Goal: Task Accomplishment & Management: Manage account settings

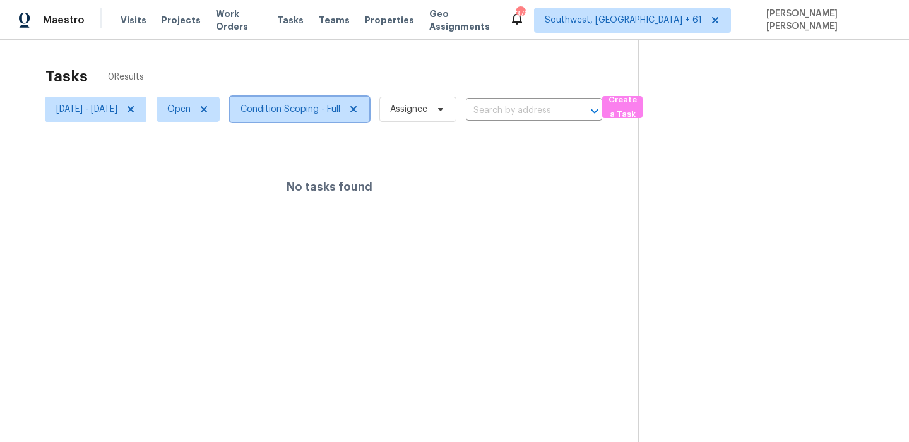
click at [341, 98] on span "Condition Scoping - Full" at bounding box center [300, 109] width 140 height 25
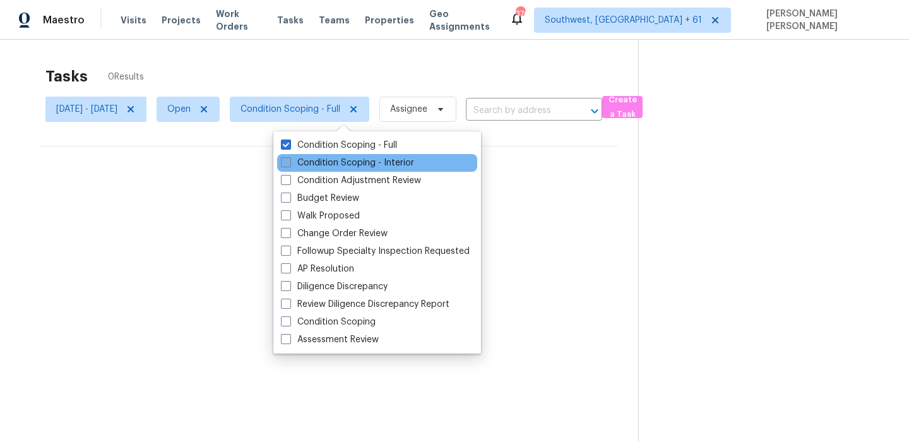
click at [328, 165] on label "Condition Scoping - Interior" at bounding box center [347, 163] width 133 height 13
click at [289, 165] on input "Condition Scoping - Interior" at bounding box center [285, 161] width 8 height 8
checkbox input "true"
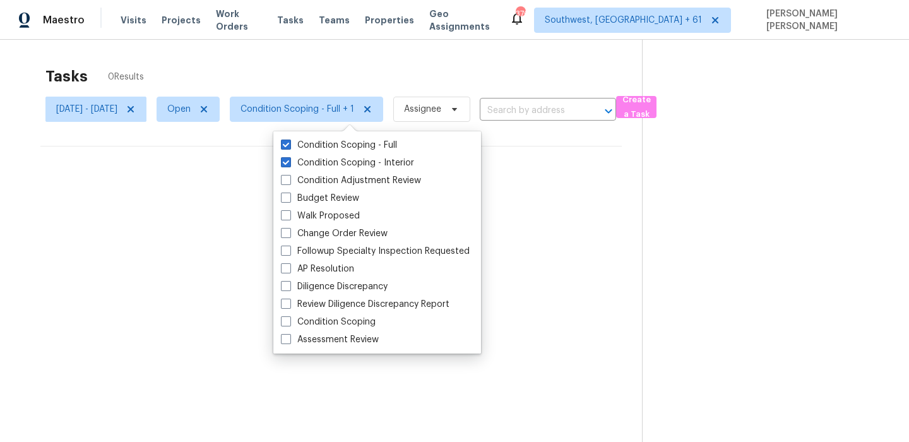
click at [415, 66] on div "Tasks 0 Results" at bounding box center [343, 76] width 597 height 33
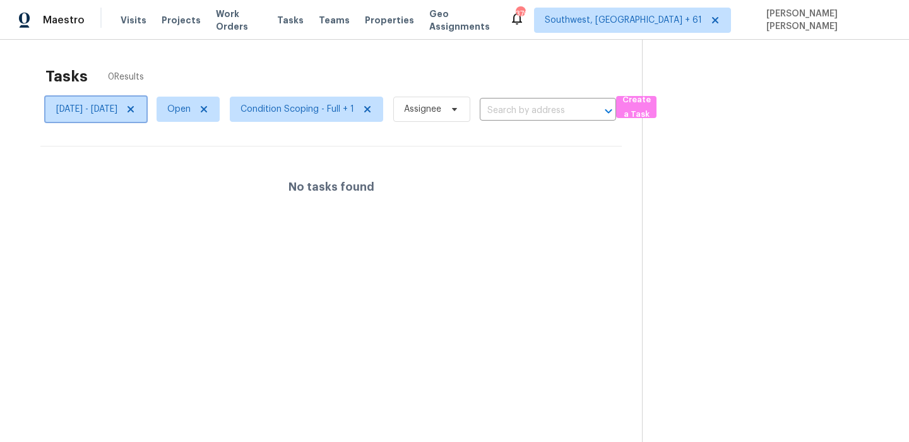
click at [136, 109] on icon at bounding box center [131, 109] width 10 height 10
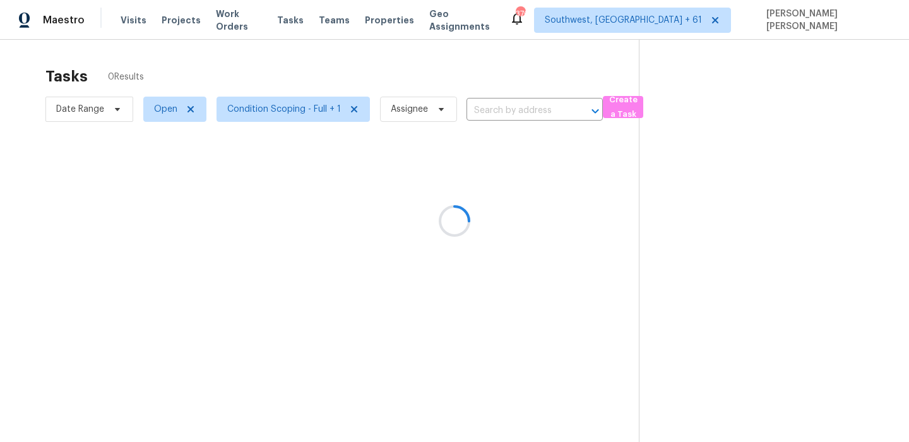
click at [293, 62] on div at bounding box center [454, 221] width 909 height 442
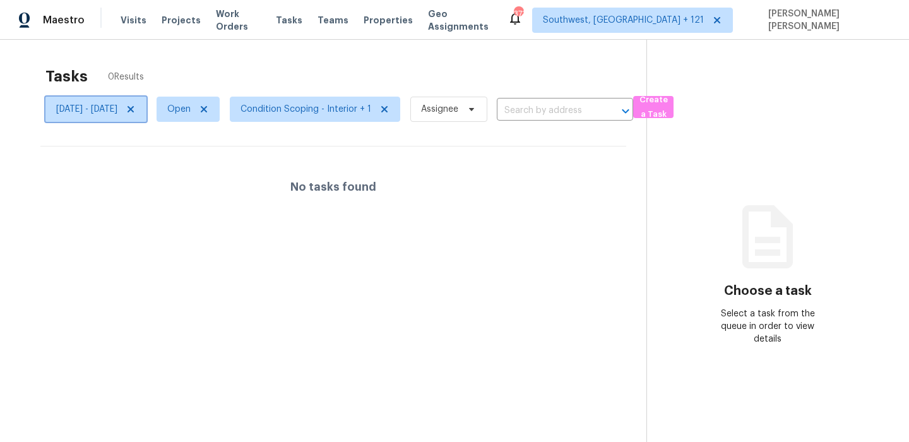
click at [136, 106] on icon at bounding box center [131, 109] width 10 height 10
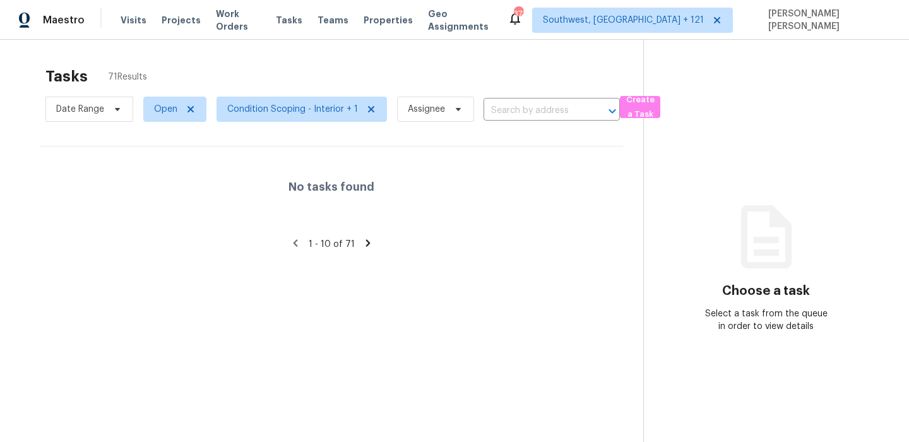
click at [328, 63] on div "Tasks 71 Results" at bounding box center [344, 76] width 598 height 33
click at [295, 113] on span "Condition Scoping - Interior + 1" at bounding box center [292, 109] width 131 height 13
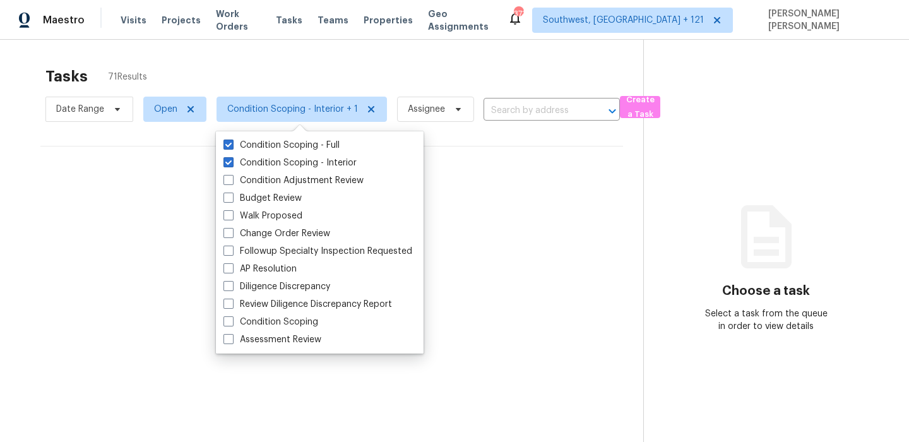
click at [384, 73] on div "Tasks 71 Results" at bounding box center [344, 76] width 598 height 33
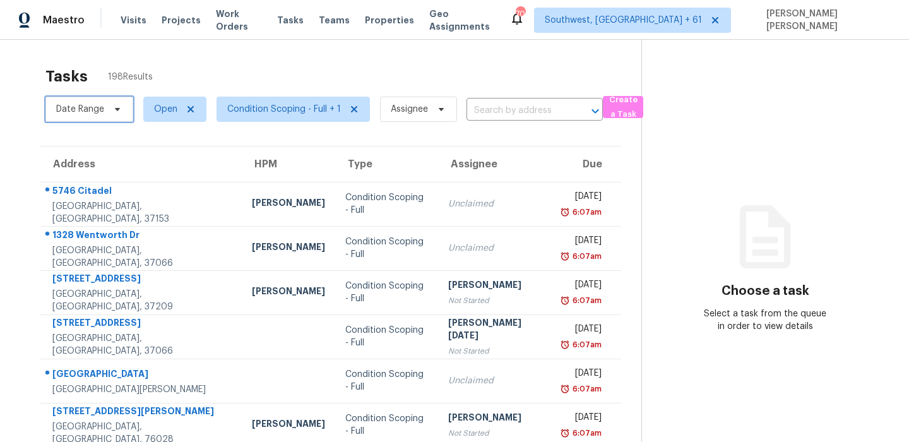
click at [105, 107] on span "Date Range" at bounding box center [89, 109] width 88 height 25
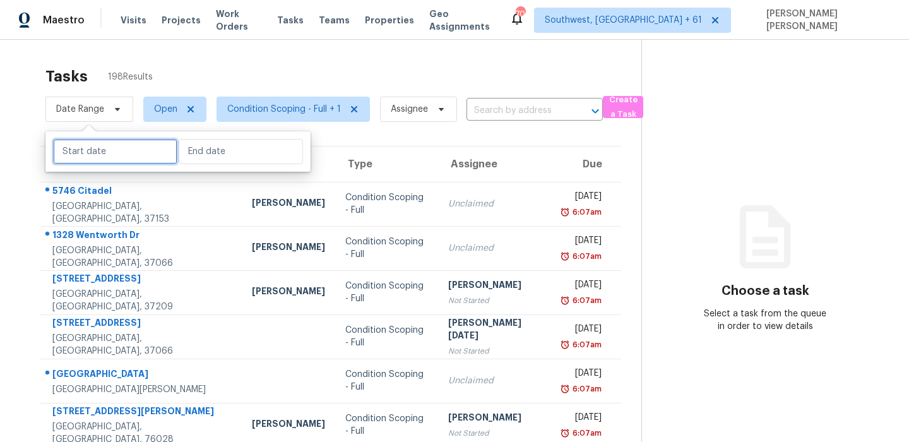
click at [102, 155] on input "text" at bounding box center [115, 151] width 124 height 25
select select "8"
select select "2025"
select select "9"
select select "2025"
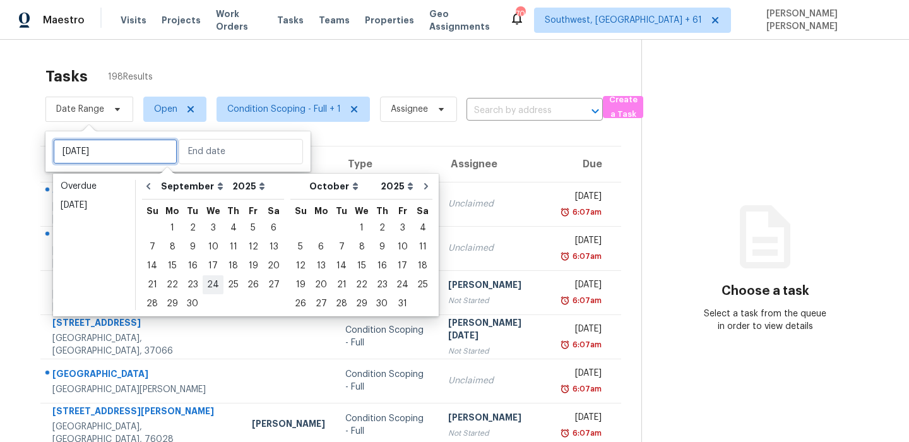
type input "Wed, Sep 24"
click at [195, 299] on div "30" at bounding box center [192, 304] width 20 height 18
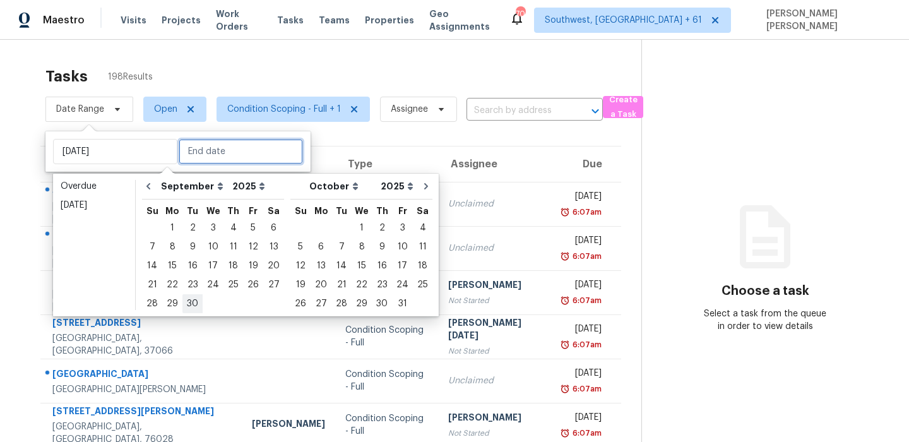
type input "Tue, Sep 30"
click at [195, 299] on div "30" at bounding box center [192, 304] width 20 height 18
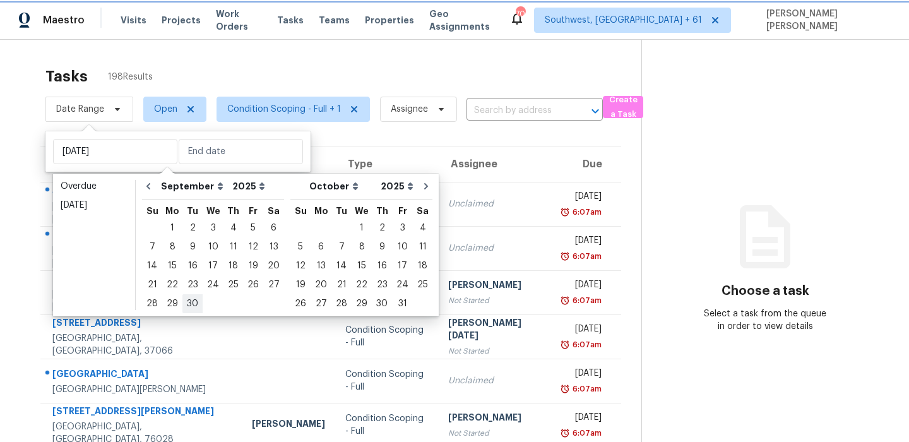
type input "Tue, Sep 30"
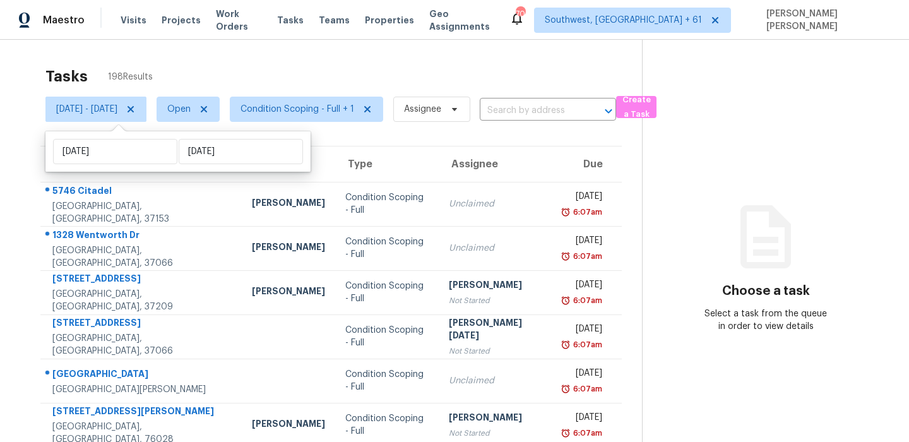
click at [372, 71] on div "Tasks 198 Results" at bounding box center [343, 76] width 597 height 33
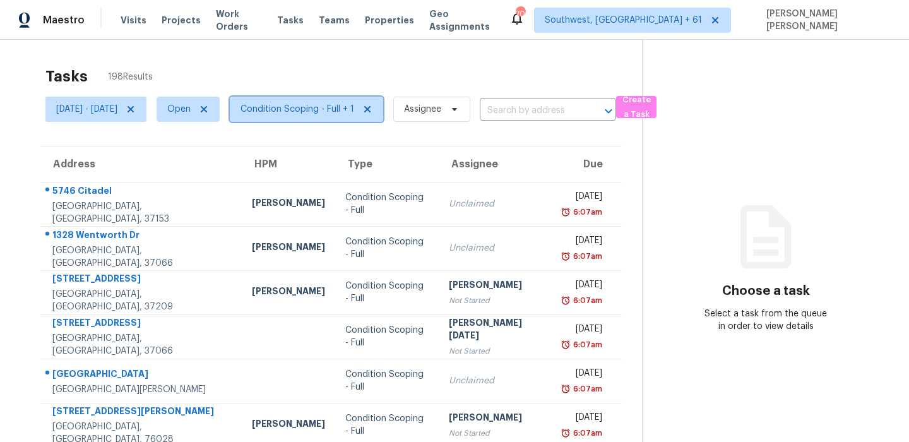
click at [316, 117] on span "Condition Scoping - Full + 1" at bounding box center [306, 109] width 153 height 25
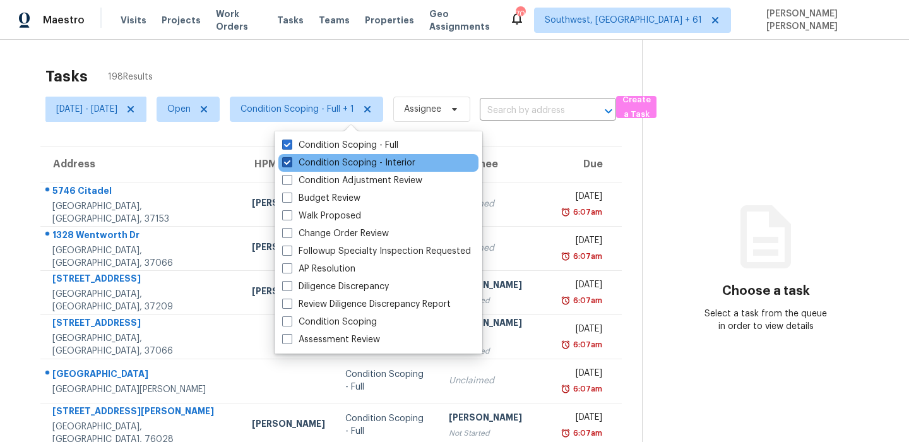
click at [323, 157] on label "Condition Scoping - Interior" at bounding box center [348, 163] width 133 height 13
click at [290, 157] on input "Condition Scoping - Interior" at bounding box center [286, 161] width 8 height 8
checkbox input "false"
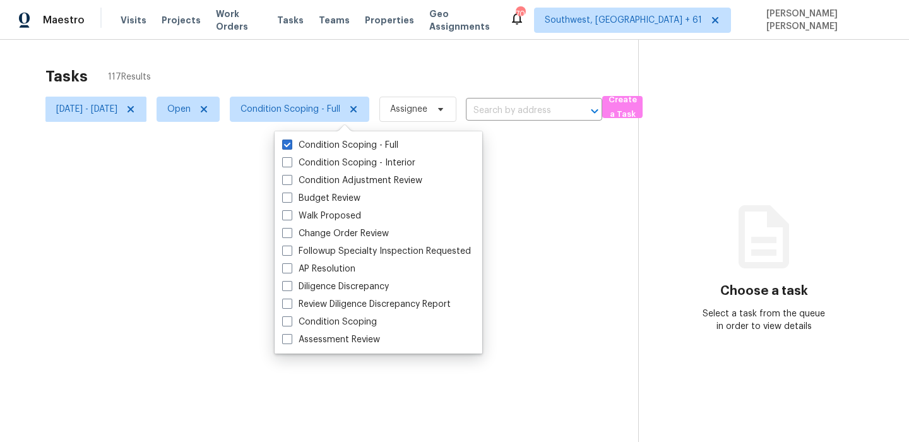
click at [365, 59] on div at bounding box center [454, 221] width 909 height 442
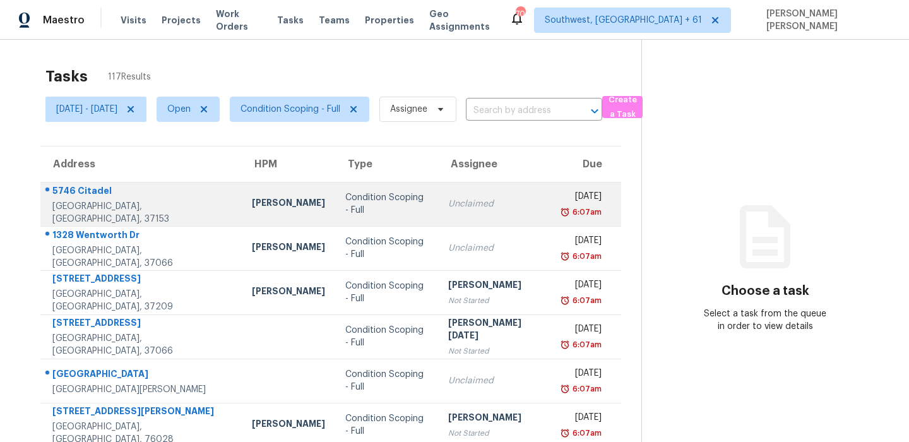
click at [83, 194] on div "5746 Citadel" at bounding box center [141, 192] width 179 height 16
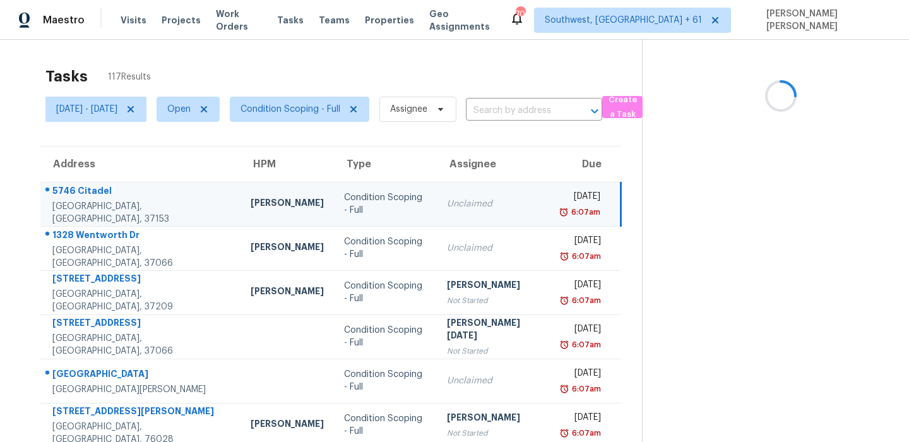
click at [83, 194] on div "5746 Citadel" at bounding box center [141, 192] width 178 height 16
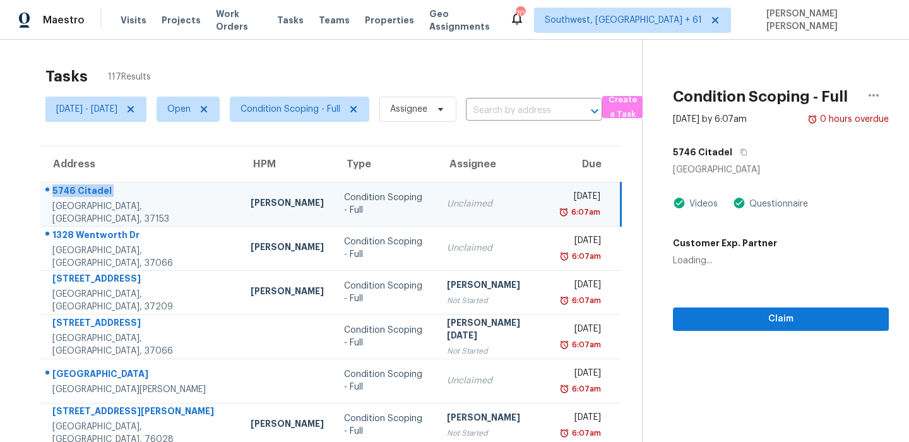
copy div "5746 Citadel"
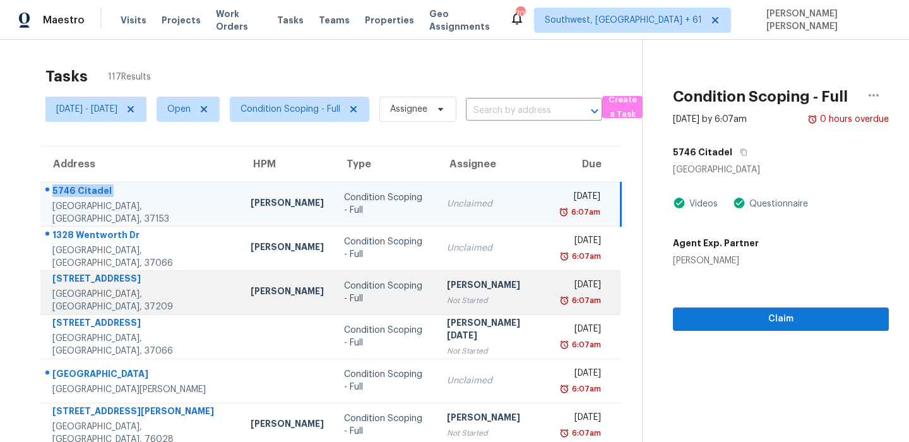
scroll to position [66, 0]
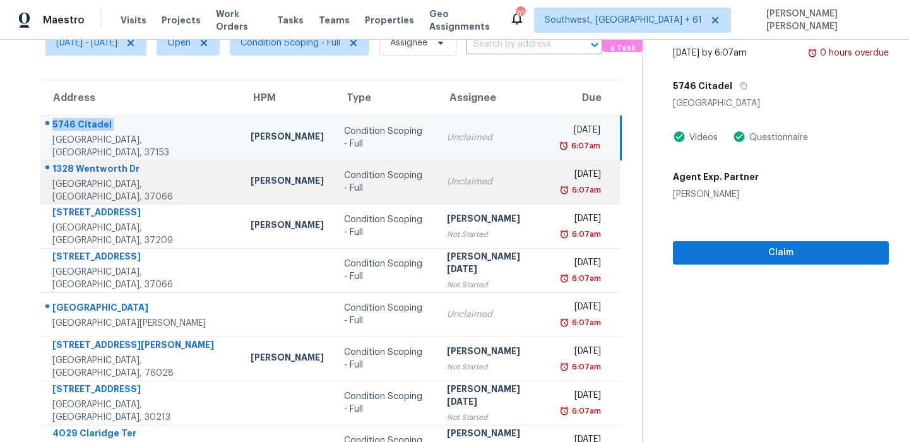
click at [71, 167] on div at bounding box center [135, 169] width 189 height 16
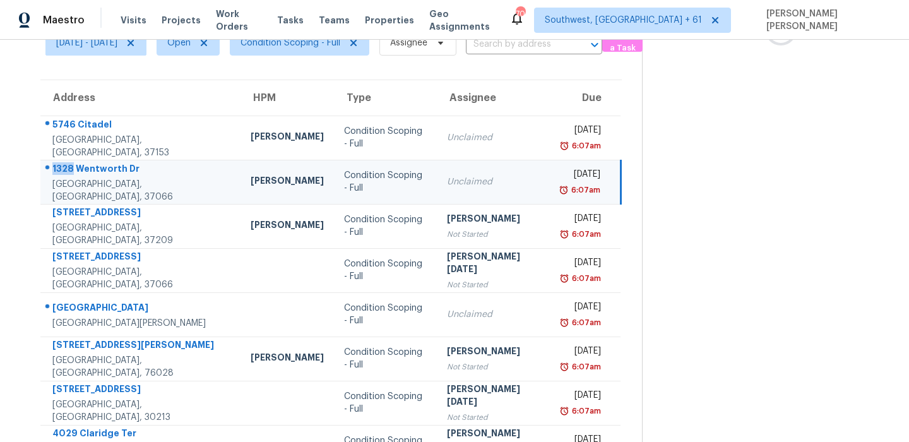
click at [71, 167] on div at bounding box center [135, 169] width 189 height 16
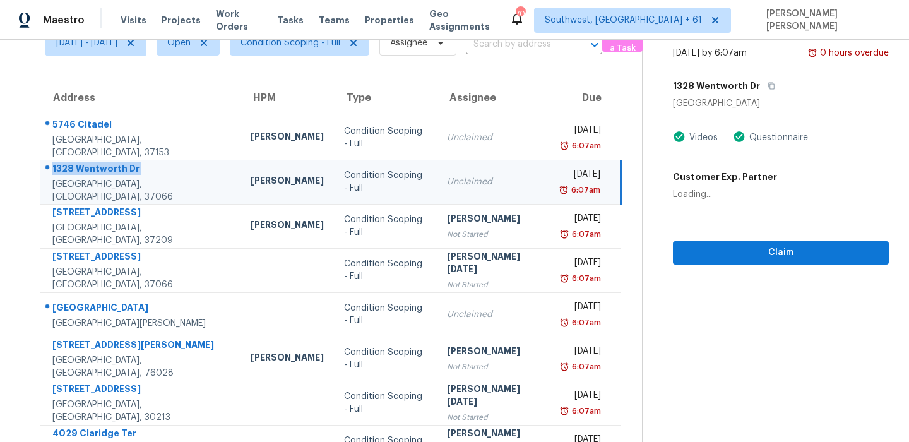
copy div "1328 Wentworth Dr"
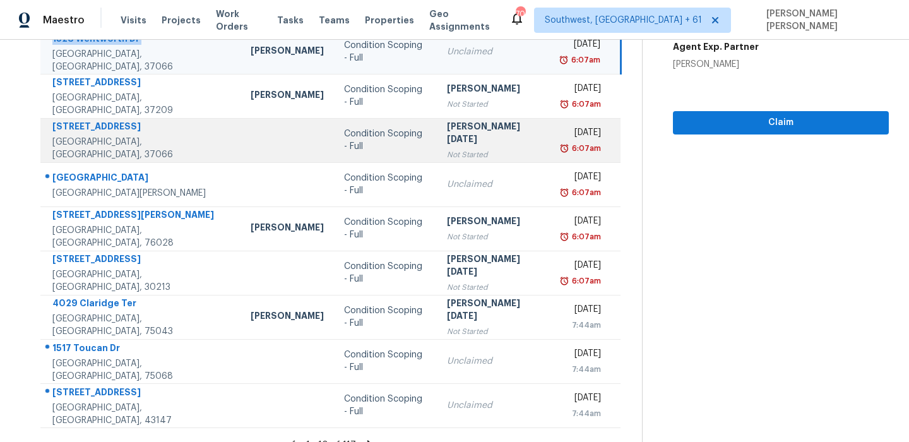
scroll to position [215, 0]
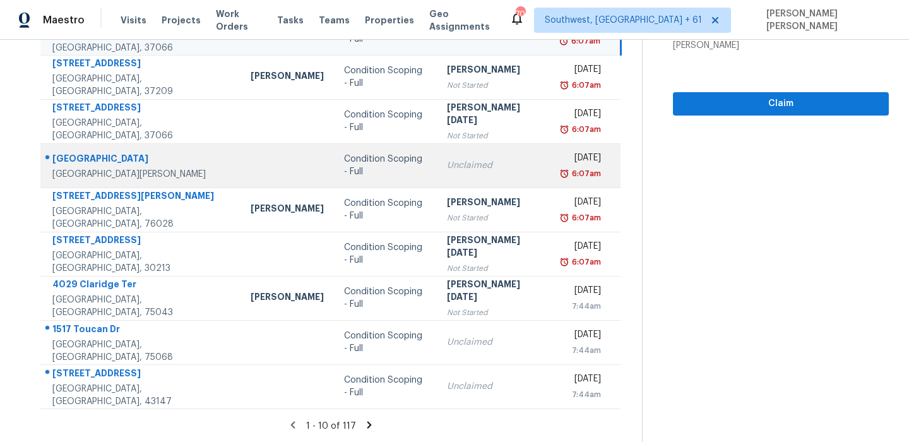
click at [93, 160] on div "10608 Salamanca Dr" at bounding box center [141, 160] width 178 height 16
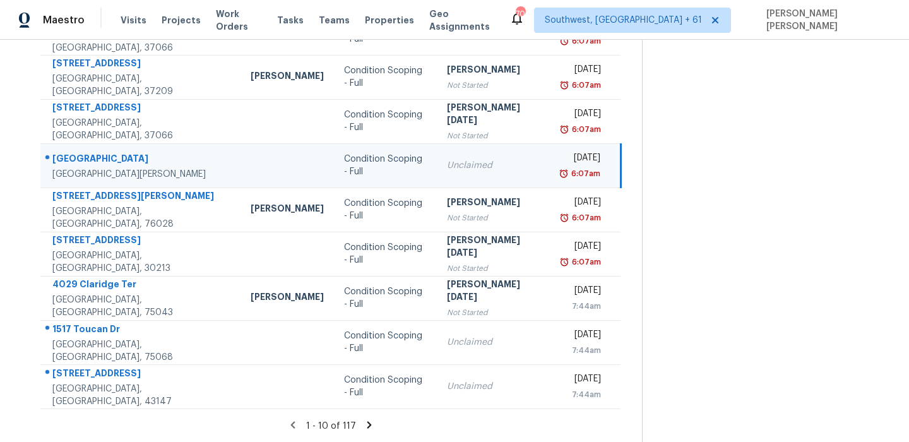
click at [93, 160] on div "10608 Salamanca Dr" at bounding box center [141, 160] width 178 height 16
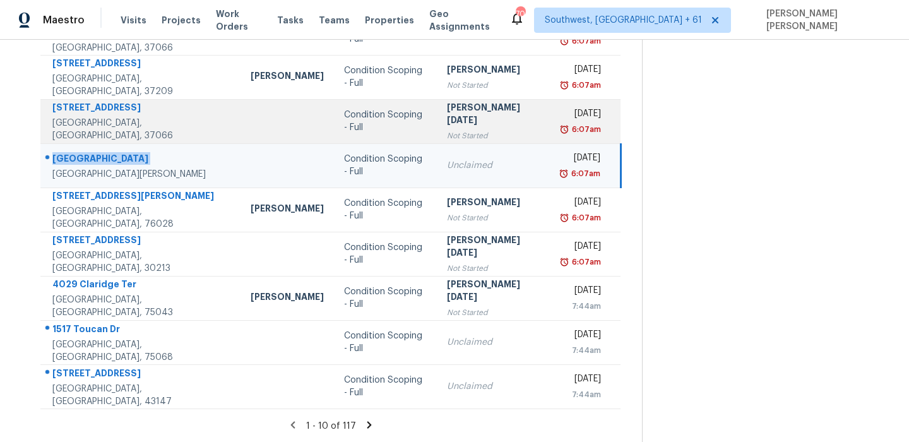
copy div "10608 Salamanca Dr"
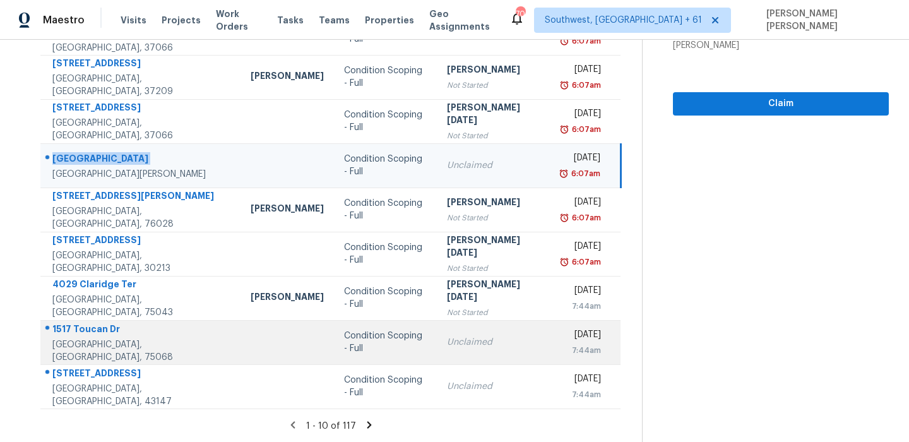
click at [88, 330] on div "1517 Toucan Dr" at bounding box center [141, 331] width 178 height 16
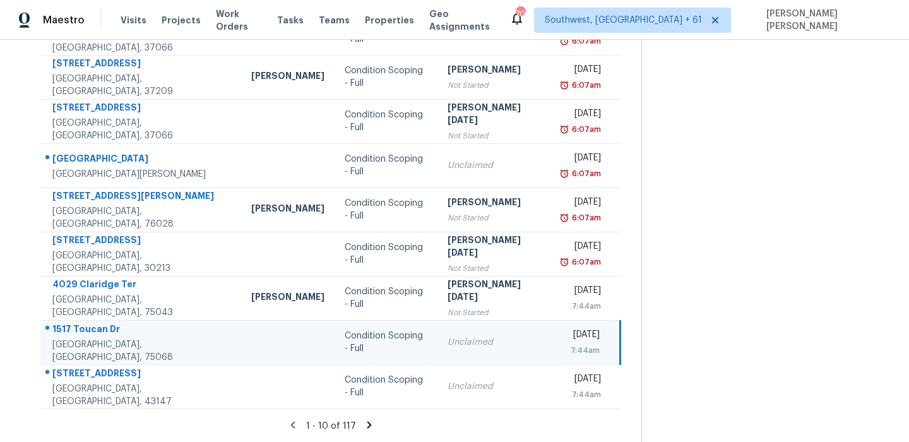
click at [88, 330] on div "1517 Toucan Dr" at bounding box center [141, 331] width 179 height 16
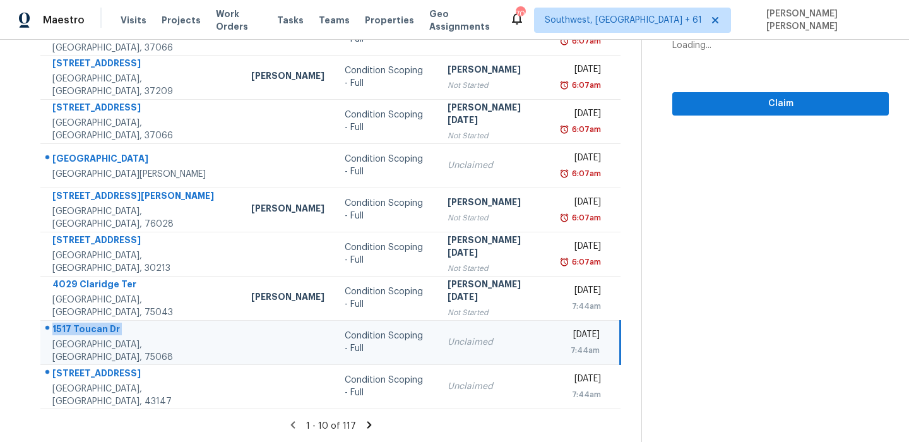
copy div "1517 Toucan Dr"
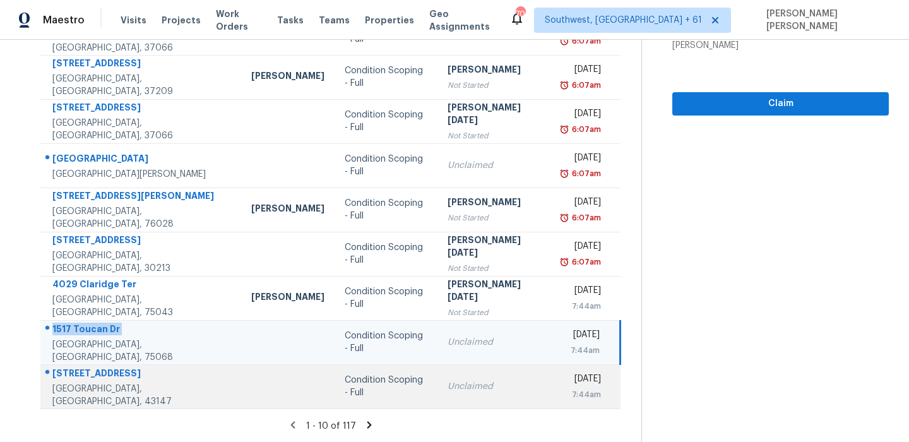
click at [110, 382] on div "13021 Heatherstone Cir" at bounding box center [141, 375] width 179 height 16
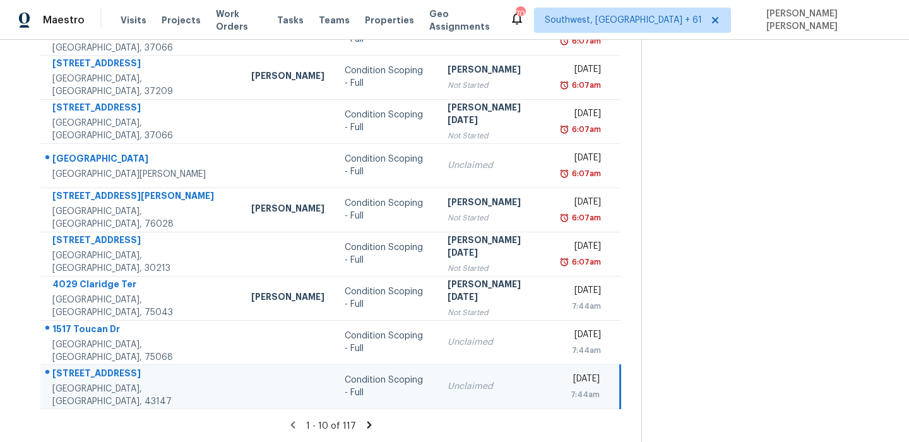
click at [110, 382] on div "13021 Heatherstone Cir" at bounding box center [141, 375] width 179 height 16
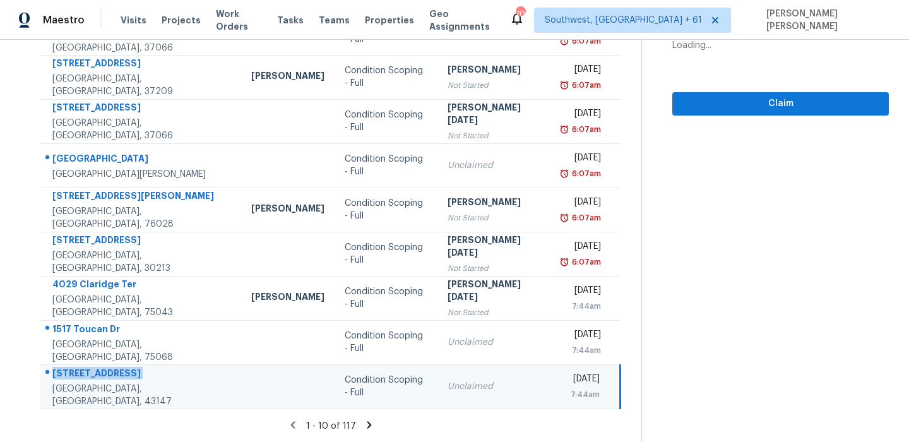
copy div "13021 Heatherstone Cir"
click at [373, 423] on icon at bounding box center [369, 424] width 11 height 11
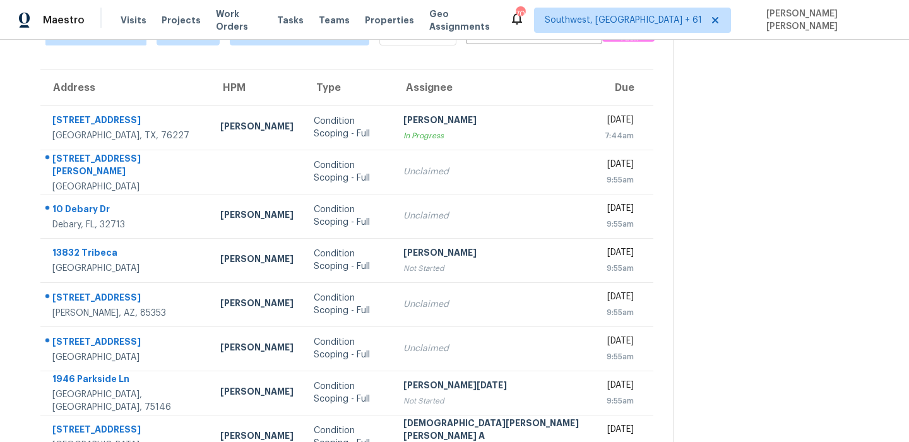
scroll to position [0, 0]
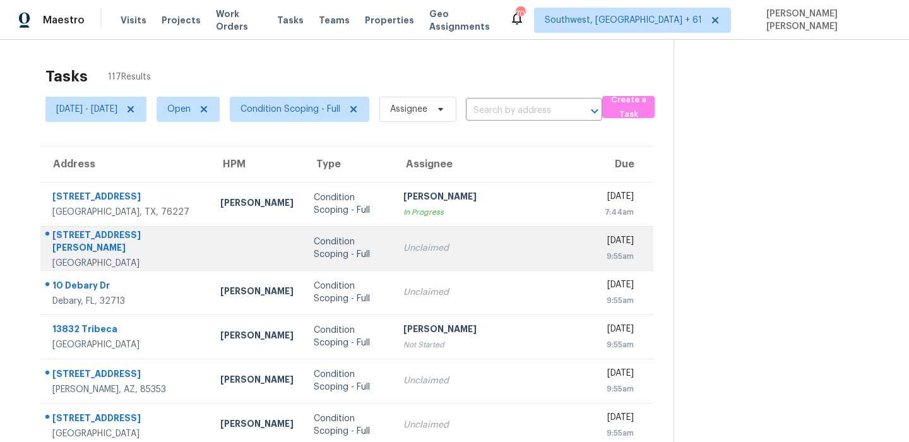
click at [93, 231] on div "3544 Antonia Woods Dr" at bounding box center [126, 243] width 148 height 28
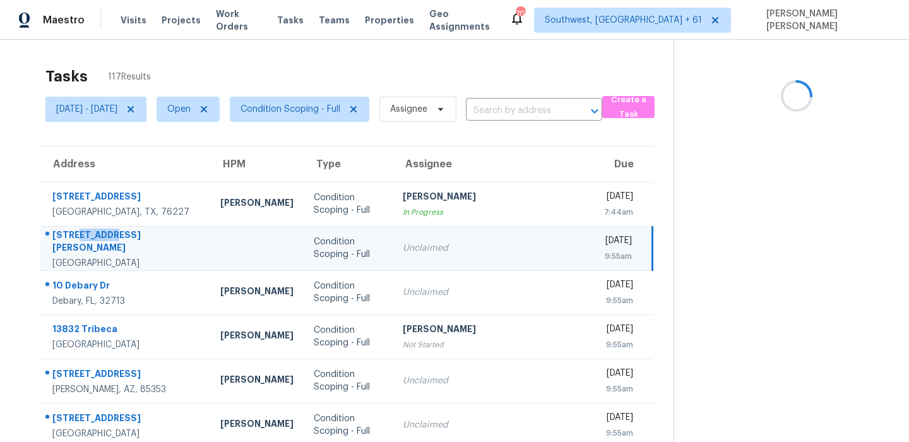
click at [93, 231] on div "3544 Antonia Woods Dr" at bounding box center [126, 243] width 148 height 28
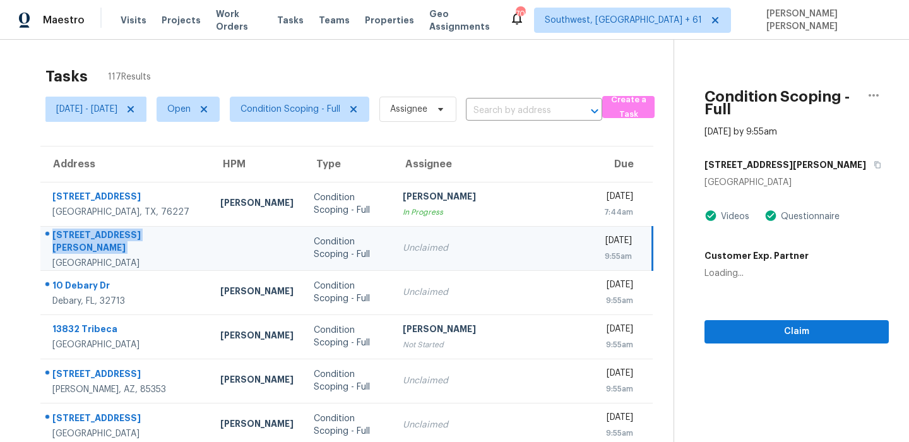
copy div "3544 Antonia Woods Dr"
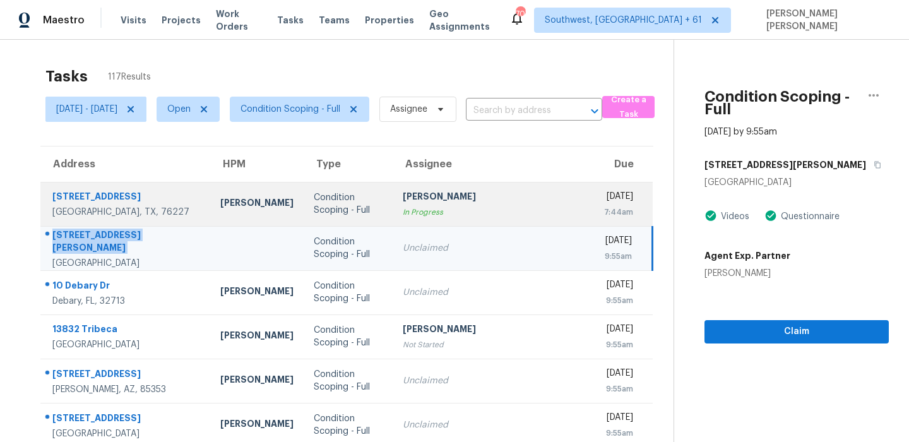
scroll to position [144, 0]
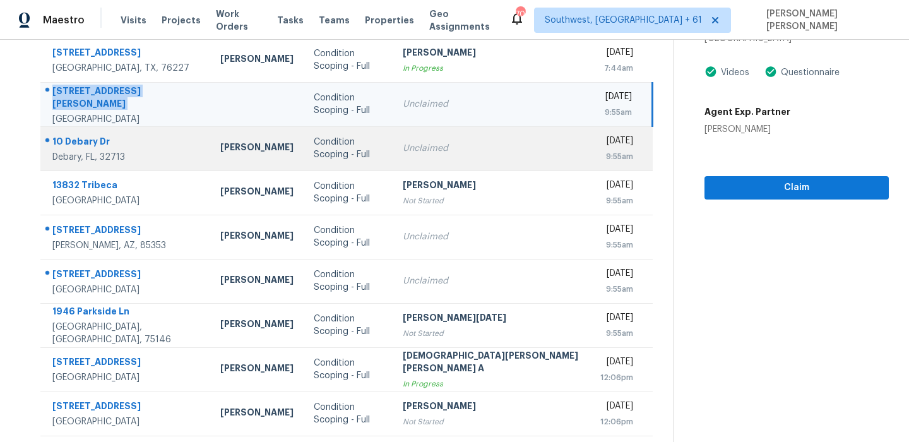
click at [89, 134] on div at bounding box center [120, 142] width 159 height 16
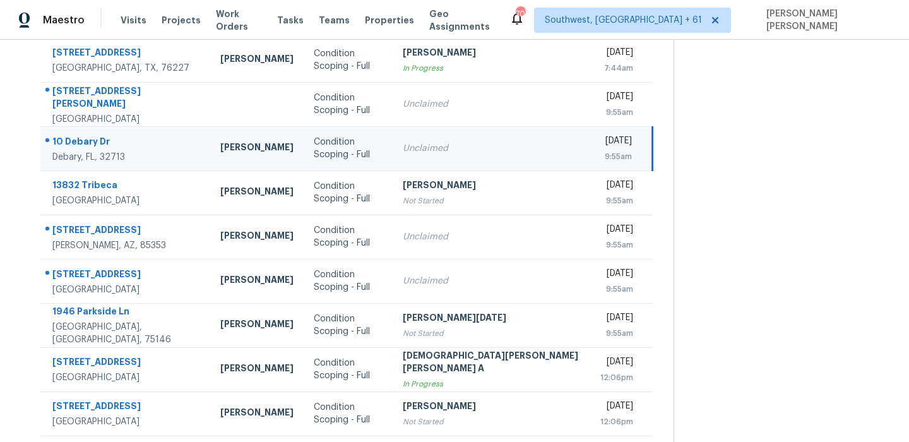
click at [89, 134] on div at bounding box center [120, 142] width 159 height 16
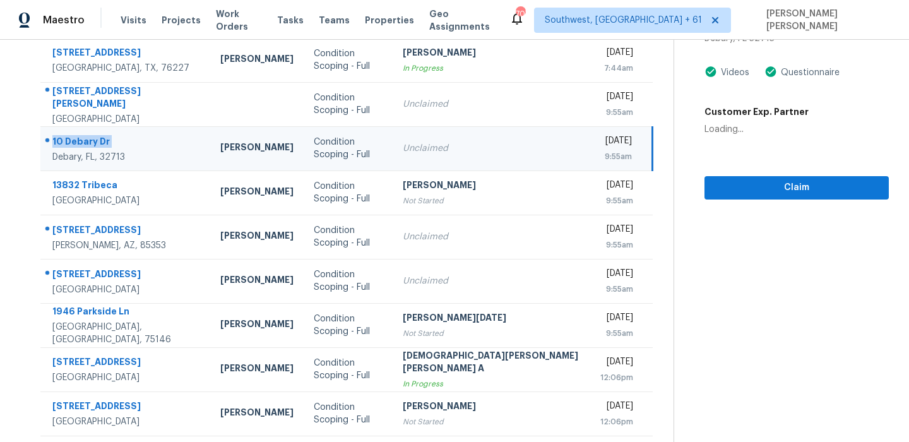
copy div "10 Debary Dr"
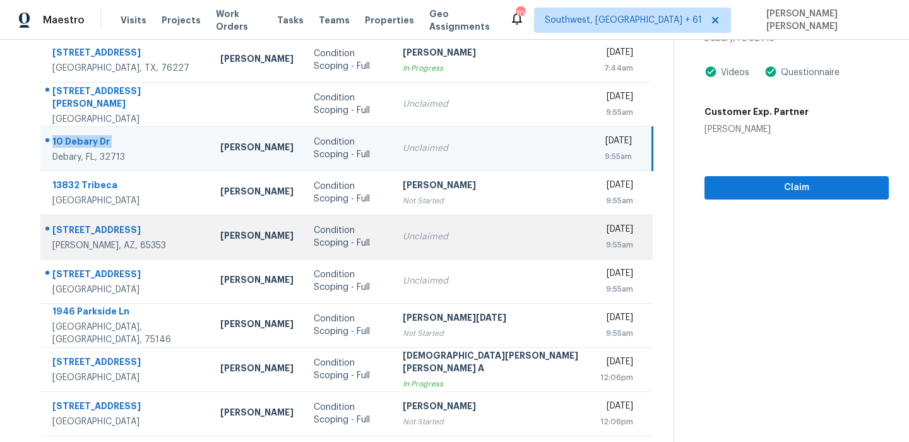
scroll to position [172, 0]
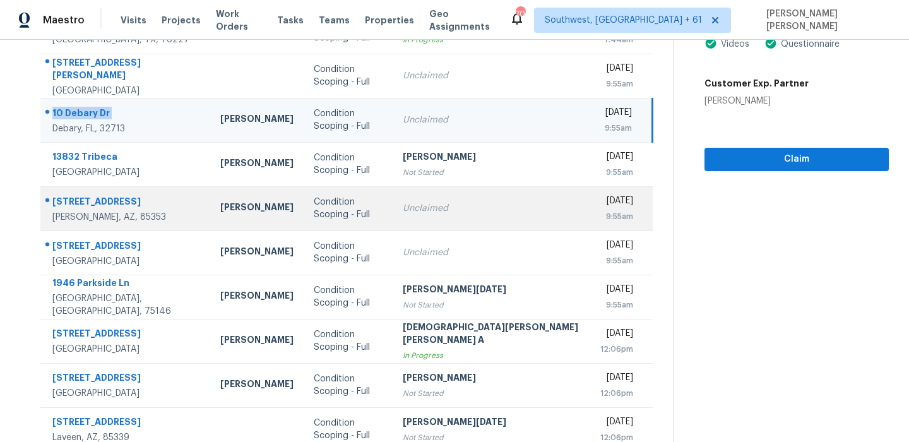
click at [92, 198] on div "4223 S 93rd Dr" at bounding box center [126, 203] width 148 height 16
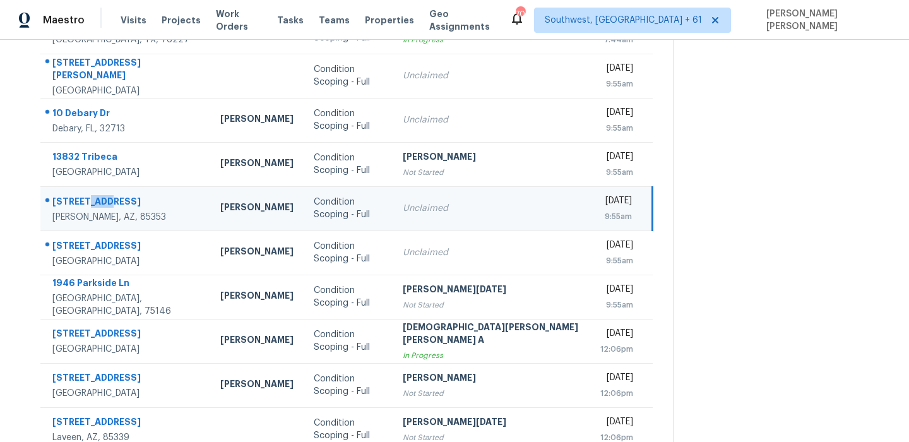
click at [92, 198] on div "4223 S 93rd Dr" at bounding box center [126, 203] width 148 height 16
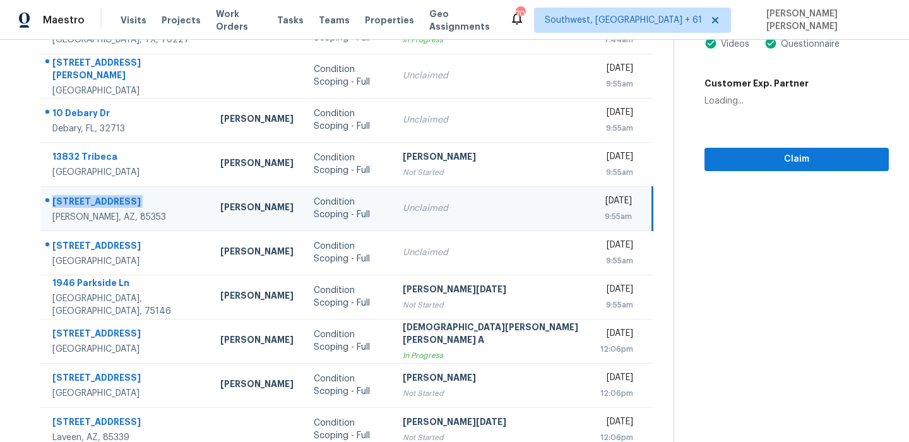
copy div "4223 S 93rd Dr"
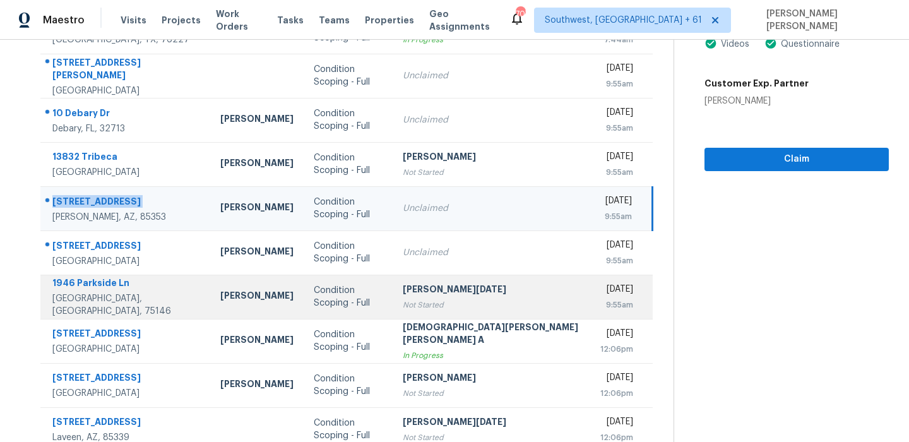
scroll to position [227, 0]
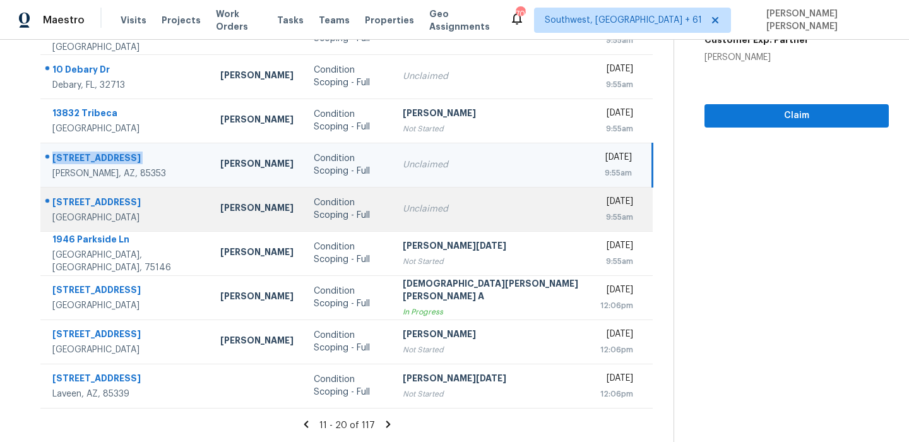
click at [97, 187] on td "760 Autumn Ridge Ln Columbia, TN, 38401" at bounding box center [125, 209] width 170 height 44
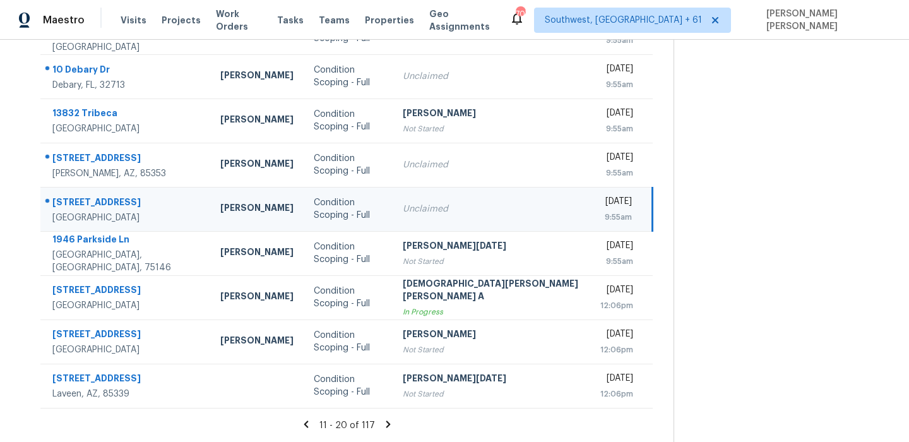
click at [97, 187] on td "760 Autumn Ridge Ln Columbia, TN, 38401" at bounding box center [125, 209] width 170 height 44
copy div "760 Autumn Ridge Ln"
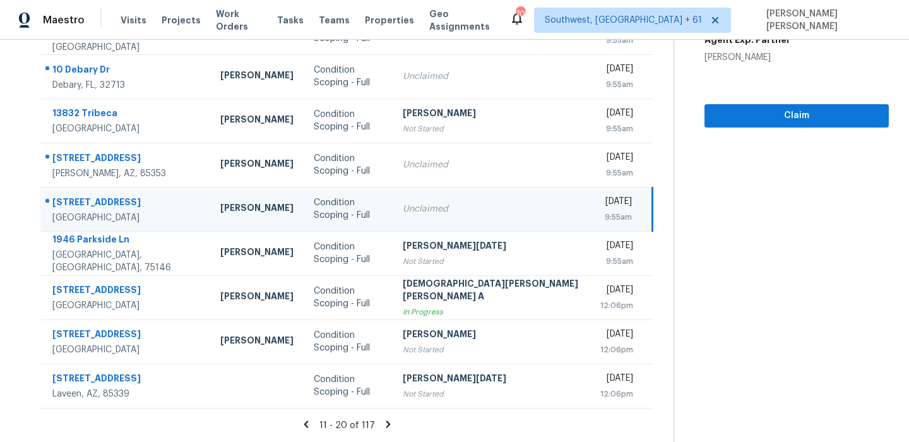
click at [383, 426] on icon at bounding box center [388, 424] width 11 height 11
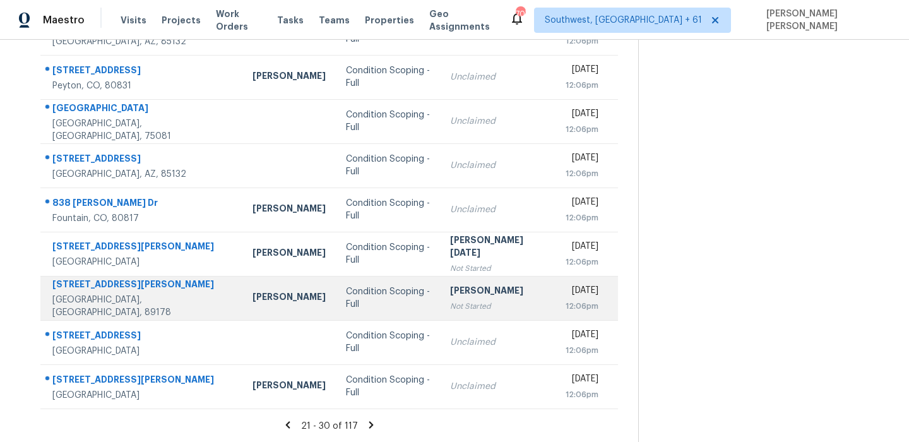
scroll to position [0, 0]
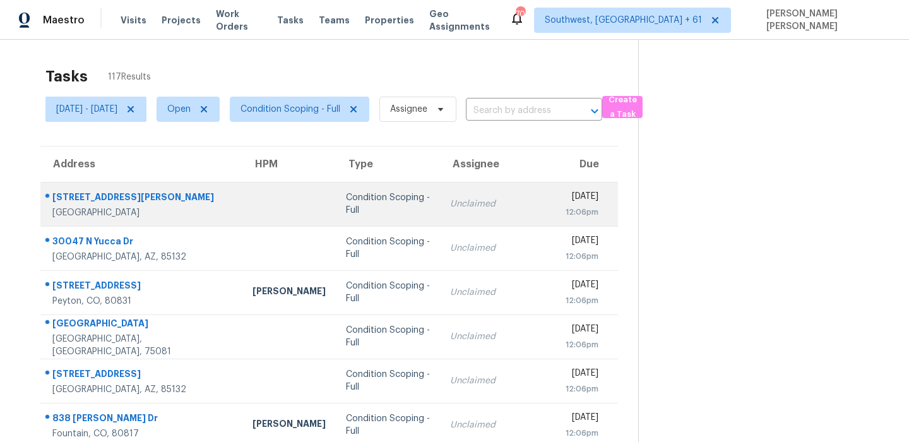
click at [114, 191] on div "1836 N Stapley Dr Unit 3" at bounding box center [142, 199] width 180 height 16
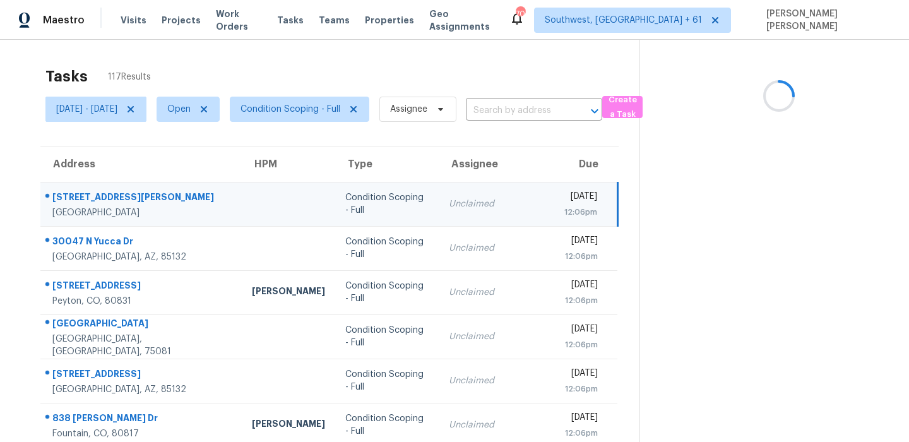
click at [114, 191] on div "1836 N Stapley Dr Unit 3" at bounding box center [141, 199] width 179 height 16
copy div "1836 N Stapley Dr Unit 3"
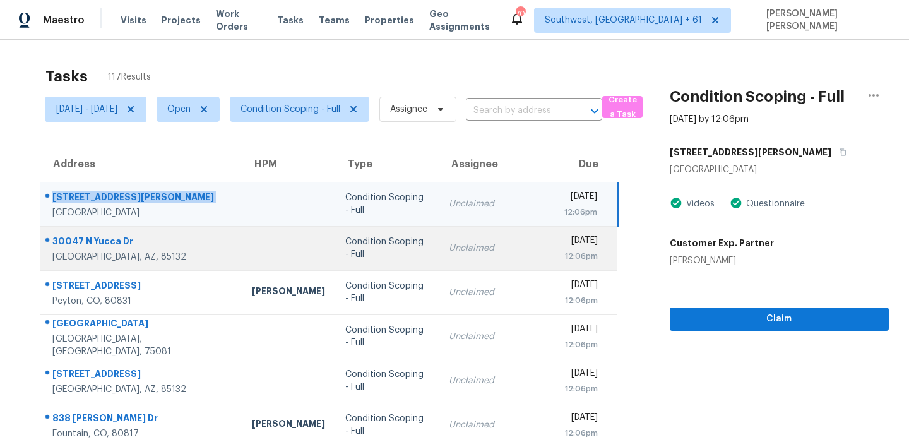
click at [83, 231] on td "30047 N Yucca Dr Florence, AZ, 85132" at bounding box center [140, 248] width 201 height 44
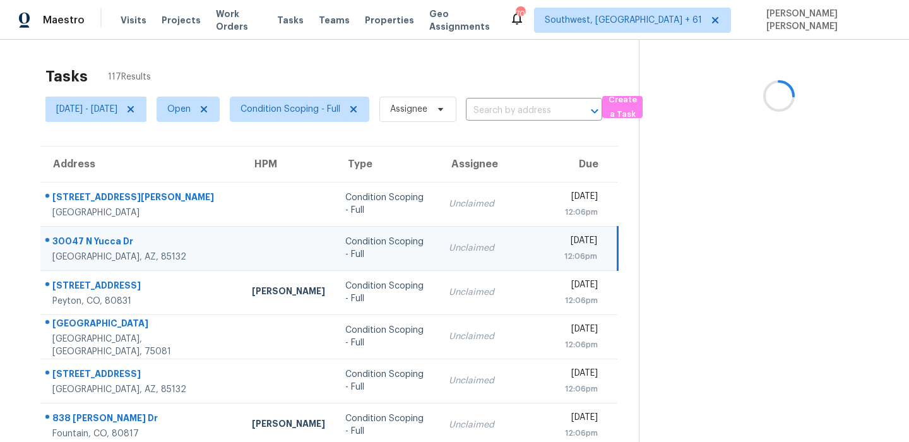
click at [83, 231] on td "30047 N Yucca Dr Florence, AZ, 85132" at bounding box center [140, 248] width 201 height 44
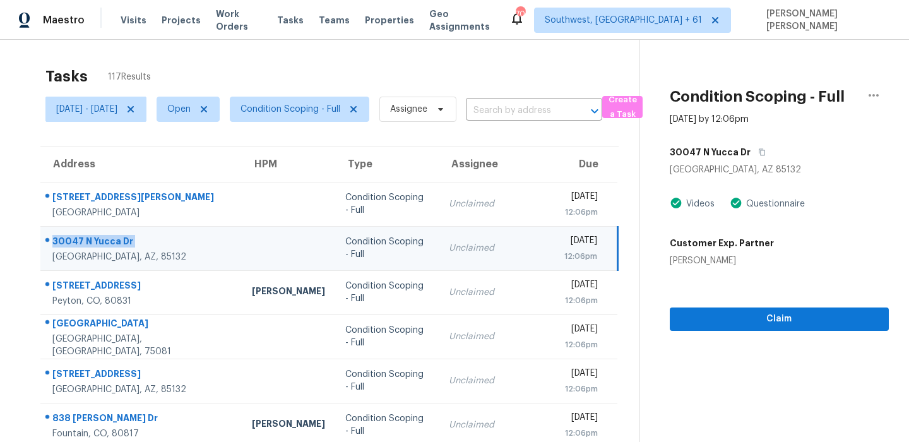
scroll to position [15, 0]
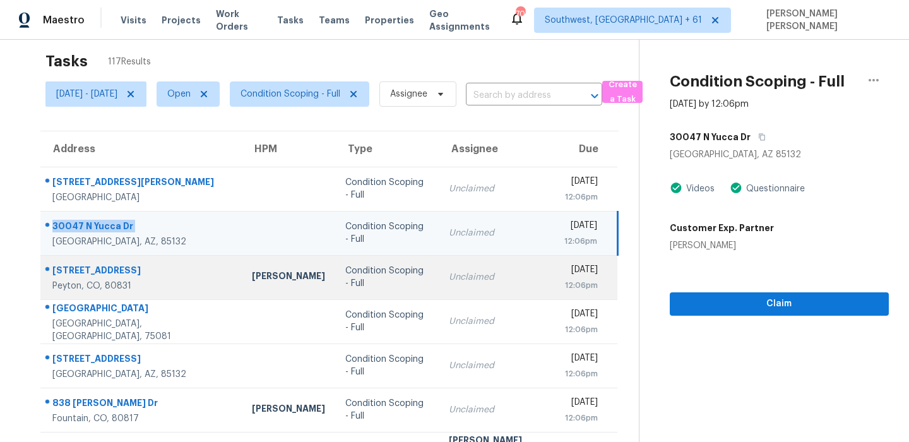
click at [88, 266] on div "10565 Summer Ridge Dr" at bounding box center [141, 272] width 179 height 16
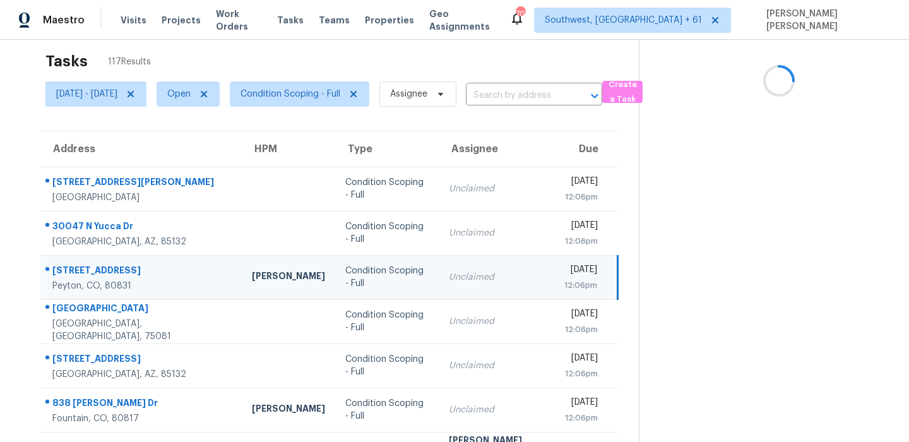
click at [88, 266] on div "10565 Summer Ridge Dr" at bounding box center [141, 272] width 179 height 16
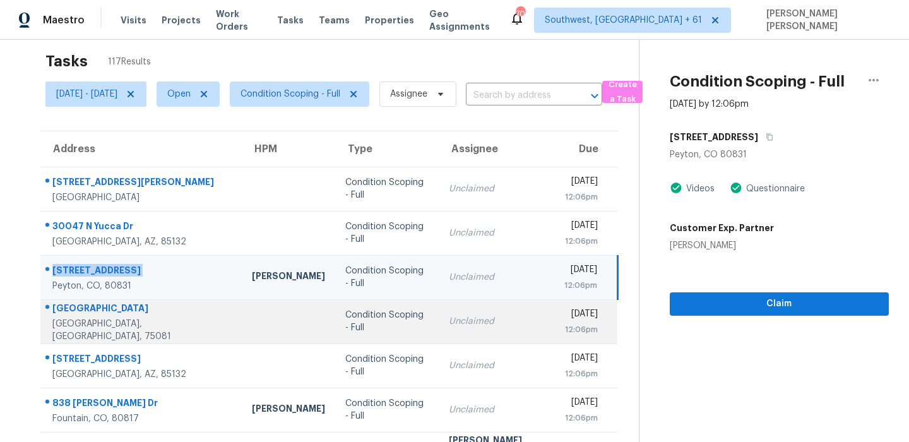
click at [118, 302] on td "2120 Baltimore Dr Richardson, TX, 75081" at bounding box center [140, 321] width 201 height 44
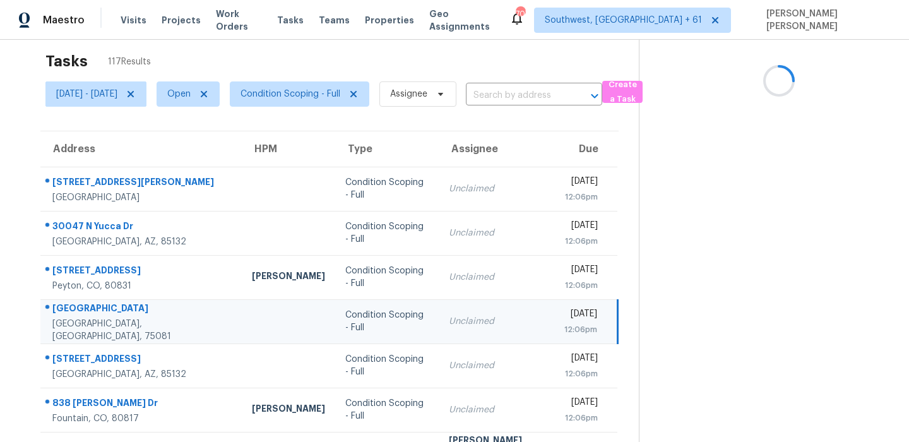
click at [118, 302] on td "2120 Baltimore Dr Richardson, TX, 75081" at bounding box center [140, 321] width 201 height 44
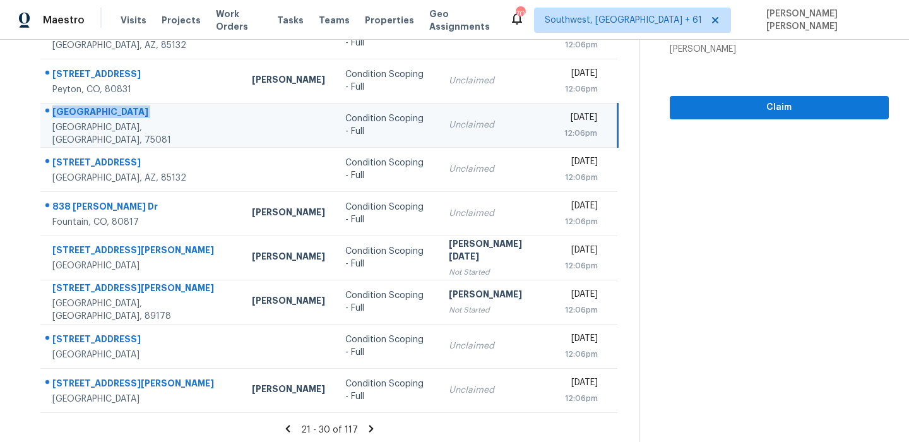
scroll to position [215, 0]
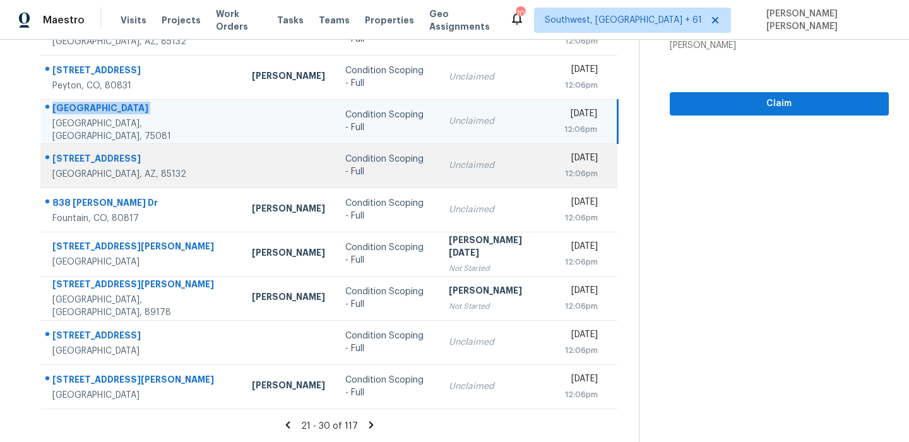
click at [101, 161] on div "13330 E Sunflower Ln" at bounding box center [141, 160] width 179 height 16
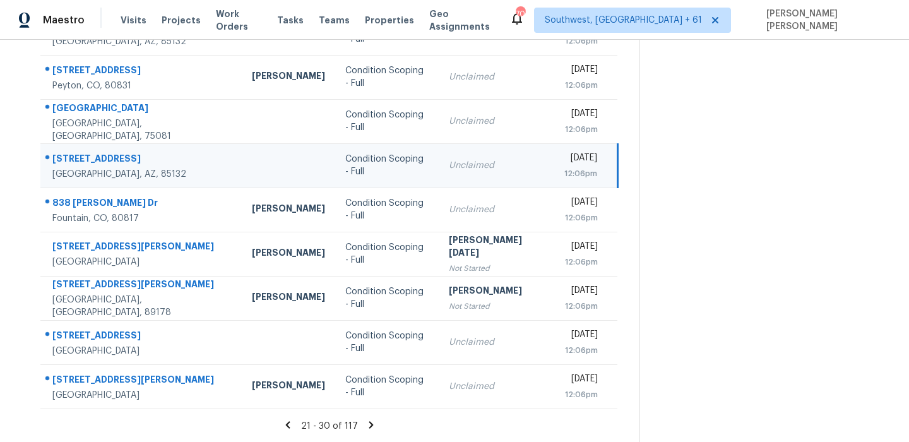
click at [101, 161] on div "13330 E Sunflower Ln" at bounding box center [141, 160] width 179 height 16
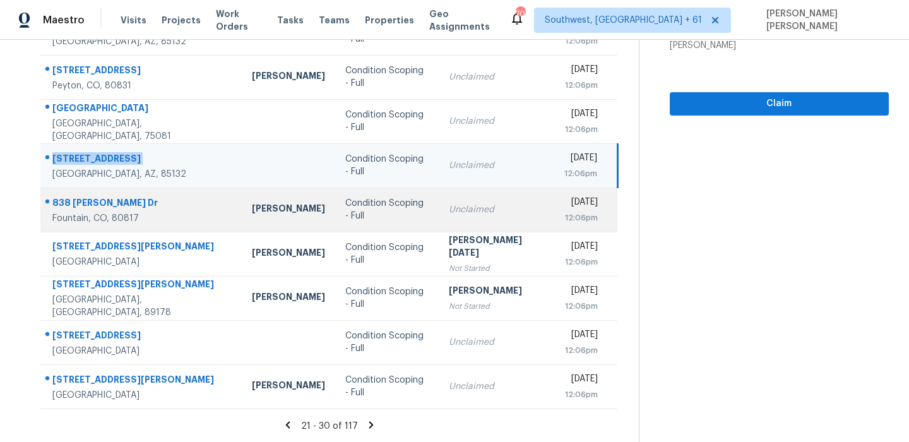
click at [95, 200] on div "838 Marshall Dr" at bounding box center [141, 204] width 179 height 16
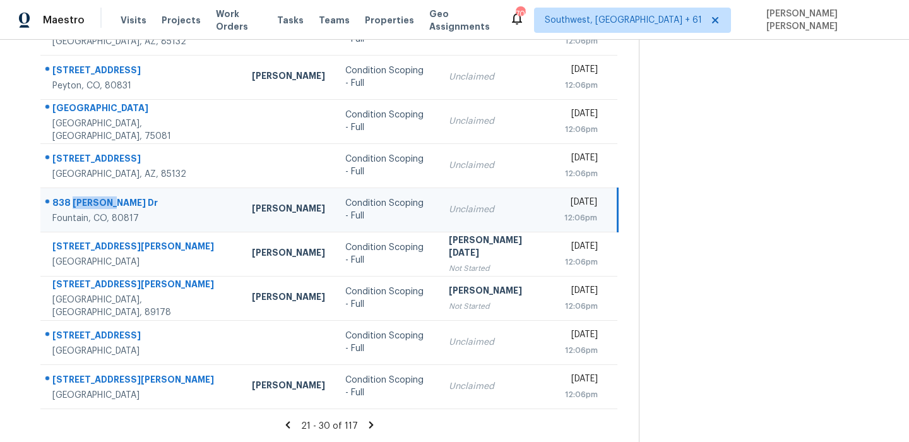
click at [95, 200] on div "838 Marshall Dr" at bounding box center [141, 204] width 179 height 16
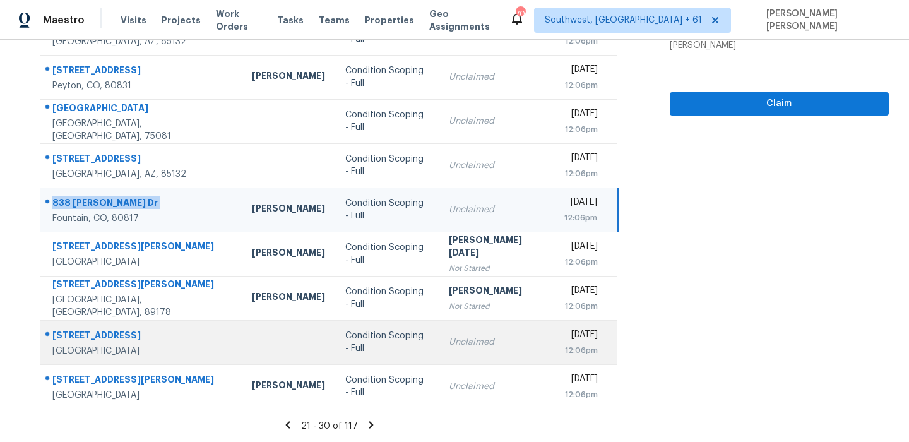
click at [100, 340] on div "1910 24th Ave N" at bounding box center [141, 337] width 179 height 16
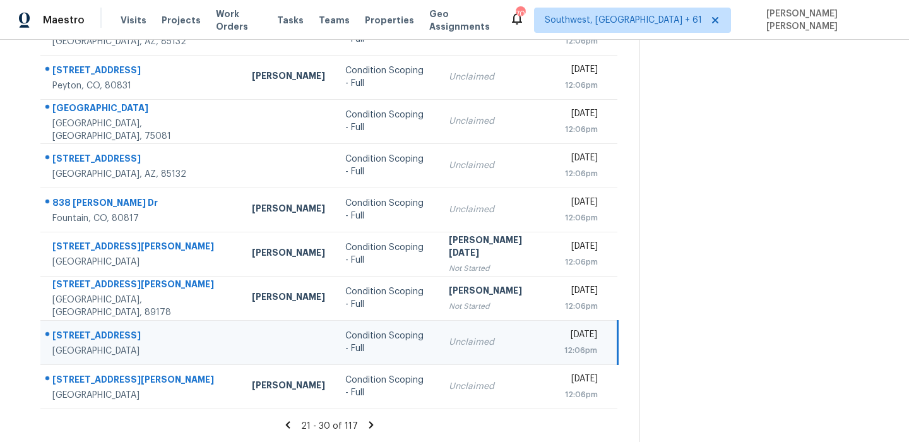
click at [100, 340] on div "1910 24th Ave N" at bounding box center [141, 337] width 179 height 16
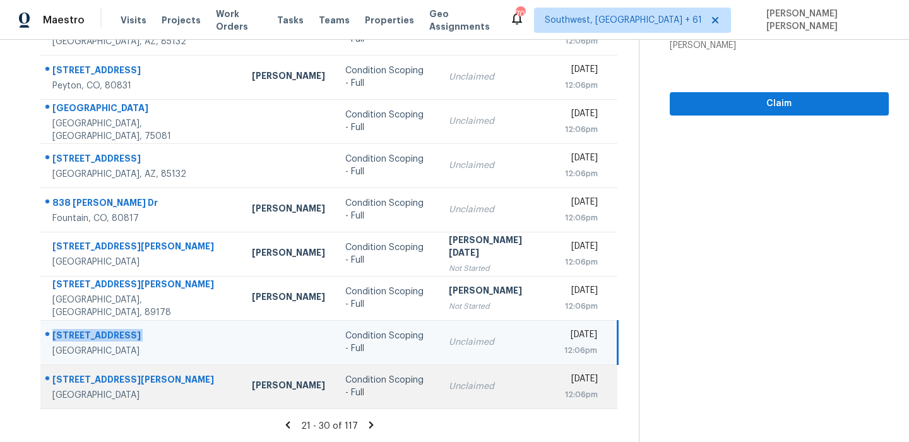
click at [119, 378] on div "5308 NW Pennington Ln" at bounding box center [141, 381] width 179 height 16
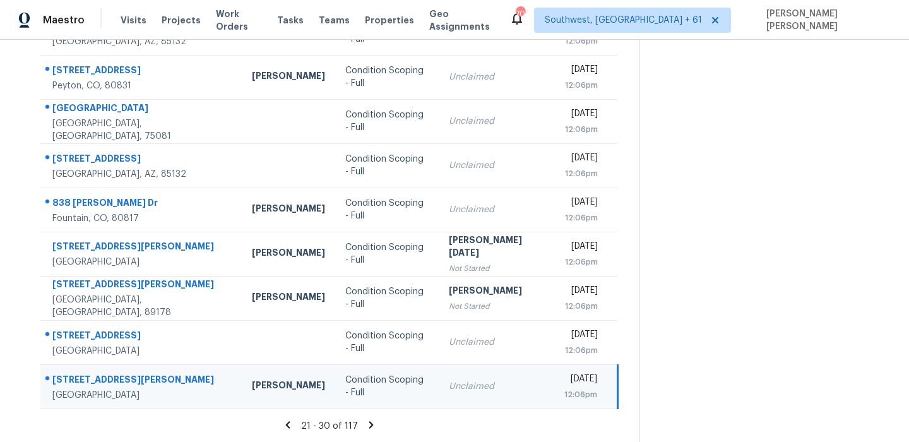
click at [119, 378] on div "5308 NW Pennington Ln" at bounding box center [141, 381] width 179 height 16
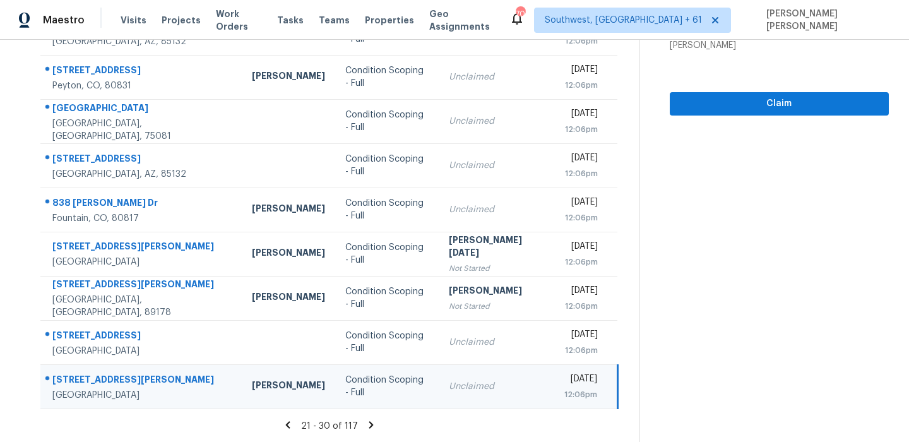
click at [372, 429] on icon at bounding box center [371, 424] width 11 height 11
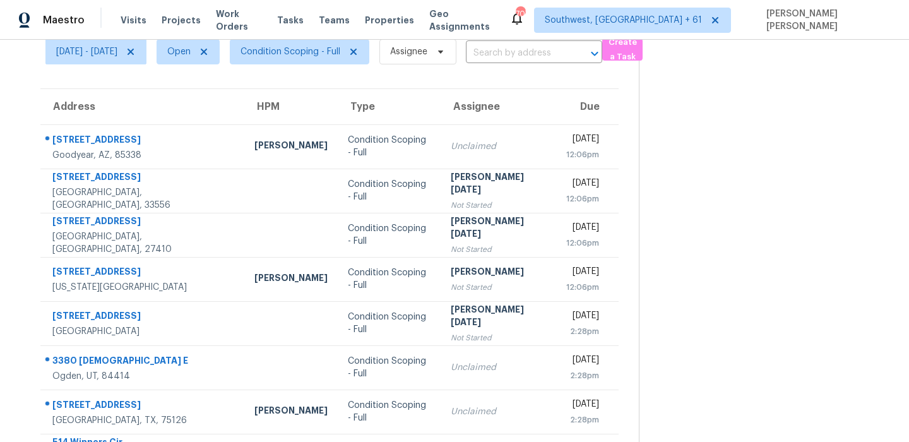
scroll to position [0, 0]
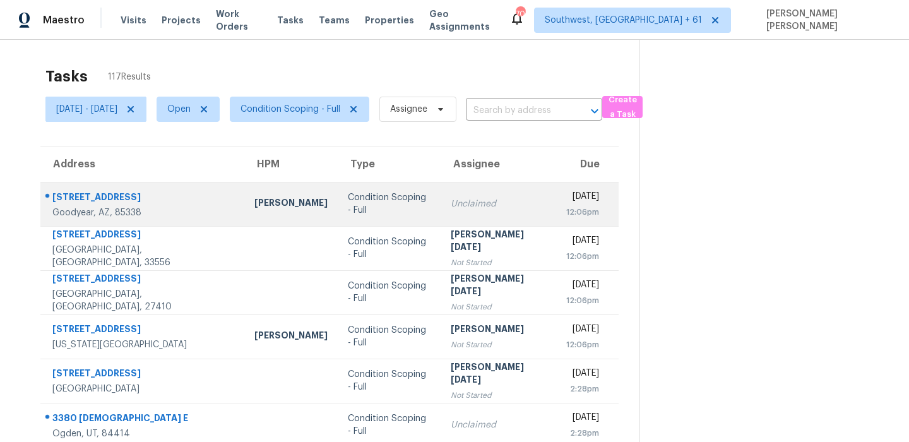
click at [107, 195] on div "1080 N 153rd Dr" at bounding box center [143, 199] width 182 height 16
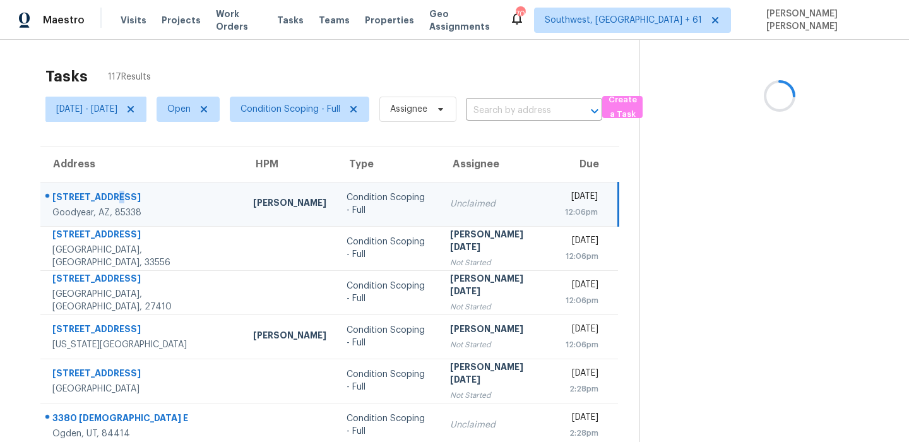
click at [107, 195] on div "1080 N 153rd Dr" at bounding box center [142, 199] width 181 height 16
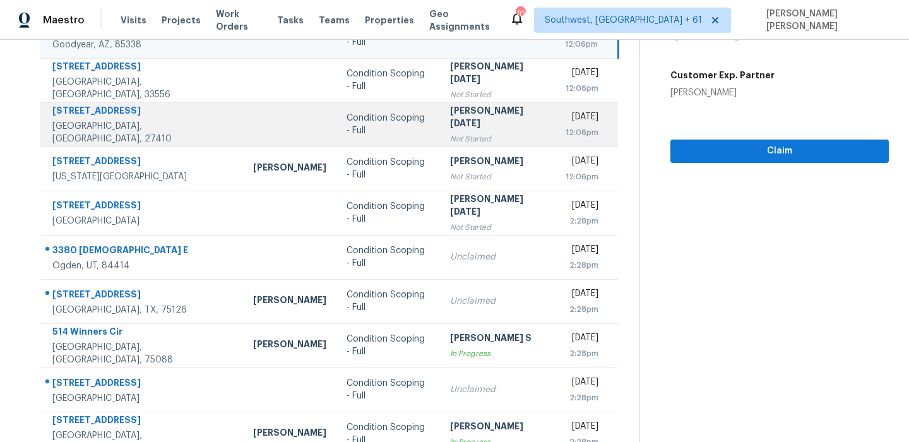
scroll to position [188, 0]
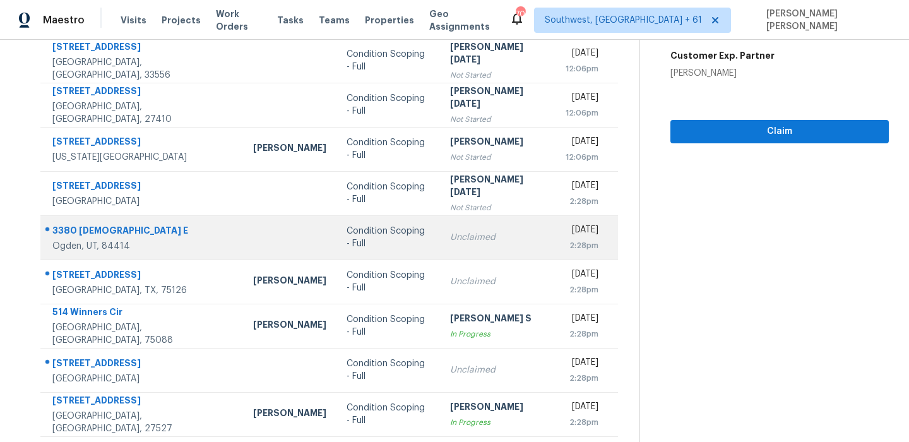
click at [86, 220] on td "3380 N 400 E Ogden, UT, 84414" at bounding box center [141, 237] width 203 height 44
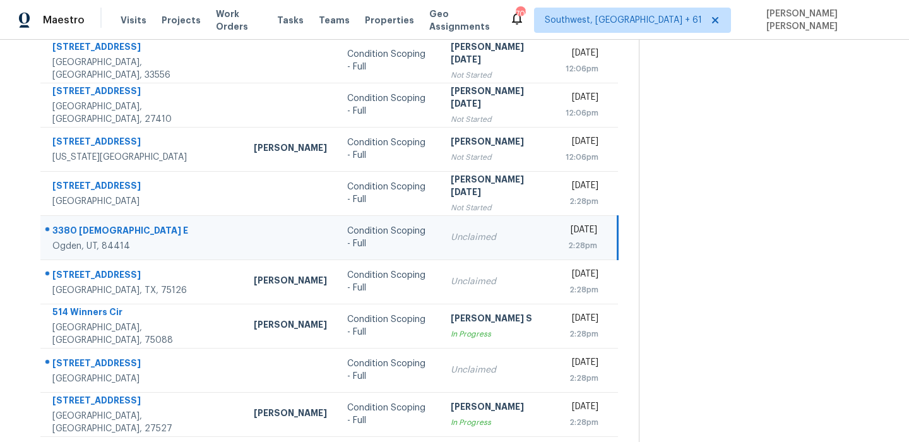
click at [86, 220] on td "3380 N 400 E Ogden, UT, 84414" at bounding box center [141, 237] width 203 height 44
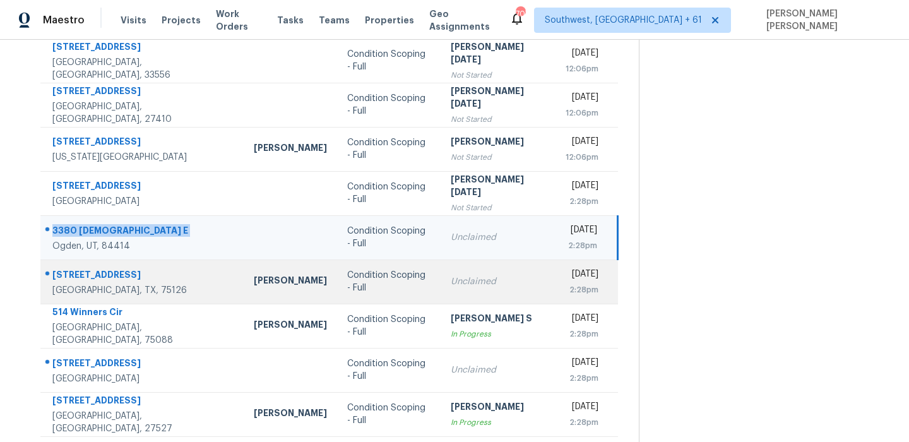
click at [102, 277] on div "2119 River Pine Rd" at bounding box center [142, 276] width 181 height 16
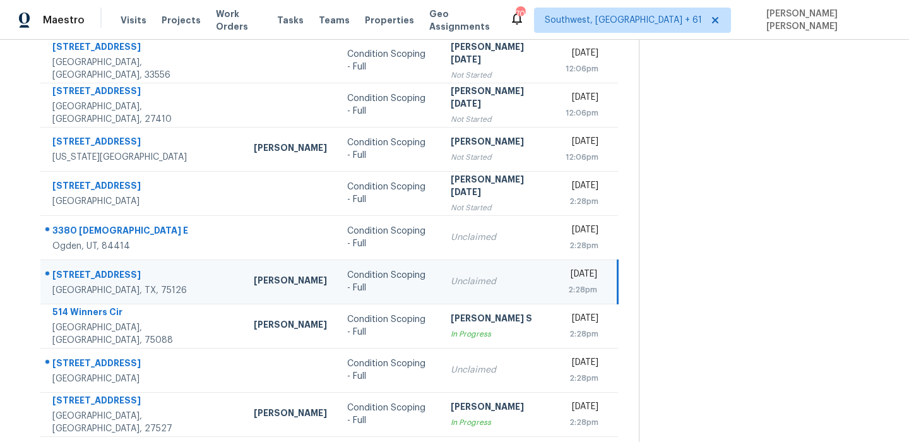
click at [102, 277] on div "2119 River Pine Rd" at bounding box center [142, 276] width 181 height 16
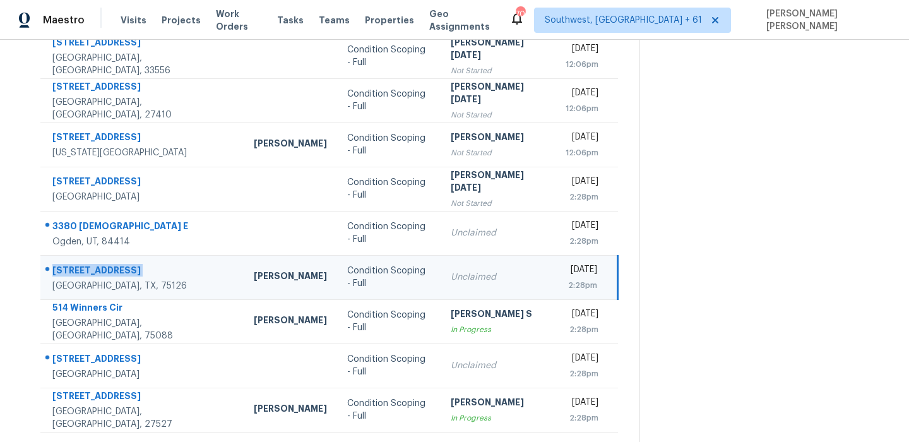
scroll to position [215, 0]
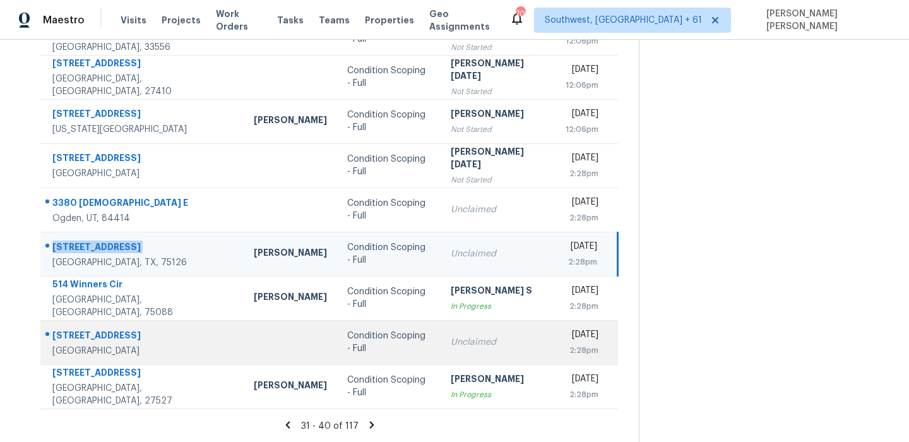
click at [86, 335] on div "3040 Marquee Way" at bounding box center [142, 337] width 181 height 16
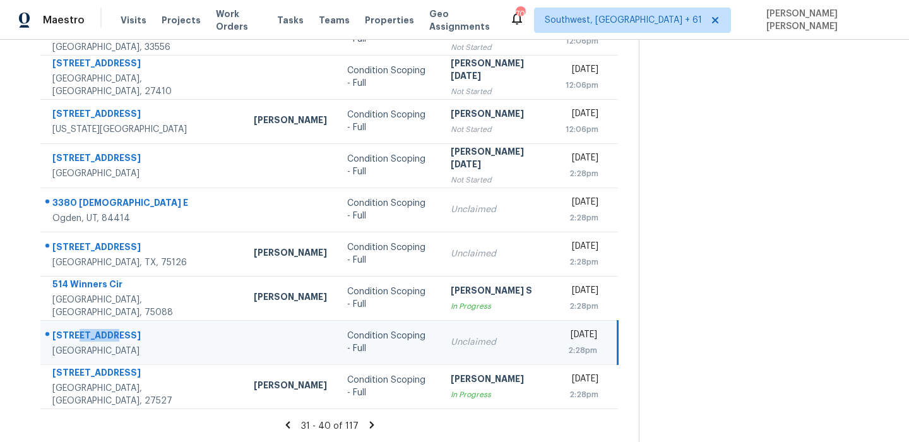
click at [86, 335] on div "3040 Marquee Way" at bounding box center [142, 337] width 181 height 16
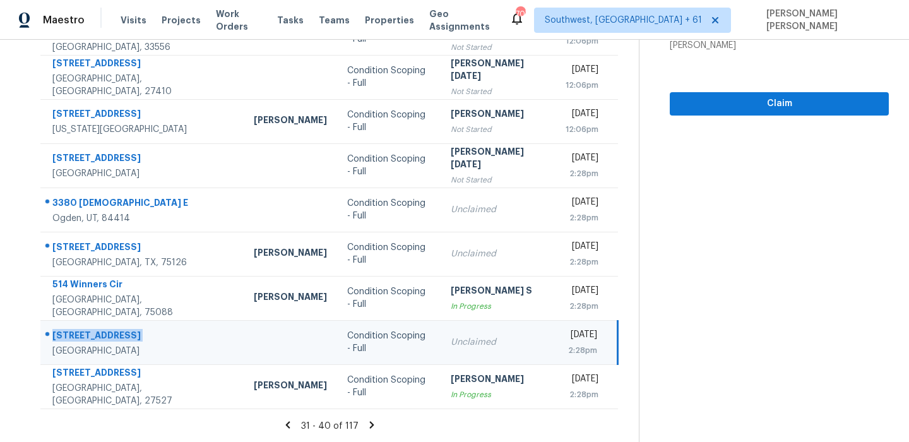
click at [374, 420] on icon at bounding box center [371, 424] width 11 height 11
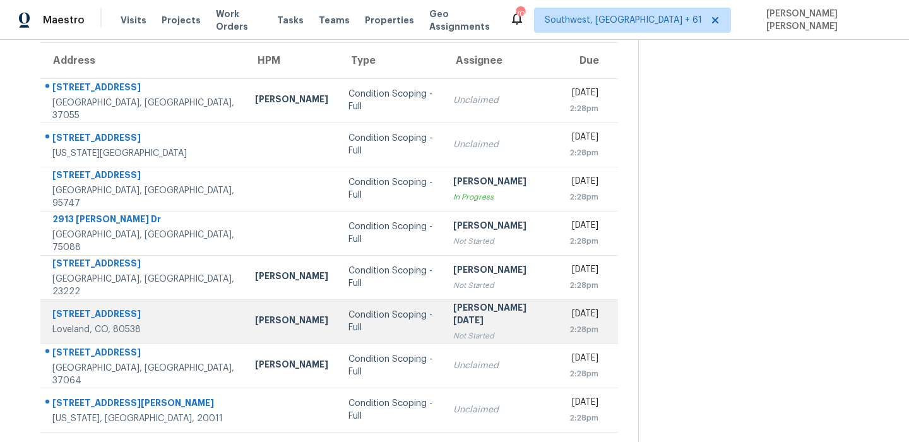
scroll to position [88, 0]
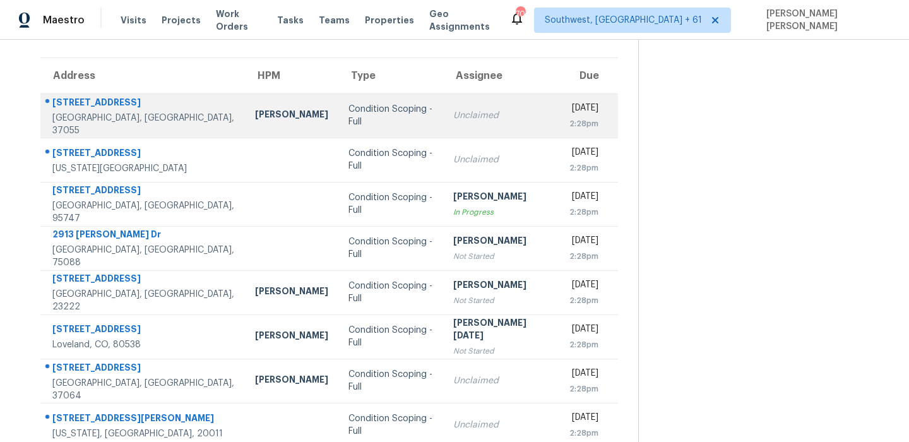
click at [100, 107] on div "113 Mae Cir" at bounding box center [143, 104] width 182 height 16
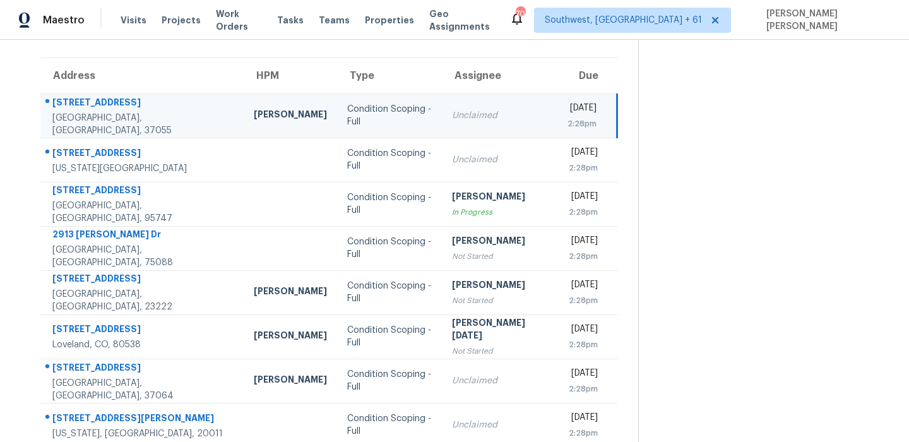
click at [100, 107] on div "113 Mae Cir" at bounding box center [142, 104] width 181 height 16
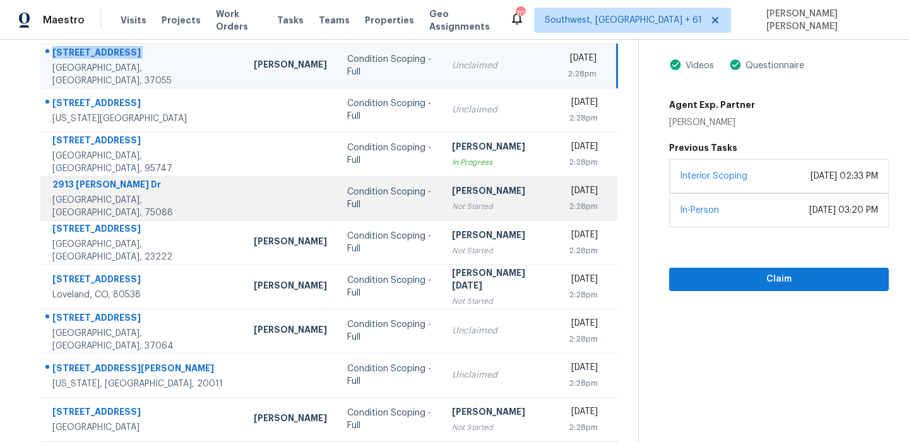
scroll to position [153, 0]
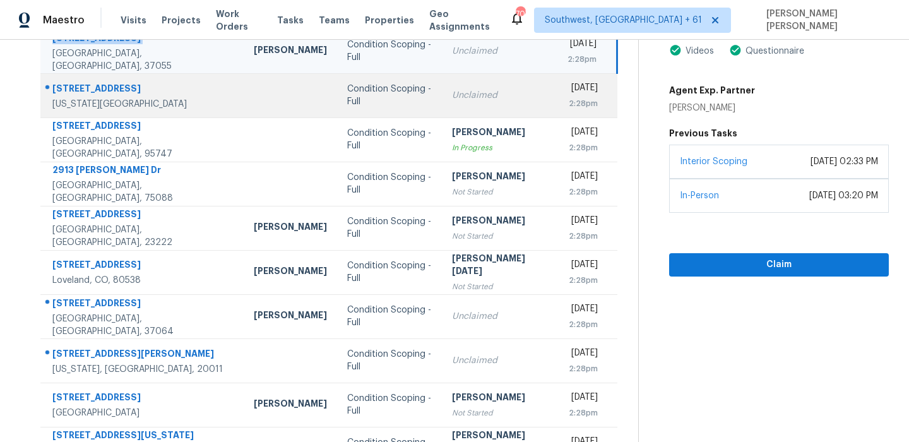
click at [94, 81] on div at bounding box center [137, 89] width 193 height 16
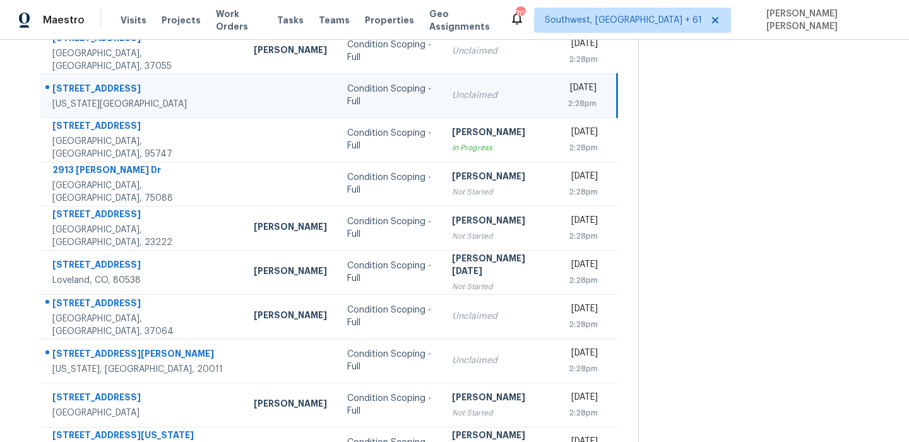
click at [94, 81] on div at bounding box center [137, 89] width 193 height 16
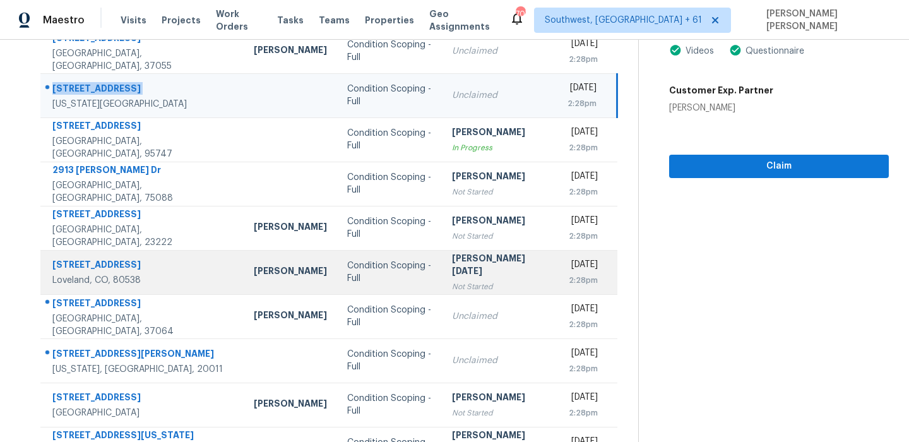
scroll to position [215, 0]
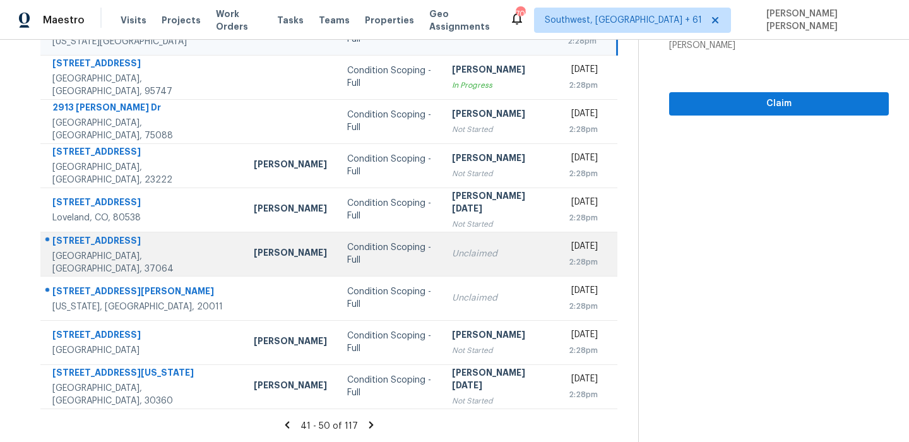
click at [93, 241] on div "479 River Bluff Dr" at bounding box center [142, 242] width 181 height 16
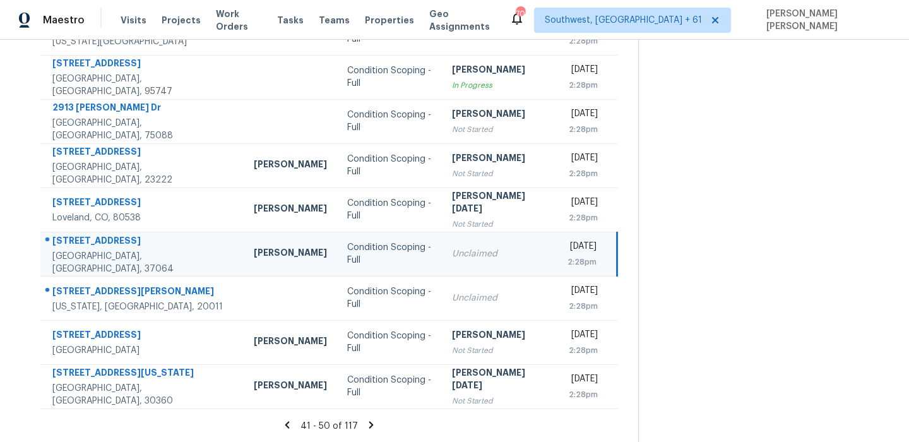
click at [93, 241] on div "479 River Bluff Dr" at bounding box center [142, 242] width 181 height 16
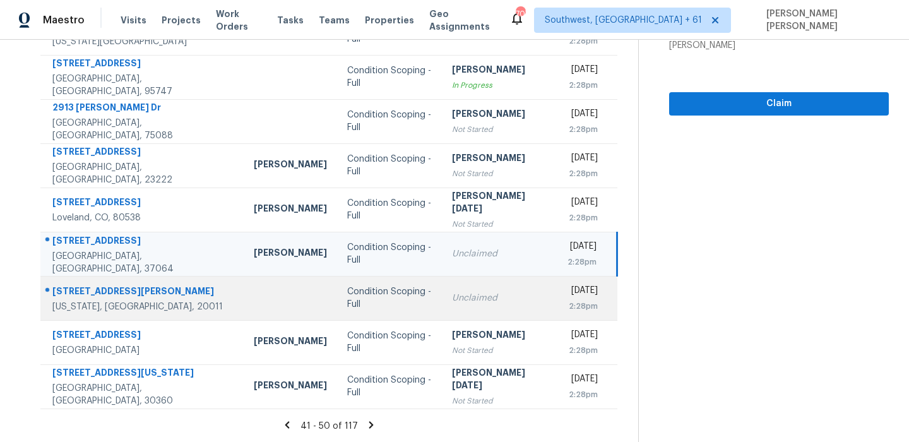
click at [107, 289] on div "1617 Varnum St NW" at bounding box center [142, 293] width 181 height 16
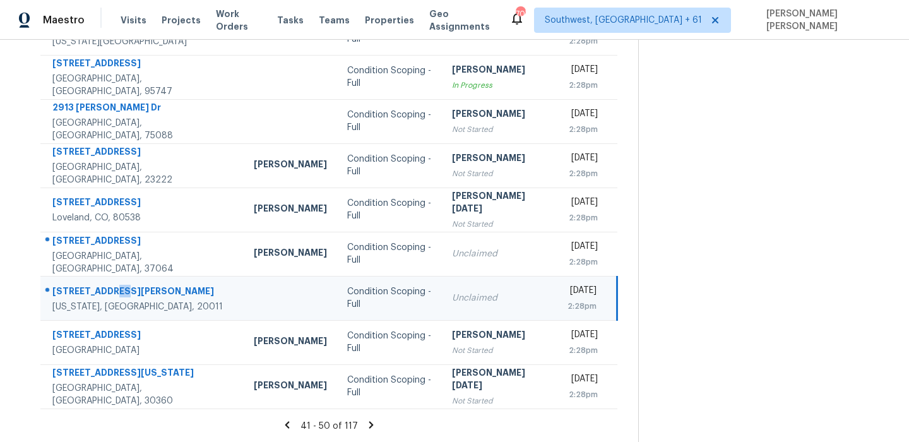
click at [107, 289] on div "1617 Varnum St NW" at bounding box center [142, 293] width 181 height 16
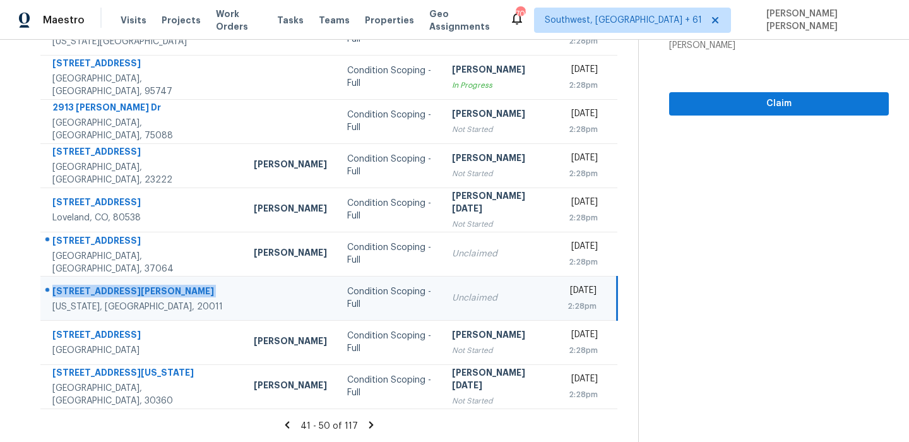
click at [369, 425] on icon at bounding box center [371, 424] width 11 height 11
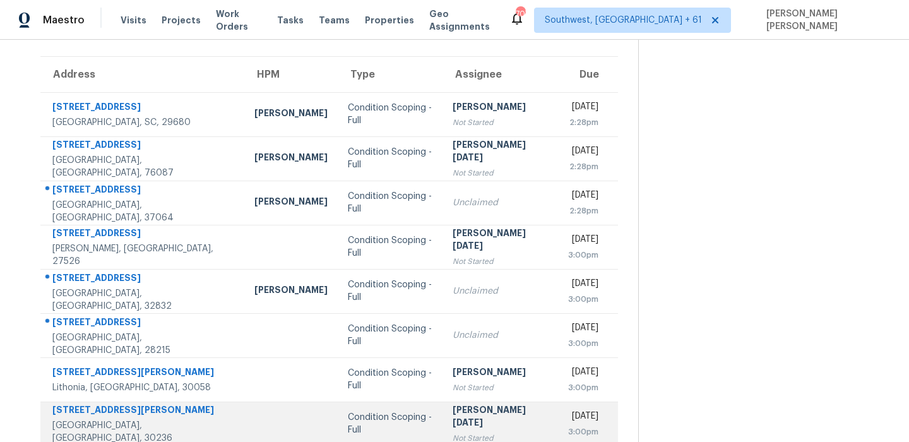
scroll to position [0, 0]
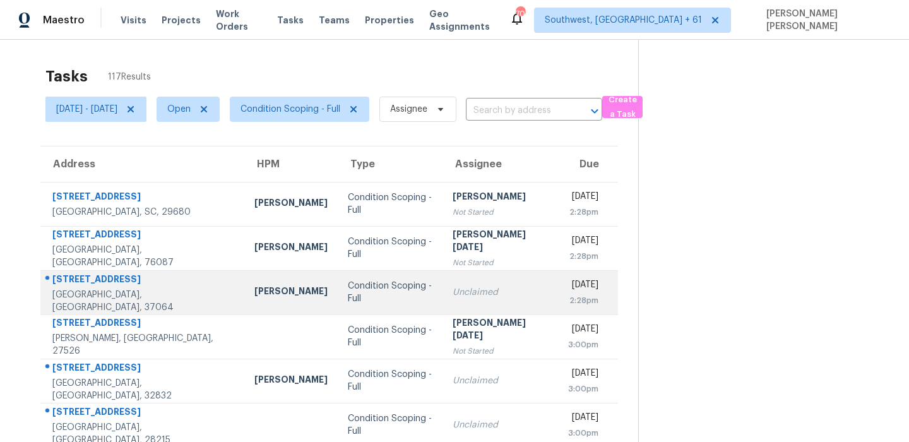
click at [80, 287] on div "479 River Bluff Dr" at bounding box center [143, 281] width 182 height 16
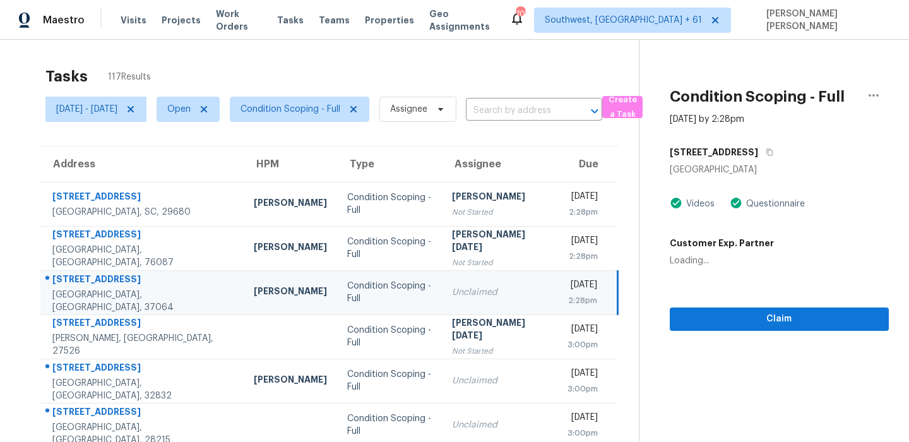
click at [80, 287] on div "479 River Bluff Dr" at bounding box center [142, 281] width 181 height 16
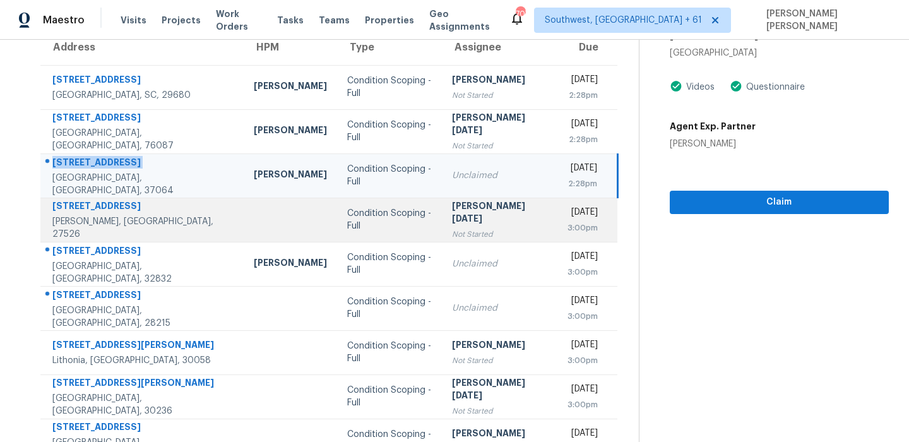
scroll to position [129, 0]
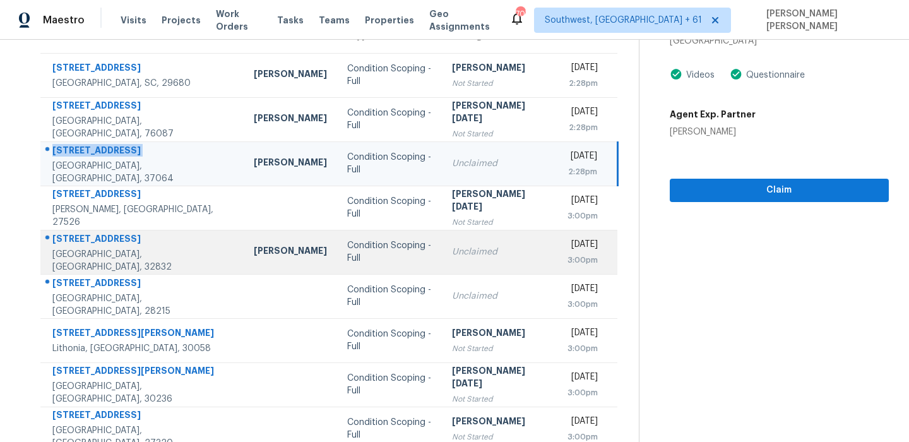
click at [92, 248] on div "11956 Landing Point Loop" at bounding box center [142, 240] width 181 height 16
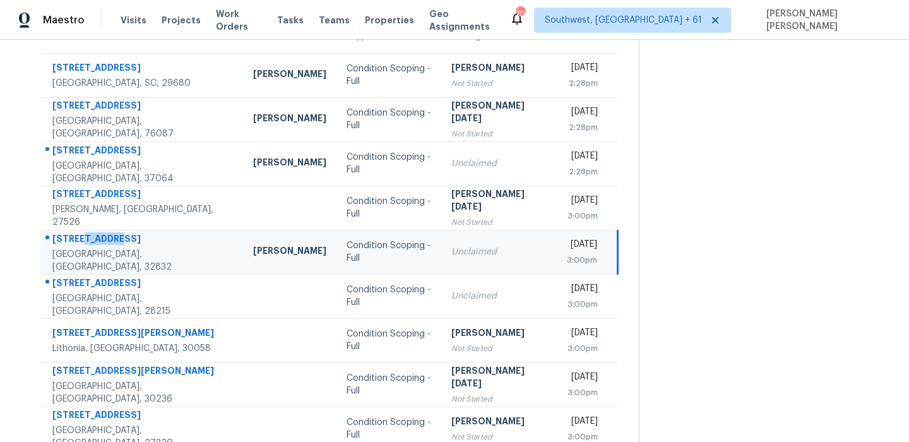
click at [92, 248] on div "11956 Landing Point Loop" at bounding box center [142, 240] width 181 height 16
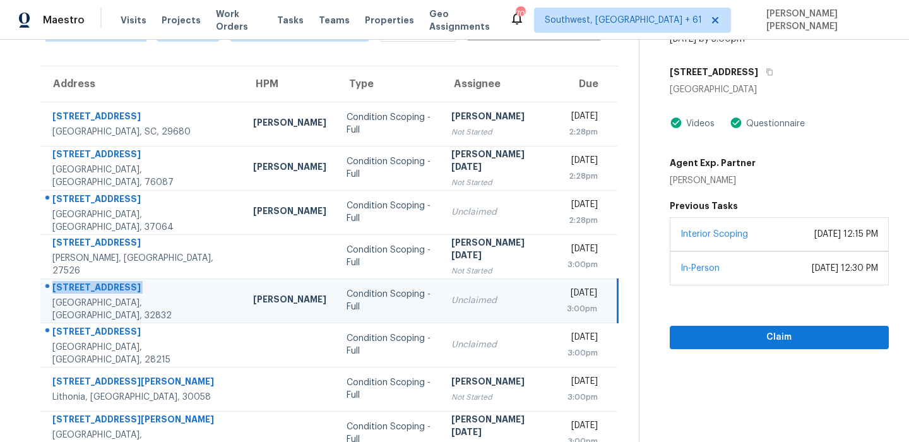
scroll to position [0, 0]
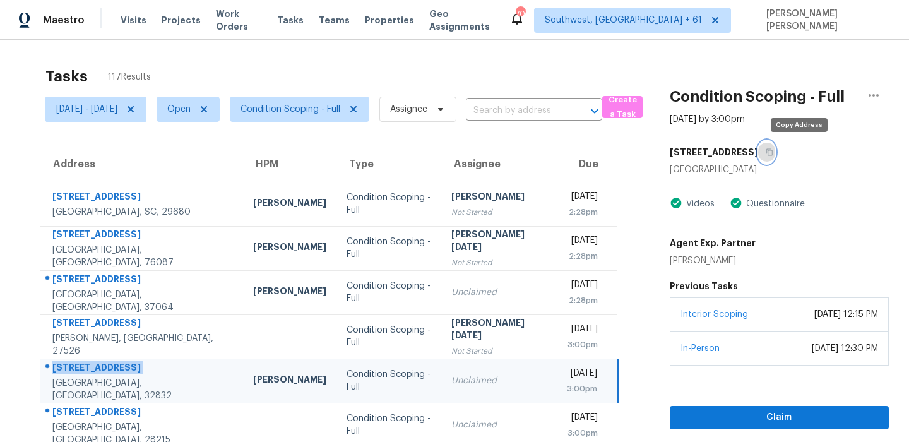
click at [773, 153] on icon "button" at bounding box center [770, 152] width 8 height 8
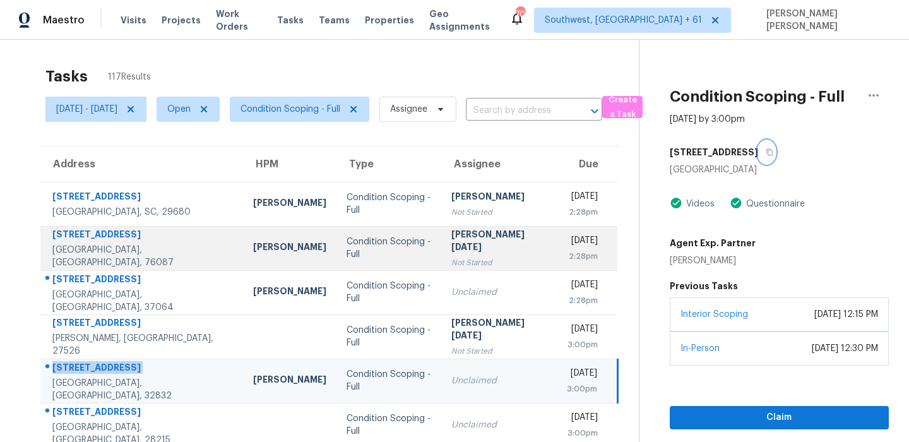
scroll to position [215, 0]
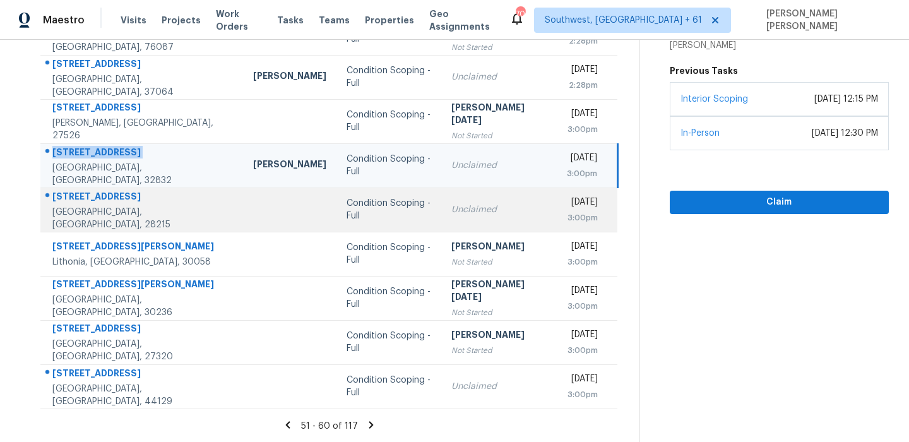
click at [95, 205] on div "2701 Buckleigh Dr" at bounding box center [142, 198] width 181 height 16
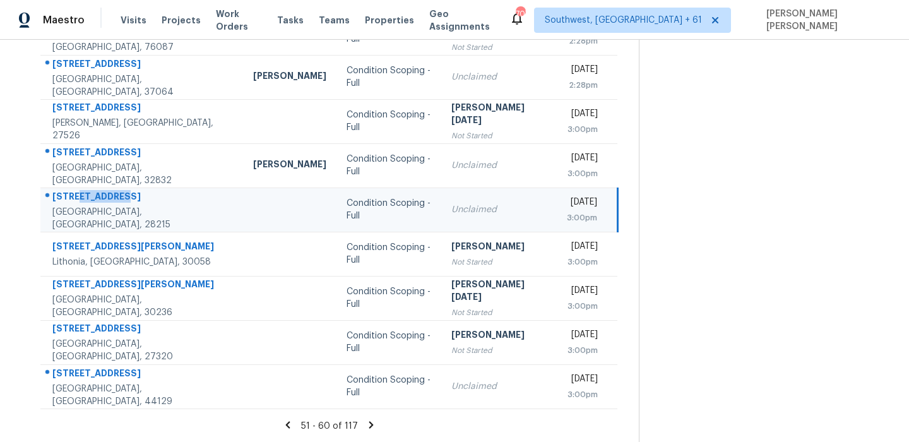
click at [95, 205] on div "2701 Buckleigh Dr" at bounding box center [142, 198] width 181 height 16
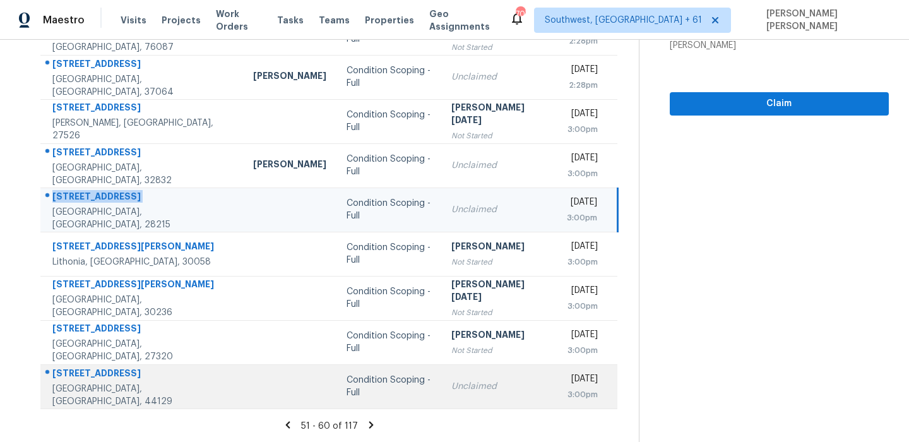
click at [109, 371] on div at bounding box center [137, 374] width 192 height 16
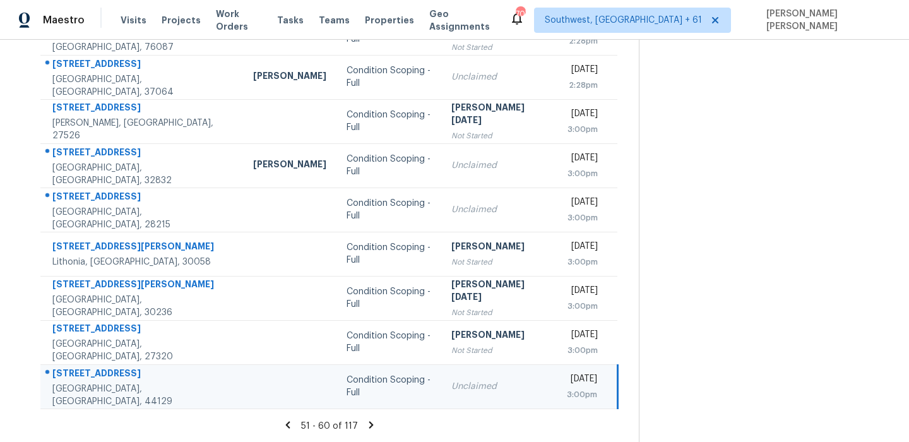
click at [109, 371] on div at bounding box center [137, 374] width 192 height 16
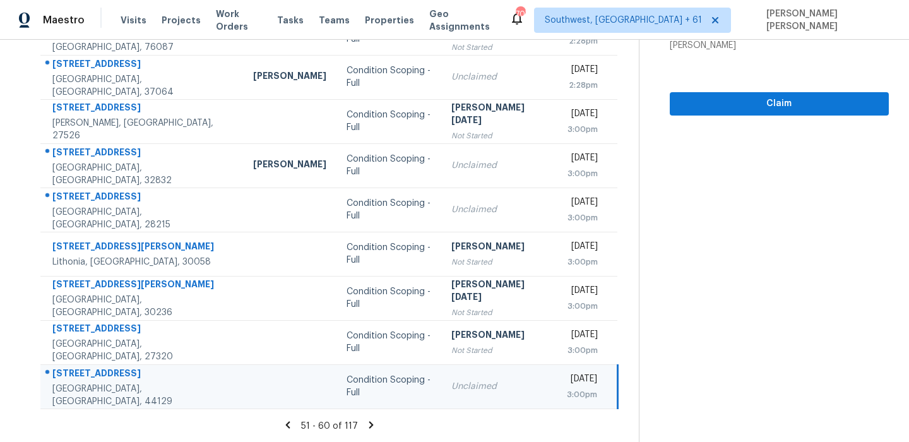
click at [374, 424] on icon at bounding box center [371, 424] width 4 height 7
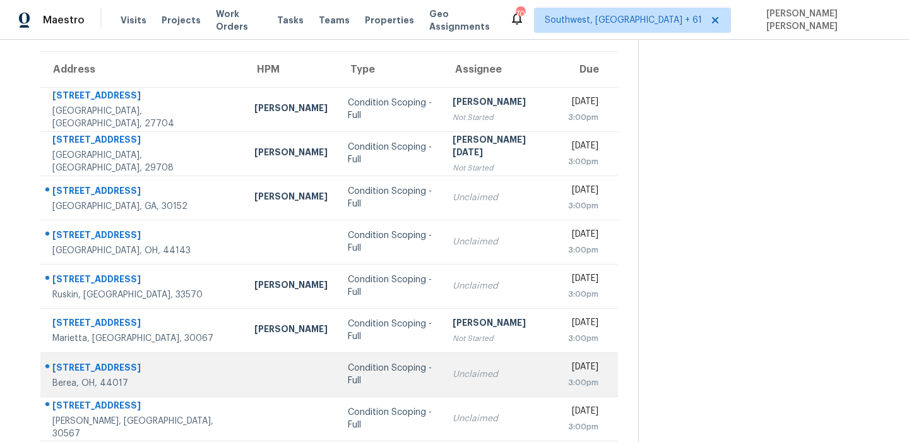
scroll to position [0, 0]
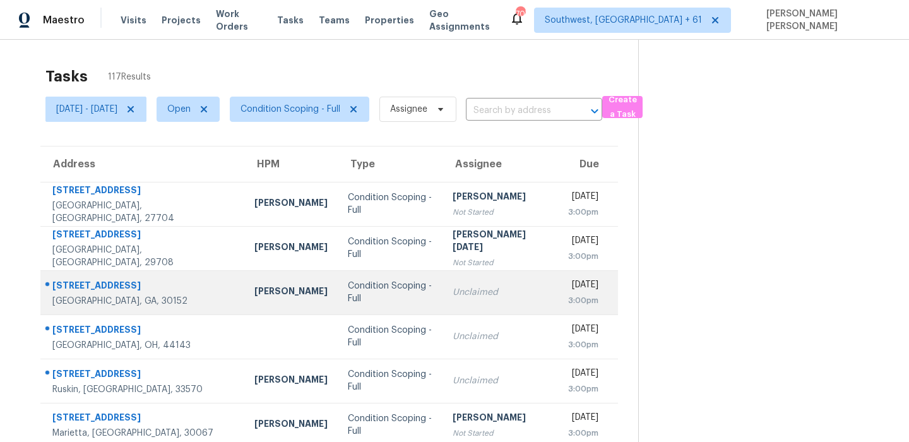
click at [130, 290] on div "3011 Summer Stream Ct NW" at bounding box center [143, 287] width 182 height 16
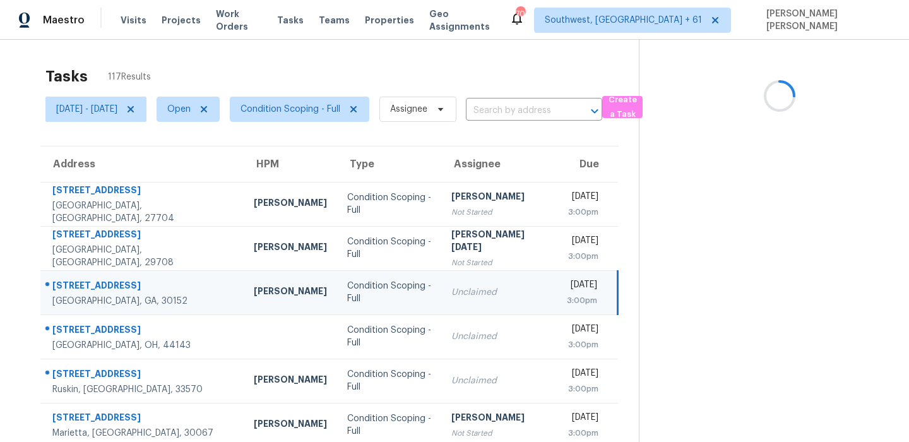
click at [130, 290] on div "3011 Summer Stream Ct NW" at bounding box center [142, 287] width 181 height 16
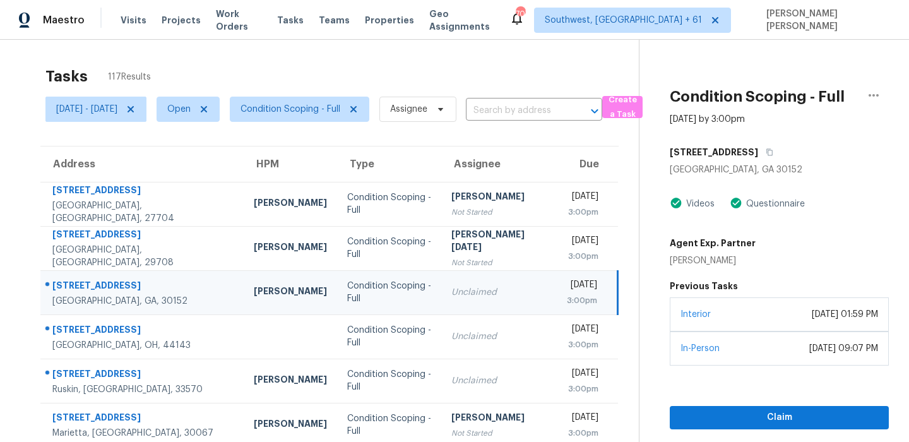
click at [825, 161] on div "3011 Summer Stream Ct NW" at bounding box center [779, 152] width 219 height 23
click at [775, 158] on button "button" at bounding box center [766, 152] width 17 height 23
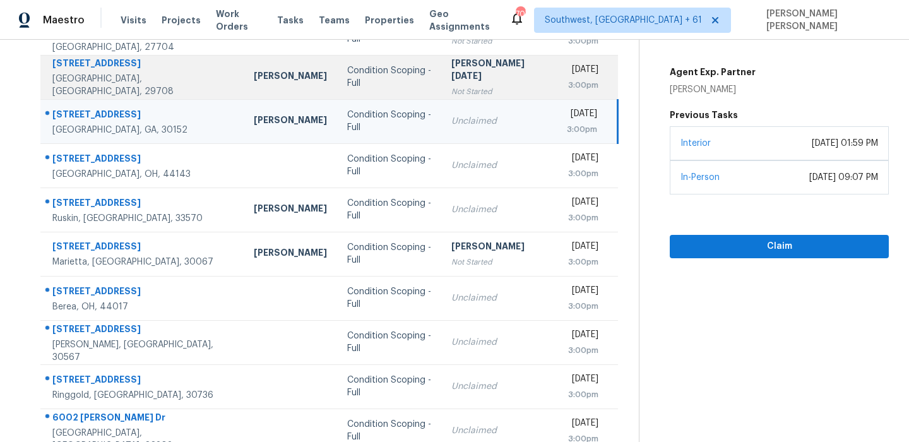
scroll to position [215, 0]
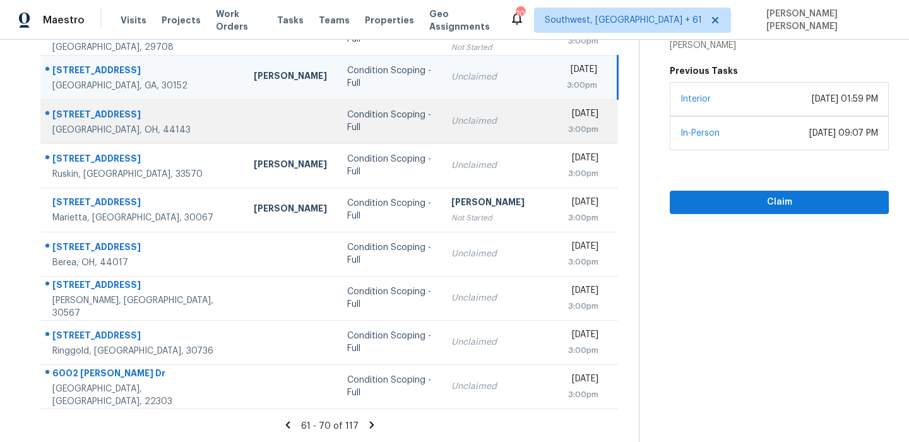
click at [102, 116] on div "5182 Loxley Dr" at bounding box center [142, 116] width 181 height 16
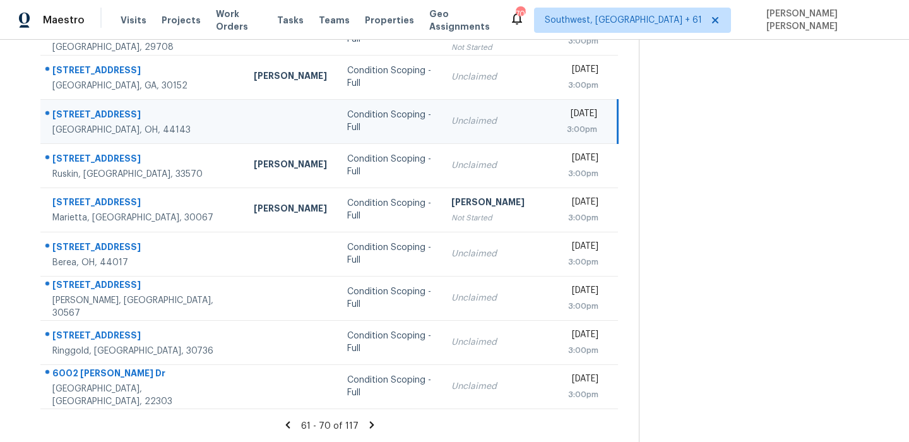
click at [102, 116] on div "5182 Loxley Dr" at bounding box center [142, 116] width 181 height 16
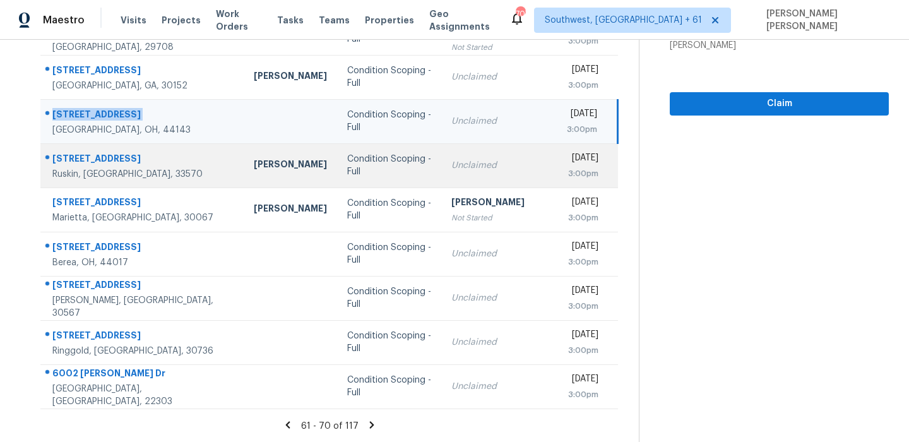
click at [80, 150] on td "2405 Nighthawk Landing Ct Ruskin, FL, 33570" at bounding box center [141, 165] width 203 height 44
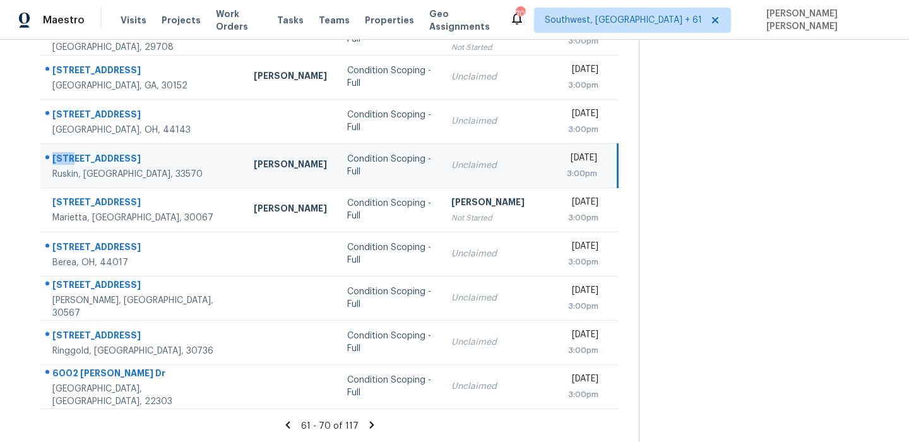
click at [80, 150] on td "2405 Nighthawk Landing Ct Ruskin, FL, 33570" at bounding box center [141, 165] width 203 height 44
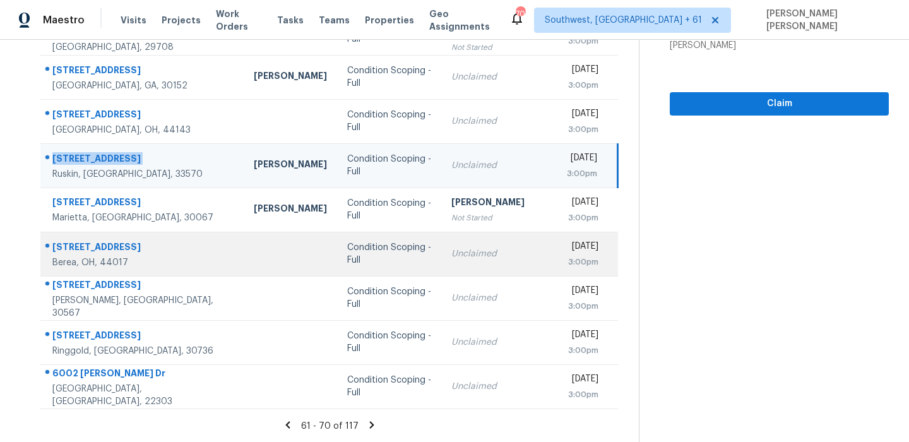
click at [81, 245] on div "56 French St" at bounding box center [142, 249] width 181 height 16
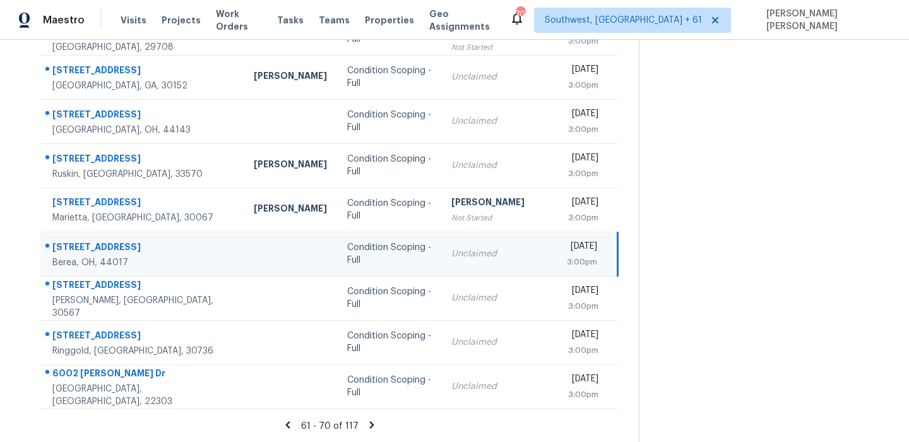
click at [81, 245] on div "56 French St" at bounding box center [142, 249] width 181 height 16
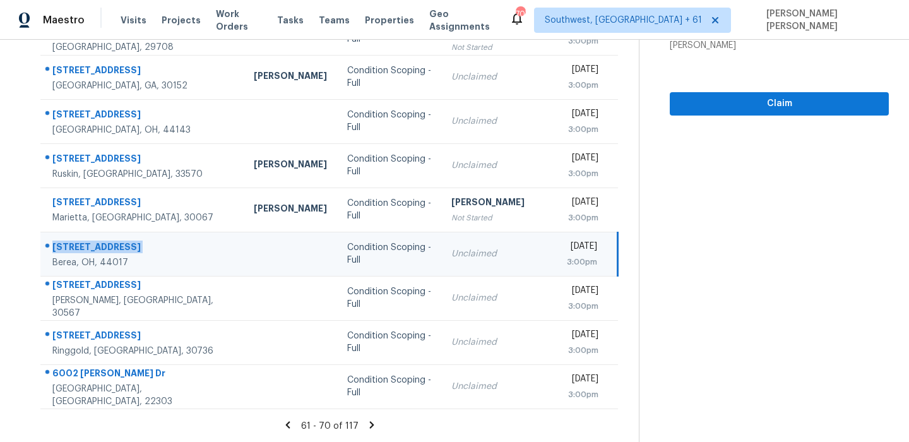
click at [135, 275] on td "56 French St Berea, OH, 44017" at bounding box center [141, 254] width 203 height 44
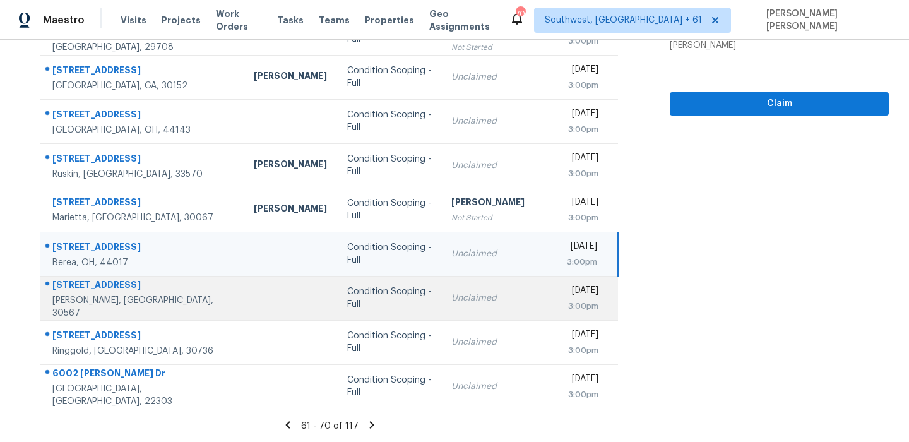
click at [118, 282] on td "306 Starbuck Pkwy Pendergrass, GA, 30567" at bounding box center [141, 298] width 203 height 44
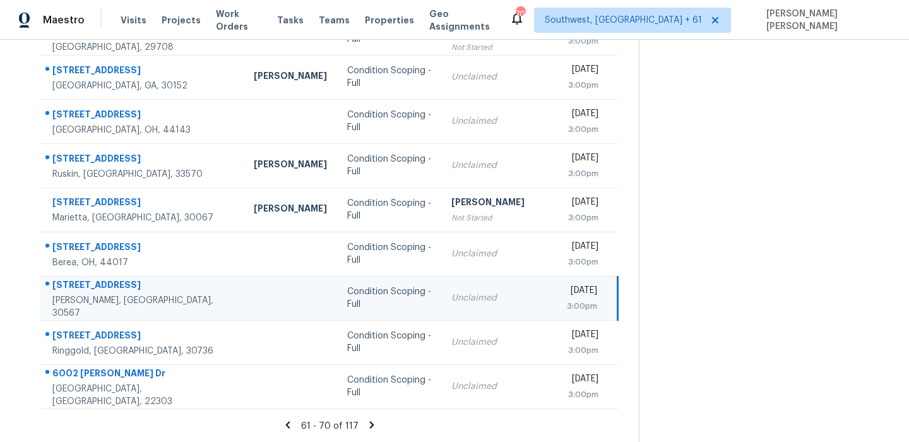
click at [118, 282] on td "306 Starbuck Pkwy Pendergrass, GA, 30567" at bounding box center [141, 298] width 203 height 44
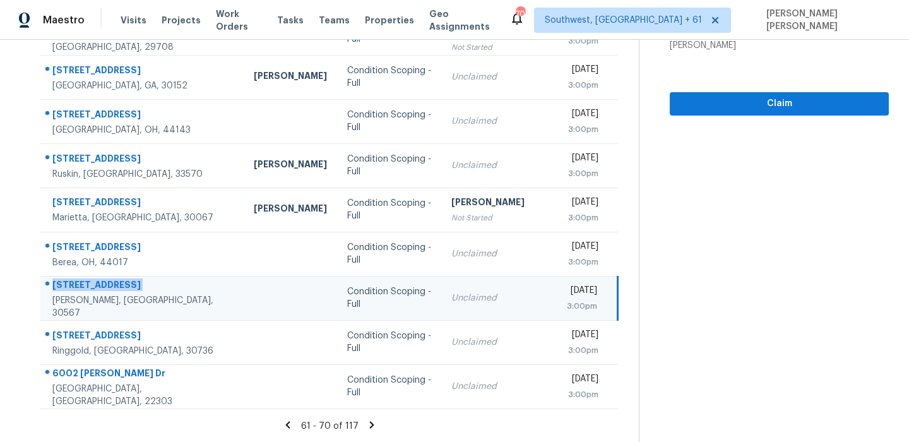
scroll to position [10, 0]
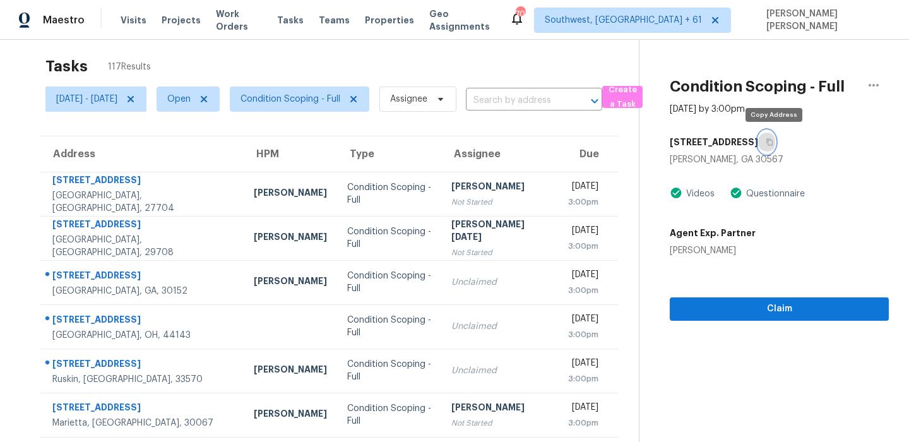
click at [775, 137] on button "button" at bounding box center [766, 142] width 17 height 23
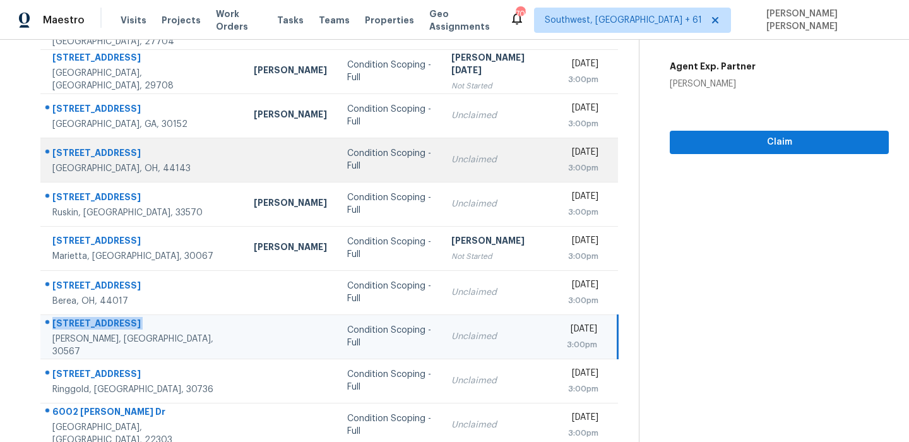
scroll to position [215, 0]
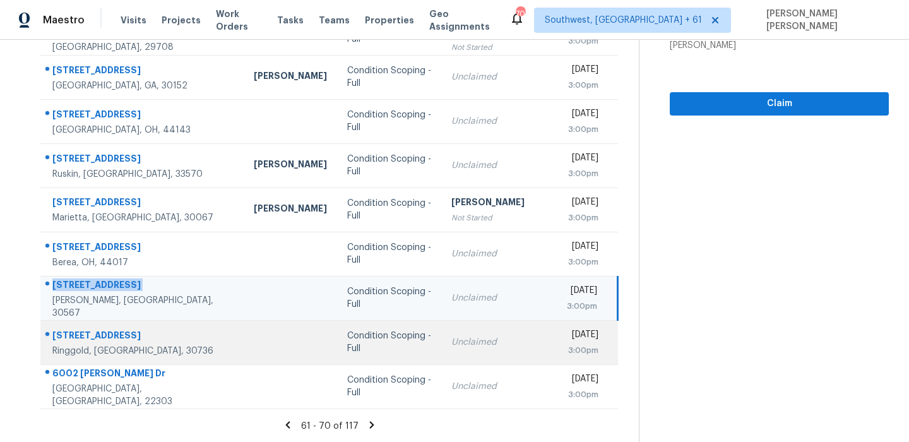
click at [97, 336] on div "43 Spring Ln" at bounding box center [142, 337] width 181 height 16
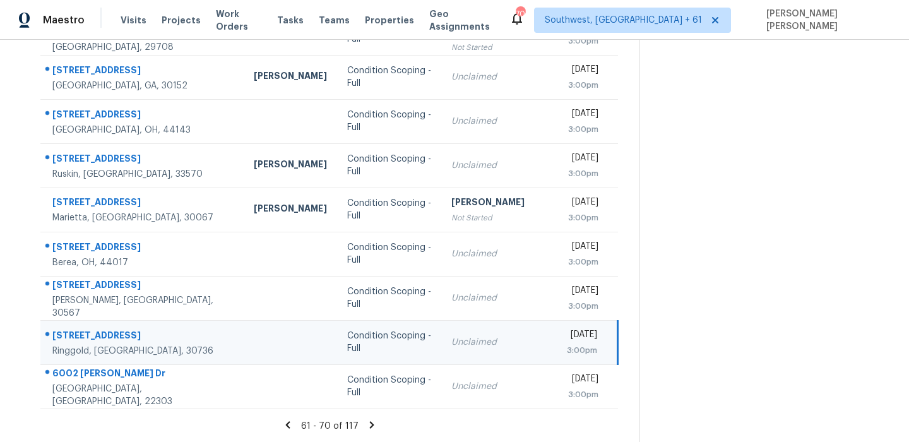
click at [97, 336] on div "43 Spring Ln" at bounding box center [142, 337] width 181 height 16
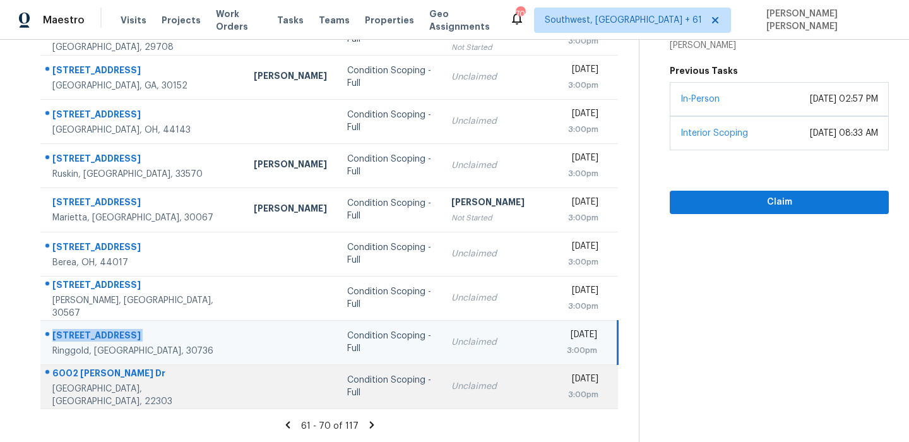
click at [71, 382] on div "6002 Rixey Dr" at bounding box center [142, 375] width 181 height 16
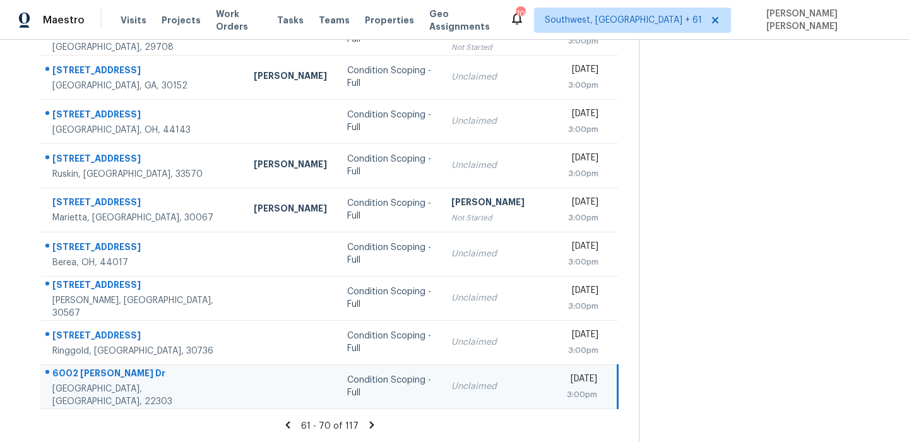
click at [71, 382] on div "6002 Rixey Dr" at bounding box center [142, 375] width 181 height 16
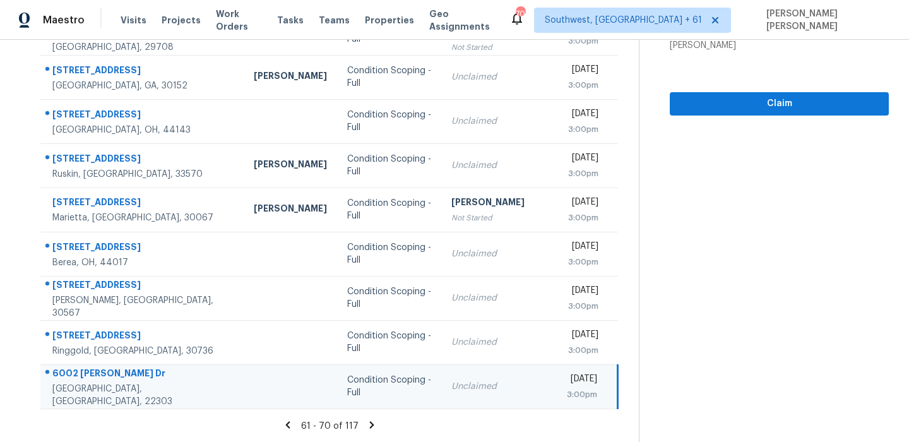
click at [378, 430] on div "61 - 70 of 117" at bounding box center [329, 425] width 619 height 13
click at [378, 429] on icon at bounding box center [371, 424] width 11 height 11
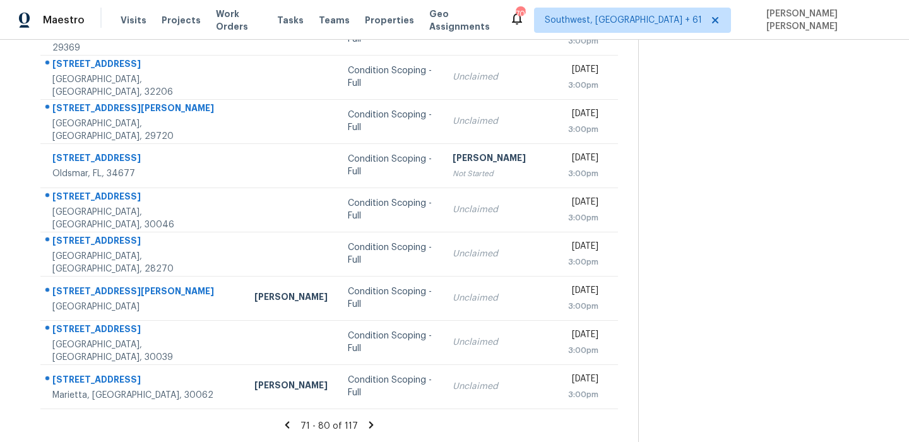
scroll to position [0, 0]
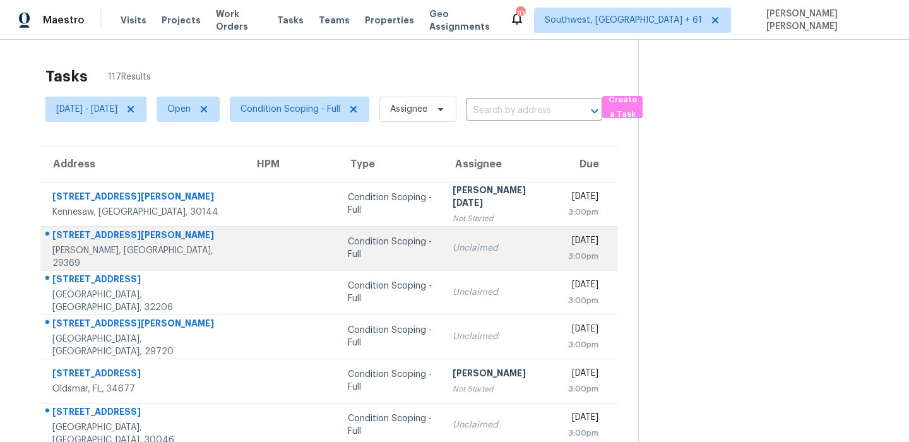
click at [124, 227] on td "173 Pearson St Moore, SC, 29369" at bounding box center [142, 248] width 204 height 44
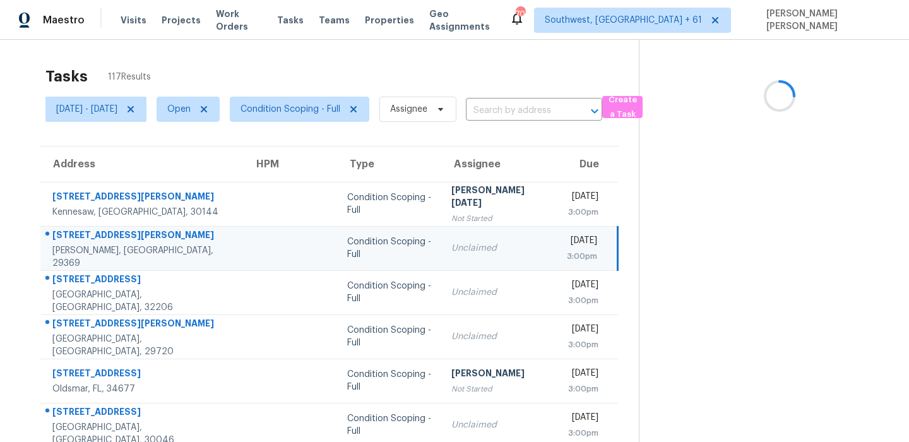
click at [124, 227] on td "173 Pearson St Moore, SC, 29369" at bounding box center [141, 248] width 203 height 44
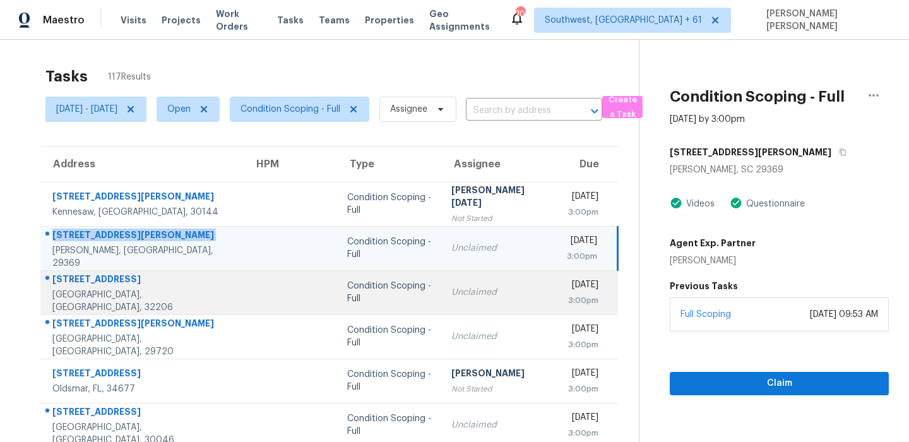
click at [100, 295] on div "Jacksonville, FL, 32206" at bounding box center [142, 301] width 181 height 25
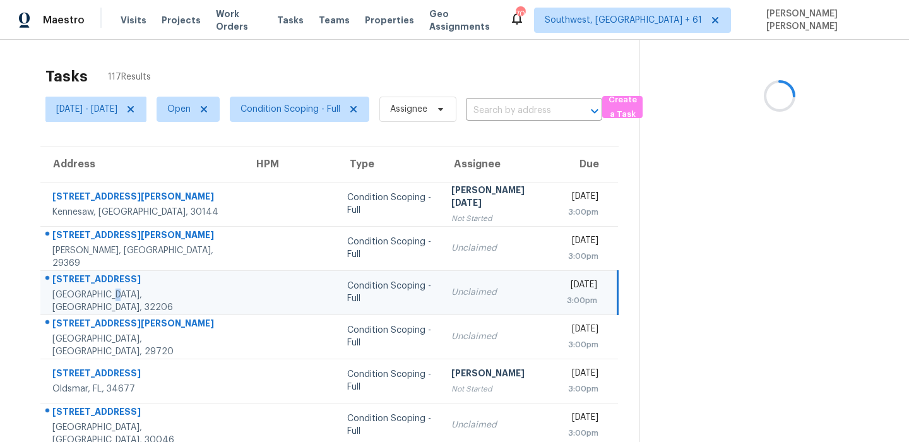
click at [100, 295] on div "Jacksonville, FL, 32206" at bounding box center [142, 301] width 181 height 25
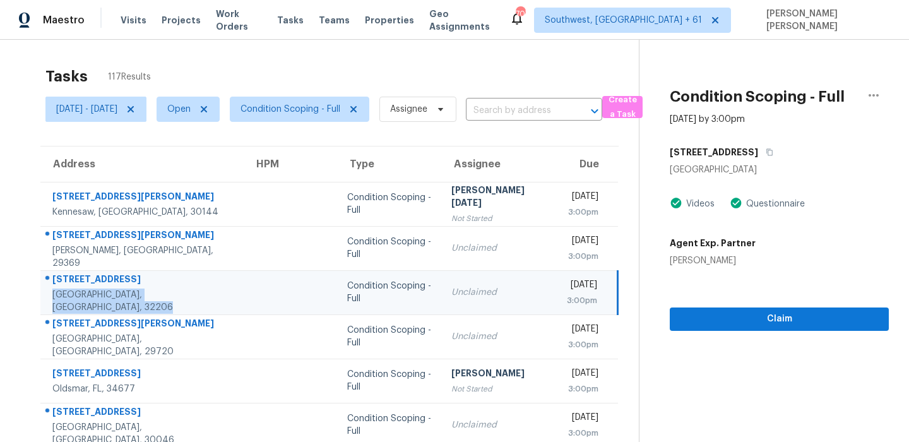
click at [89, 282] on div "1234 Van Buren St" at bounding box center [142, 281] width 181 height 16
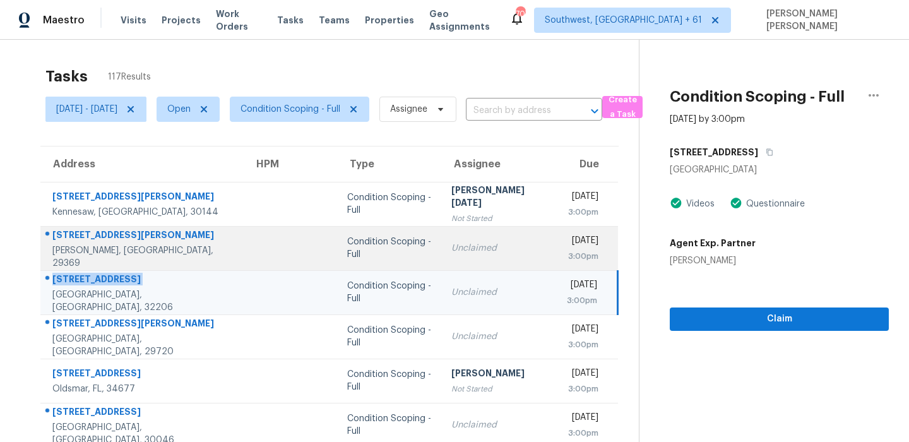
scroll to position [112, 0]
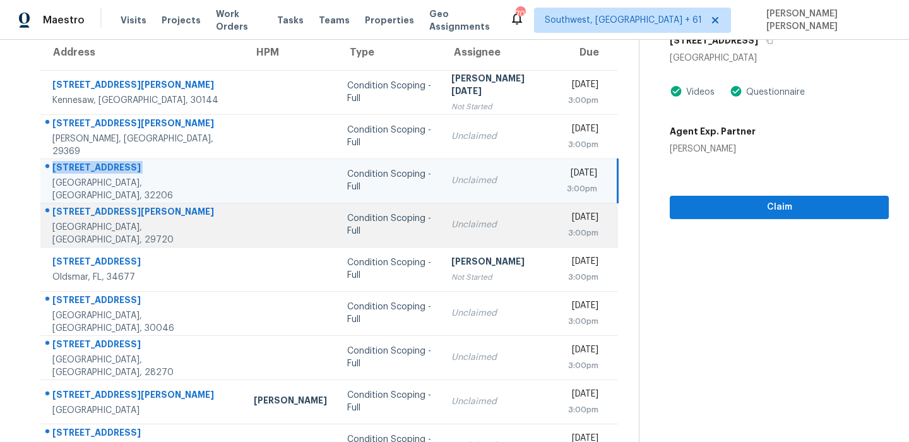
click at [98, 217] on div "126 S Jackson Rd" at bounding box center [142, 213] width 181 height 16
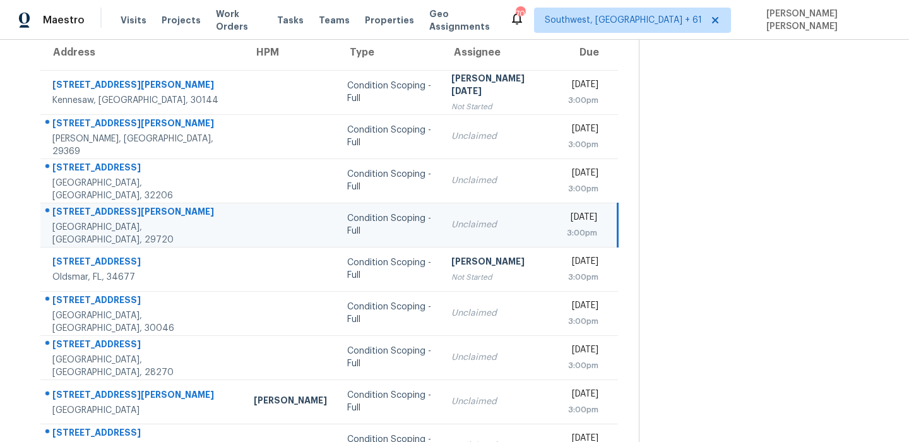
click at [98, 217] on div "126 S Jackson Rd" at bounding box center [142, 213] width 181 height 16
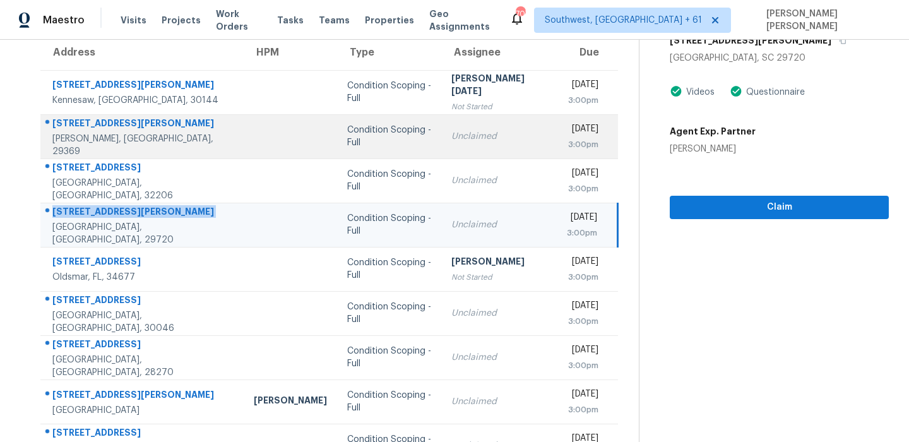
scroll to position [215, 0]
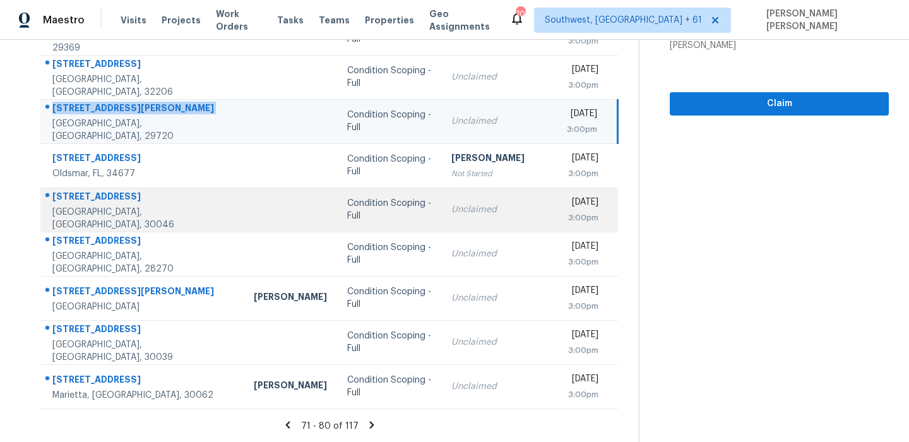
click at [101, 197] on div "210 Hanarry Dr" at bounding box center [142, 198] width 181 height 16
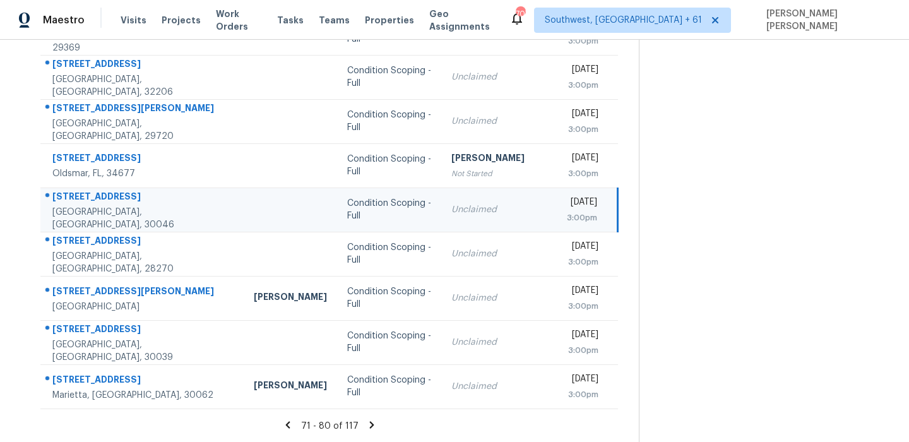
click at [101, 197] on div "210 Hanarry Dr" at bounding box center [142, 198] width 181 height 16
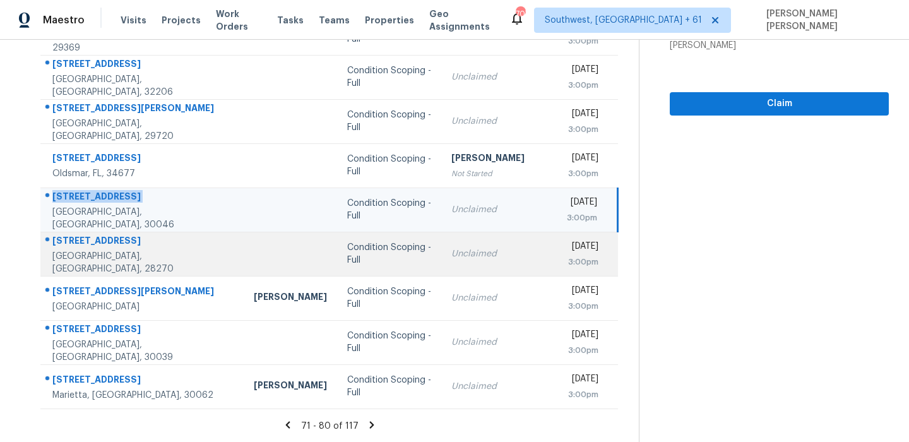
click at [100, 246] on div "6601 Patchwork Cir" at bounding box center [142, 242] width 181 height 16
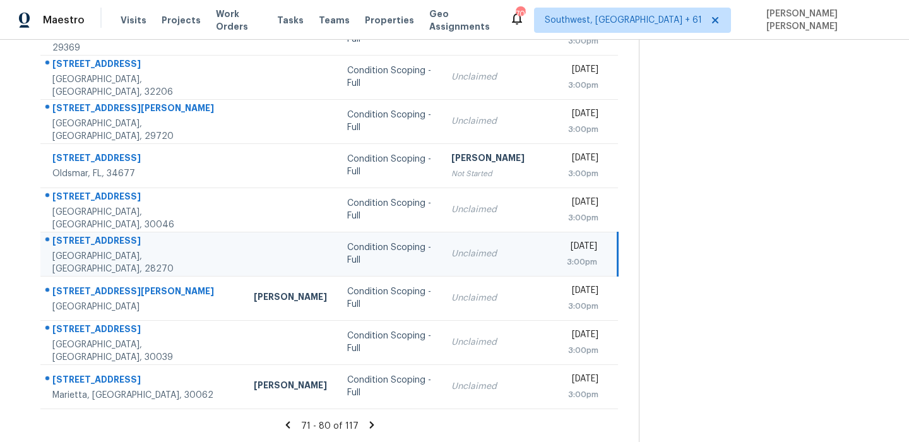
click at [100, 246] on div "6601 Patchwork Cir" at bounding box center [142, 242] width 181 height 16
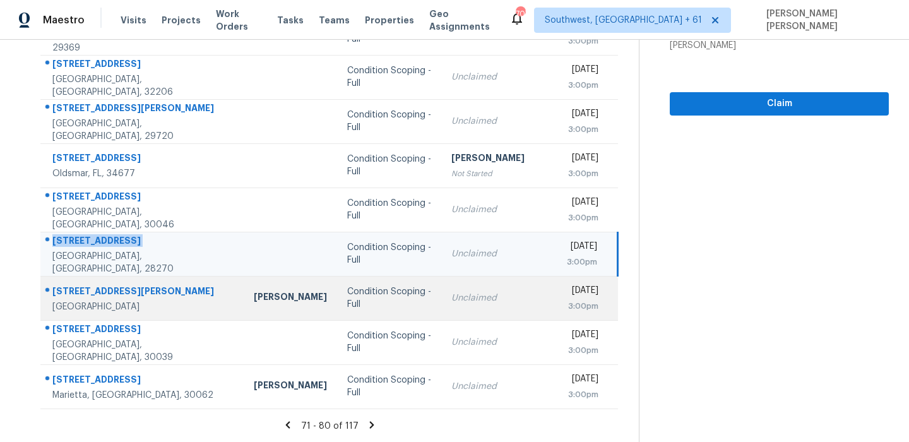
click at [126, 289] on div "10934 River Oaks Dr NW" at bounding box center [142, 293] width 181 height 16
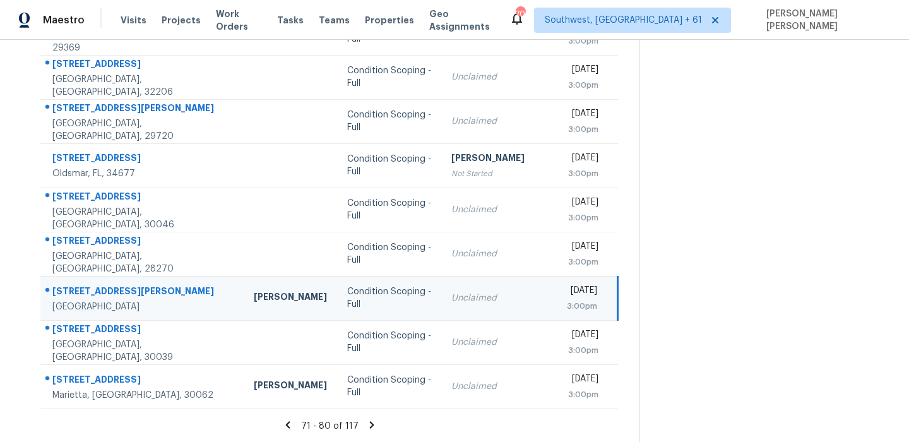
click at [126, 289] on div "10934 River Oaks Dr NW" at bounding box center [142, 293] width 181 height 16
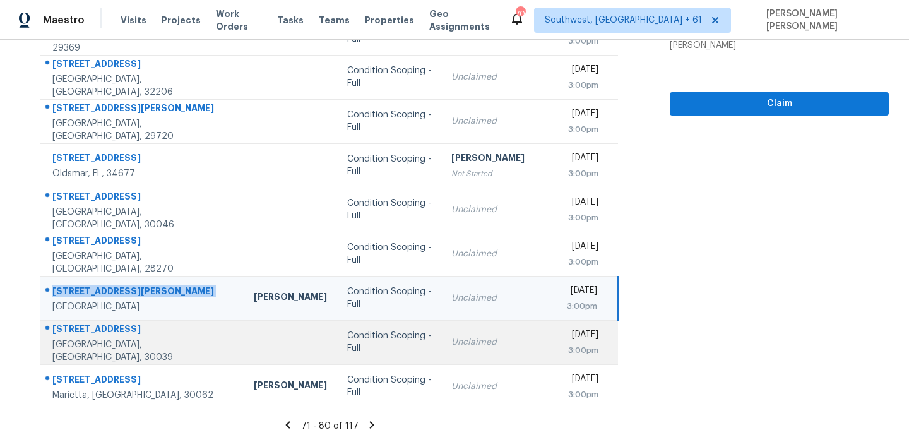
click at [88, 338] on div "3715 Millers Pond Way" at bounding box center [142, 331] width 181 height 16
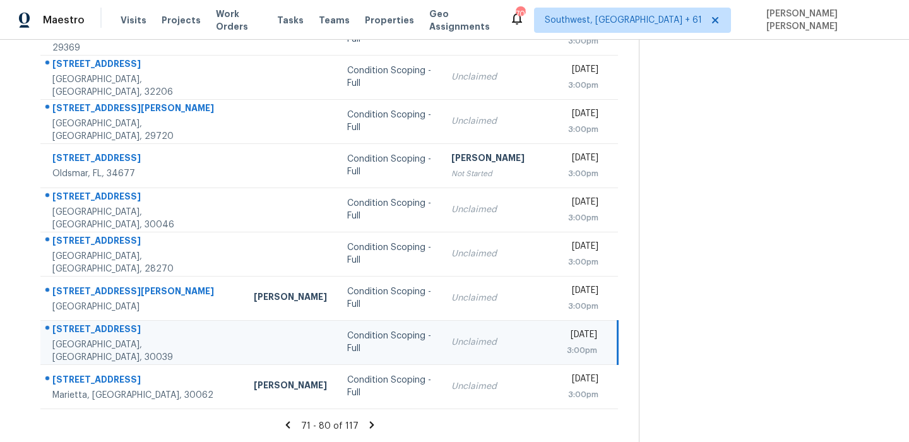
click at [88, 338] on div "3715 Millers Pond Way" at bounding box center [142, 331] width 181 height 16
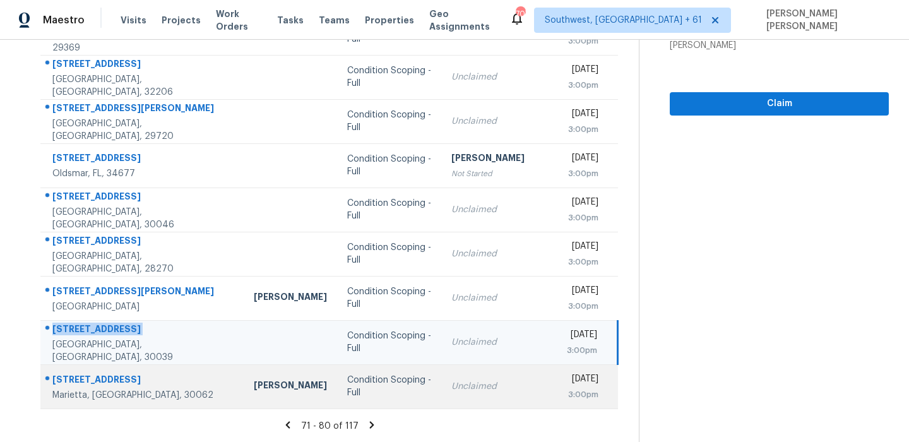
click at [130, 373] on div "3751 Northpoint Dr" at bounding box center [142, 381] width 181 height 16
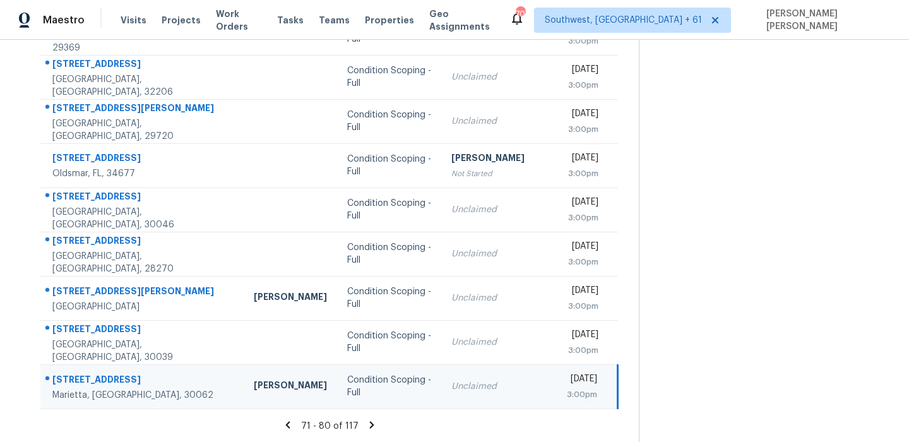
click at [130, 373] on div "3751 Northpoint Dr" at bounding box center [142, 381] width 181 height 16
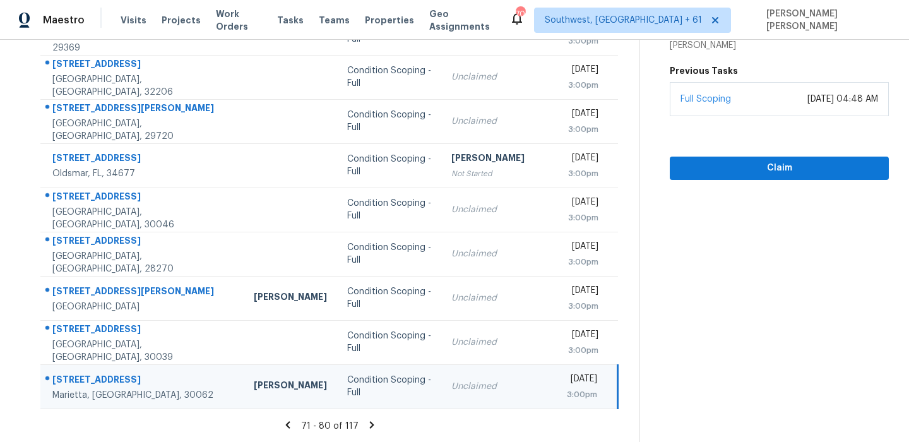
click at [374, 425] on icon at bounding box center [371, 424] width 4 height 7
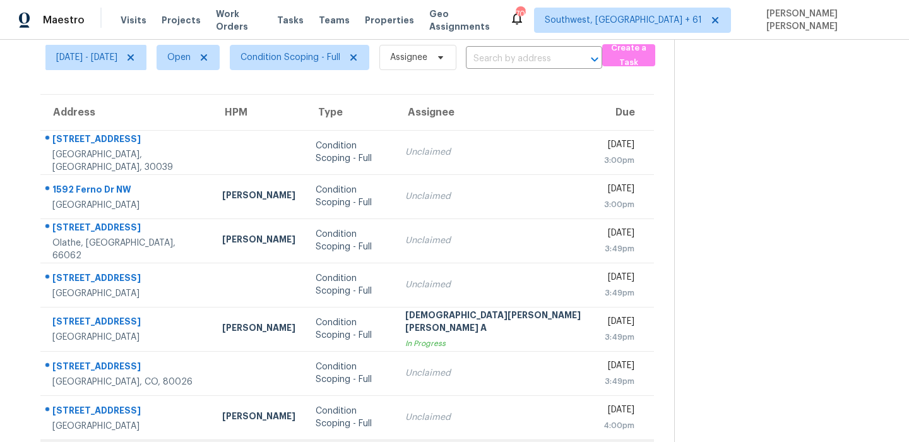
scroll to position [0, 0]
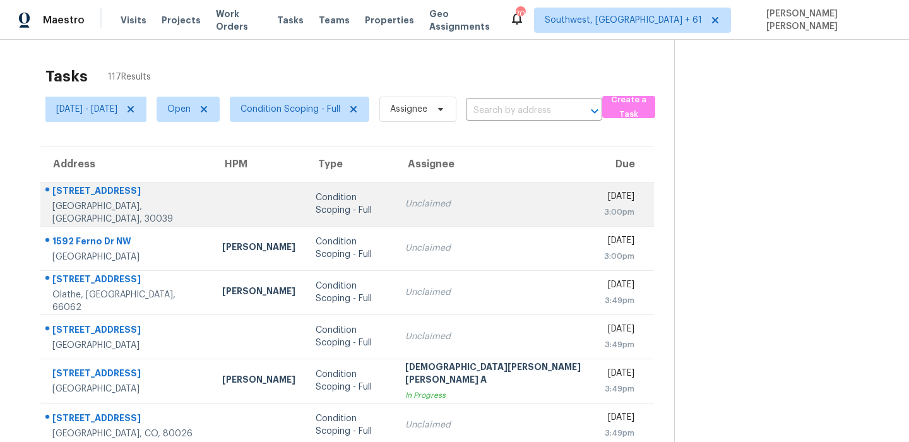
click at [116, 200] on div "3600 Scotland Ln" at bounding box center [127, 192] width 150 height 16
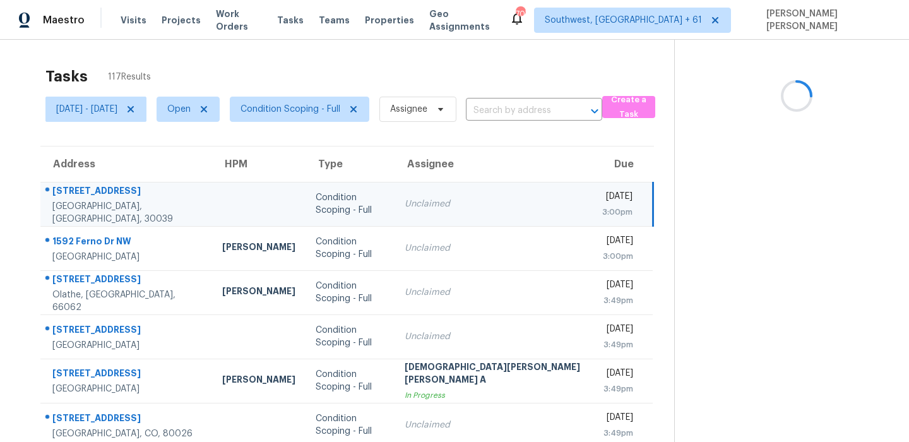
click at [116, 200] on div "3600 Scotland Ln" at bounding box center [127, 192] width 150 height 16
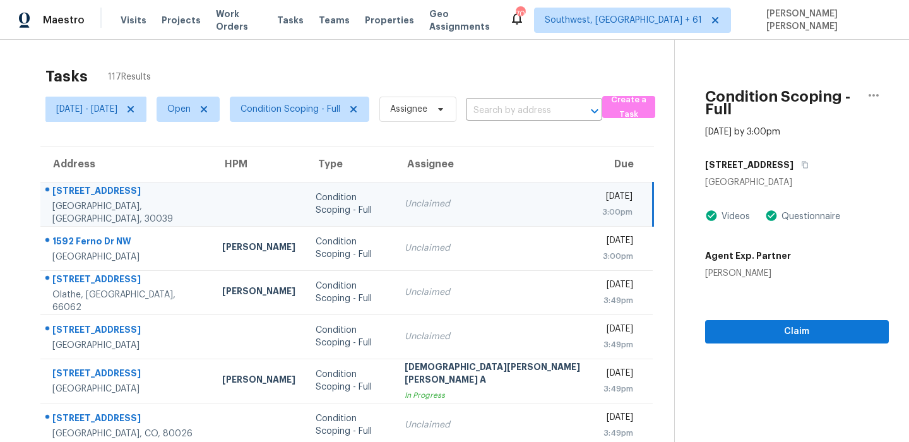
click at [774, 155] on div "3600 Scotland Ln" at bounding box center [797, 164] width 184 height 23
click at [801, 161] on icon "button" at bounding box center [805, 165] width 8 height 8
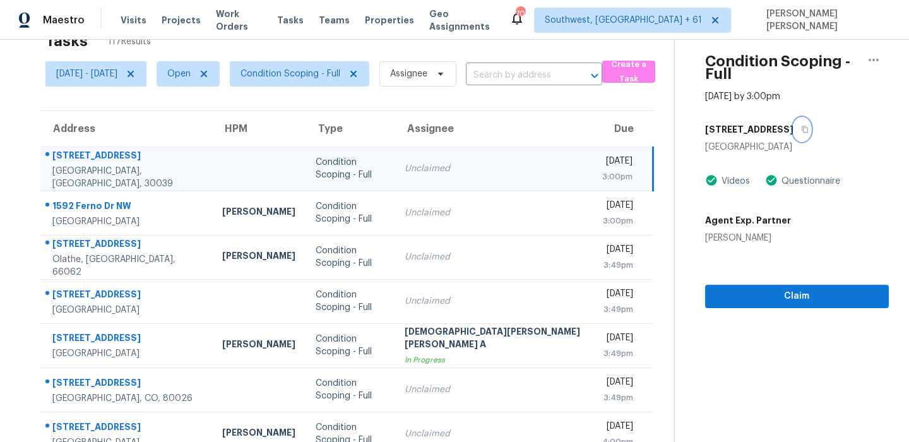
scroll to position [28, 0]
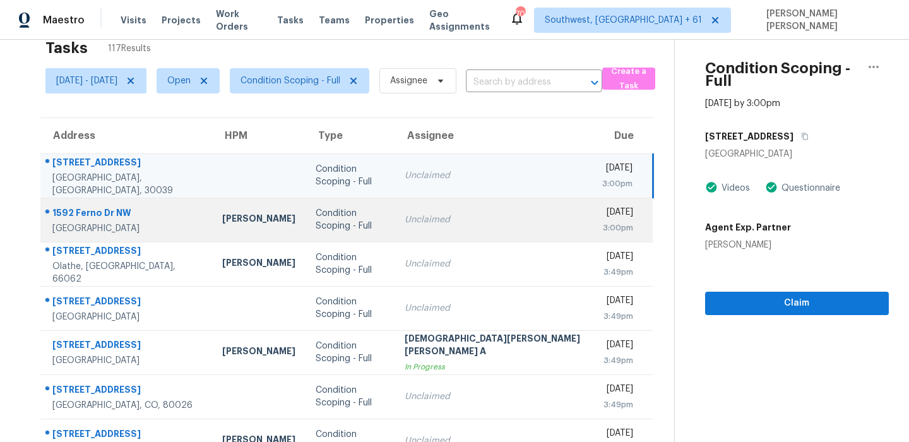
click at [91, 205] on div at bounding box center [121, 213] width 161 height 16
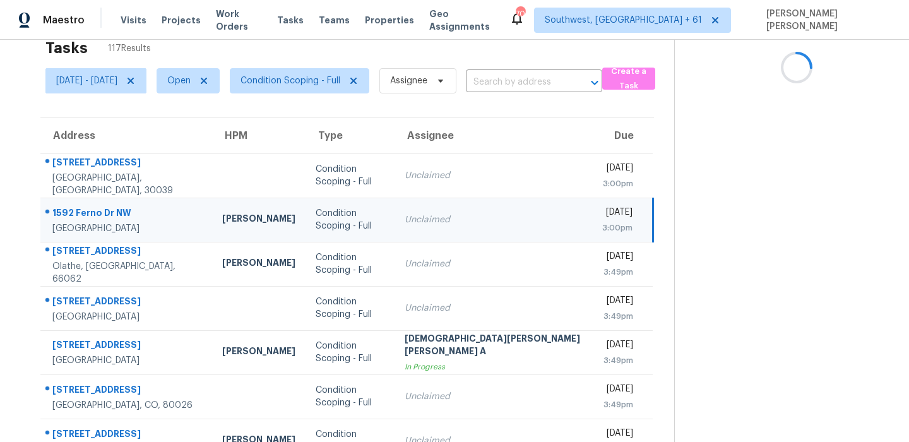
click at [91, 205] on div at bounding box center [121, 213] width 161 height 16
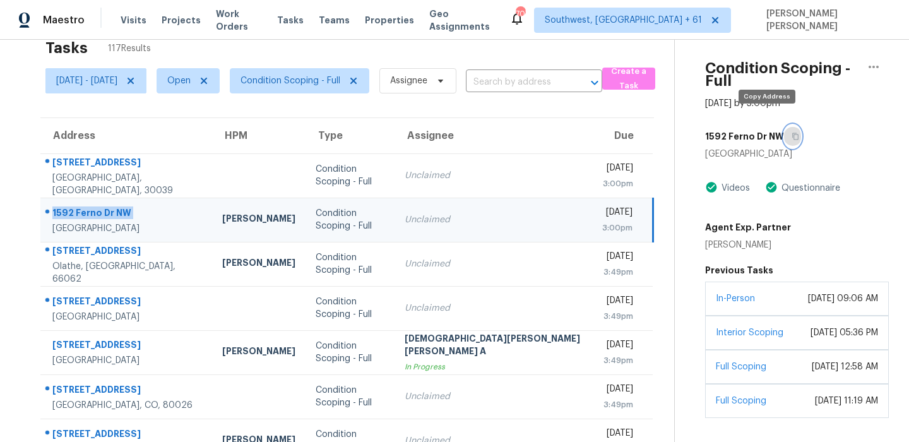
click at [784, 129] on button "button" at bounding box center [792, 136] width 17 height 23
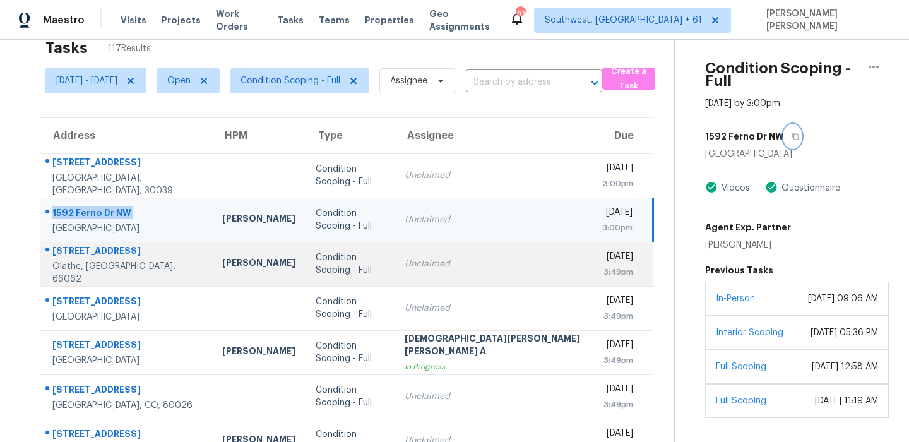
scroll to position [90, 0]
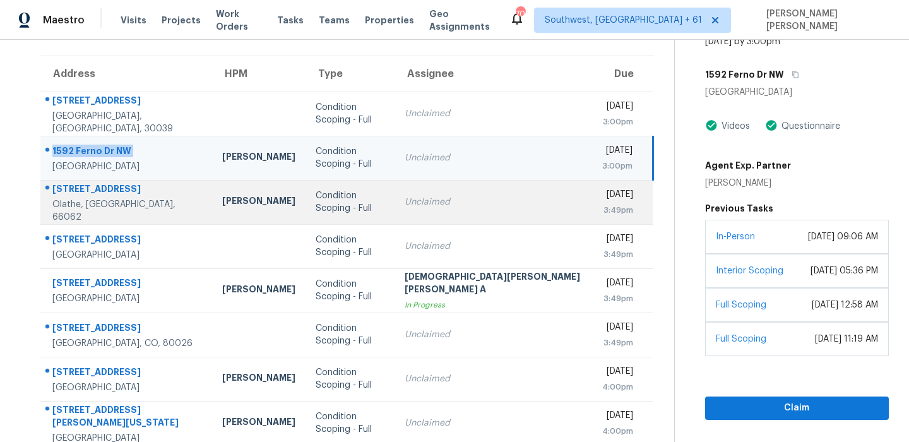
click at [95, 212] on div "Olathe, [GEOGRAPHIC_DATA], 66062" at bounding box center [127, 210] width 150 height 25
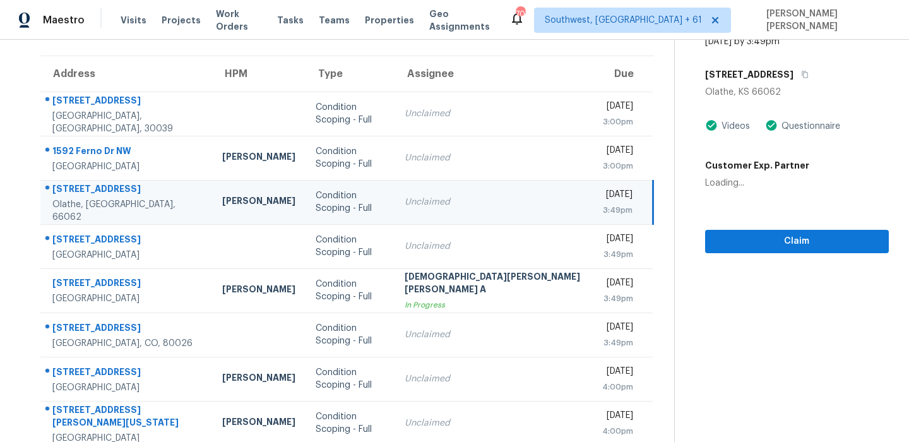
click at [88, 197] on div "14690 W 151st Ter" at bounding box center [127, 190] width 150 height 16
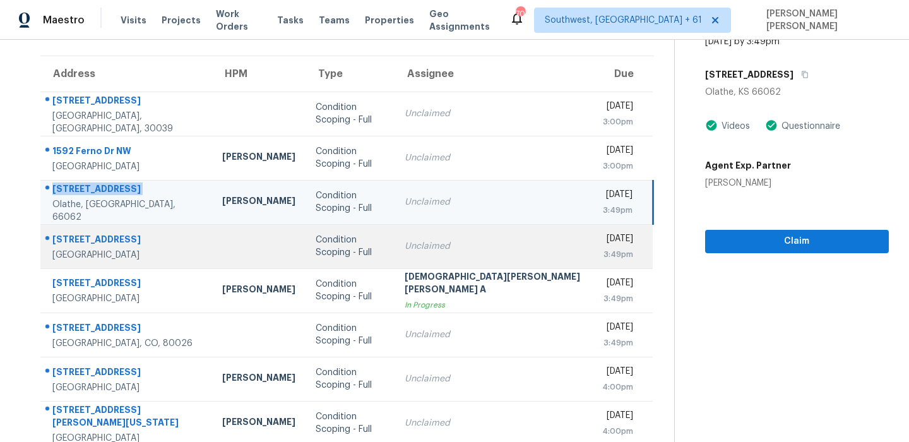
click at [112, 227] on td "4416 E Hove Loop Austin, TX, 78749" at bounding box center [126, 246] width 172 height 44
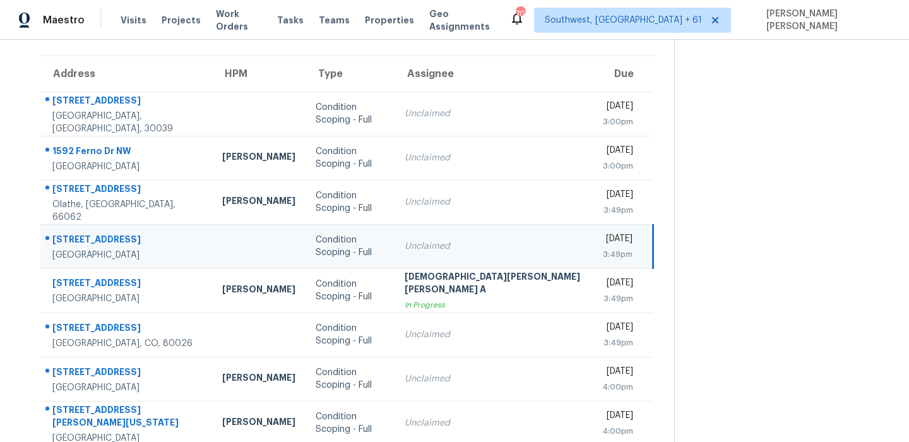
click at [112, 227] on td "4416 E Hove Loop Austin, TX, 78749" at bounding box center [126, 246] width 172 height 44
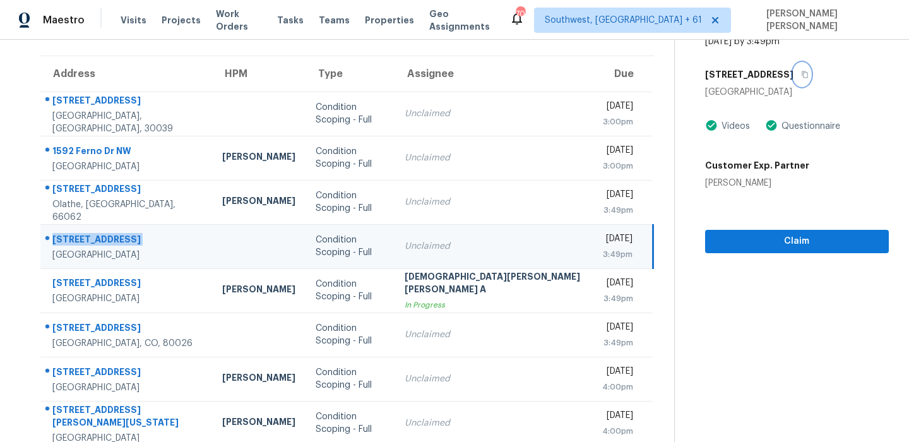
click at [802, 71] on icon "button" at bounding box center [805, 74] width 6 height 7
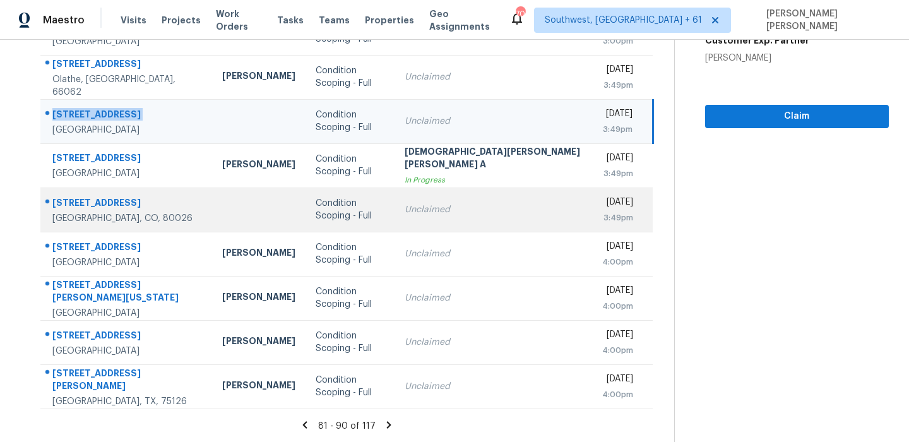
click at [112, 202] on div "637 Harperidge Pl" at bounding box center [127, 204] width 150 height 16
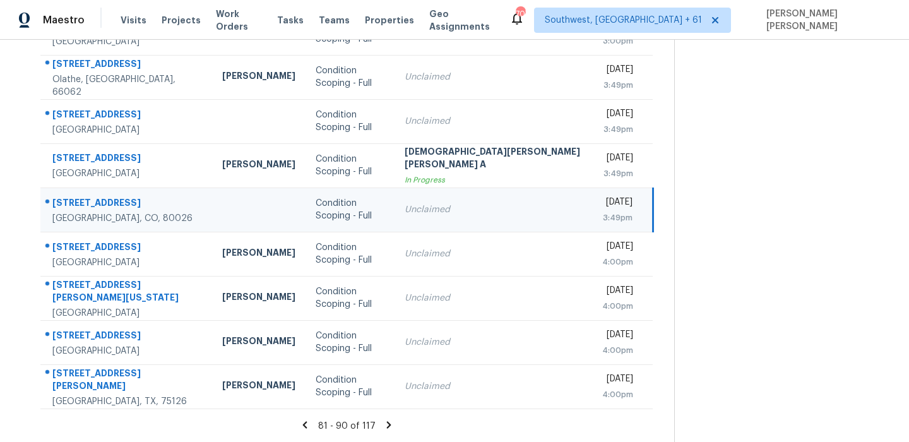
click at [112, 202] on div "637 Harperidge Pl" at bounding box center [127, 204] width 150 height 16
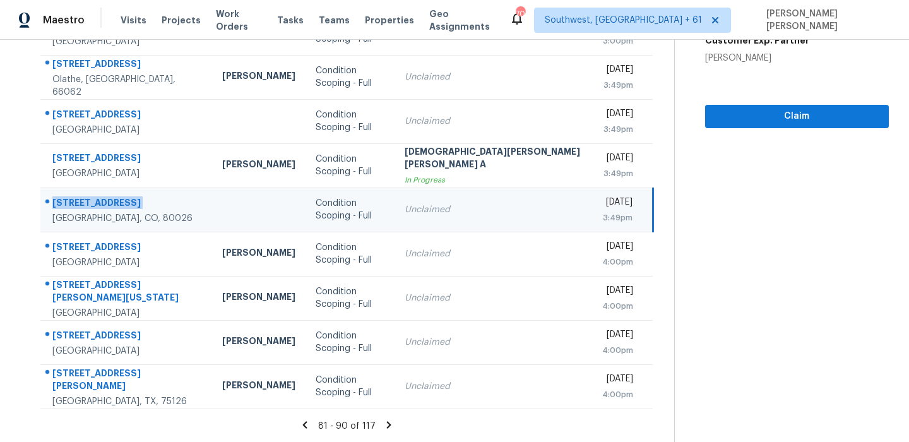
click at [114, 226] on td "637 Harperidge Pl Lafayette, CO, 80026" at bounding box center [126, 210] width 172 height 44
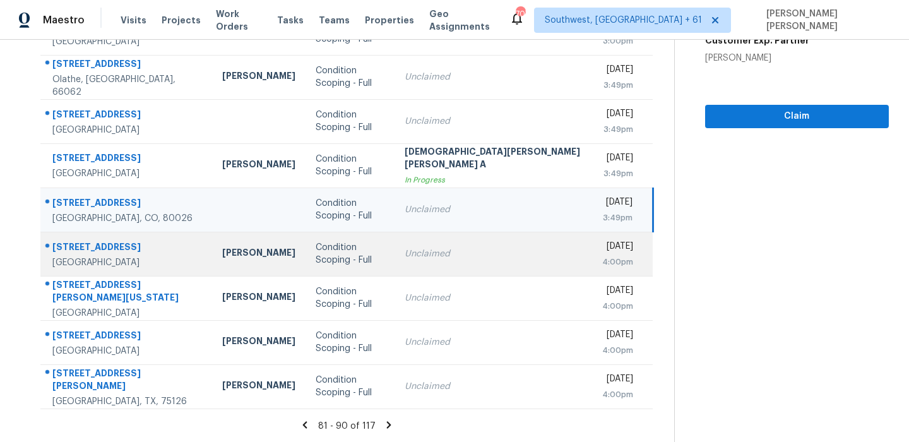
click at [98, 247] on div "1700 S Edgewood Ter" at bounding box center [127, 249] width 150 height 16
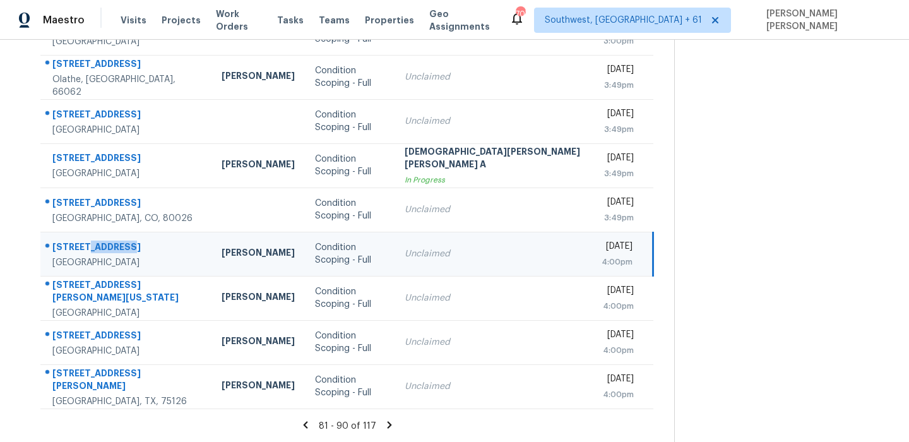
click at [98, 247] on div "1700 S Edgewood Ter" at bounding box center [126, 249] width 149 height 16
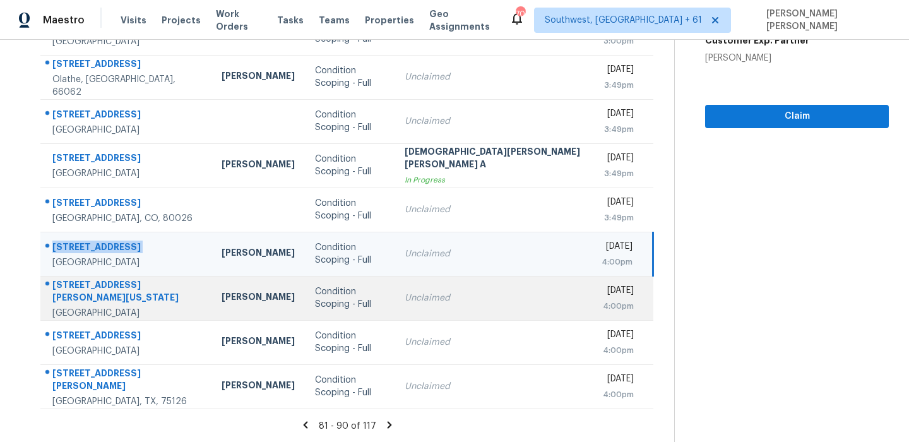
click at [114, 277] on div at bounding box center [121, 285] width 160 height 16
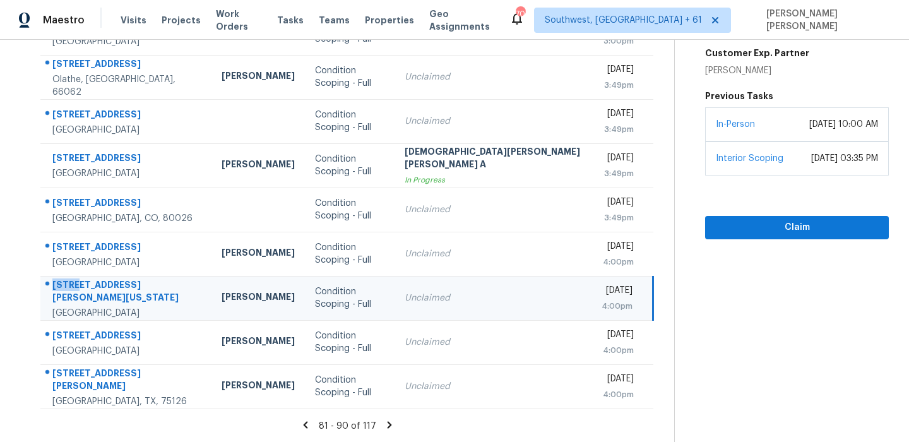
click at [112, 278] on div "13612 Martha Washington Pl" at bounding box center [126, 292] width 149 height 28
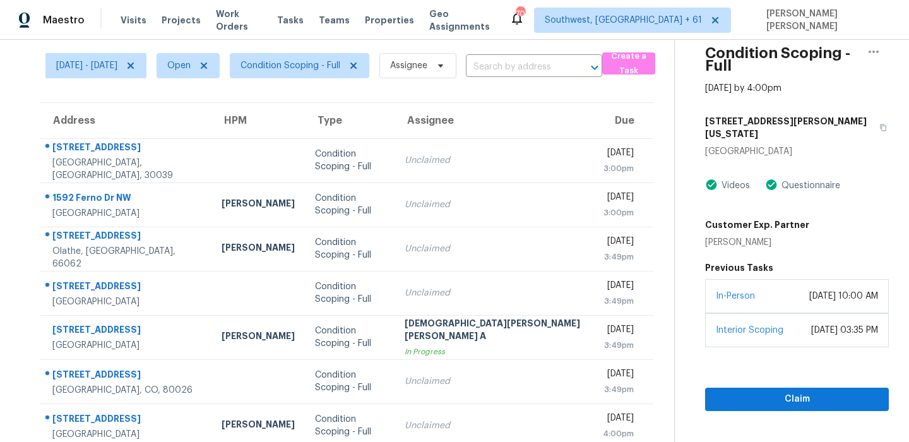
scroll to position [0, 0]
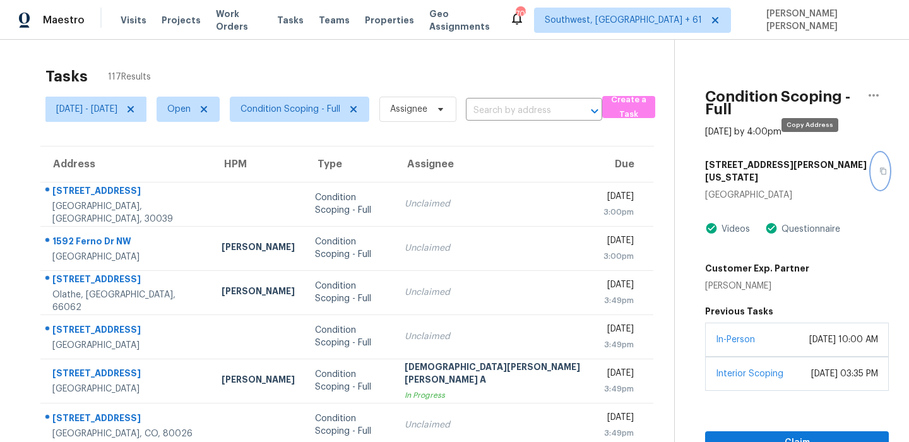
click at [872, 156] on button "button" at bounding box center [880, 170] width 17 height 35
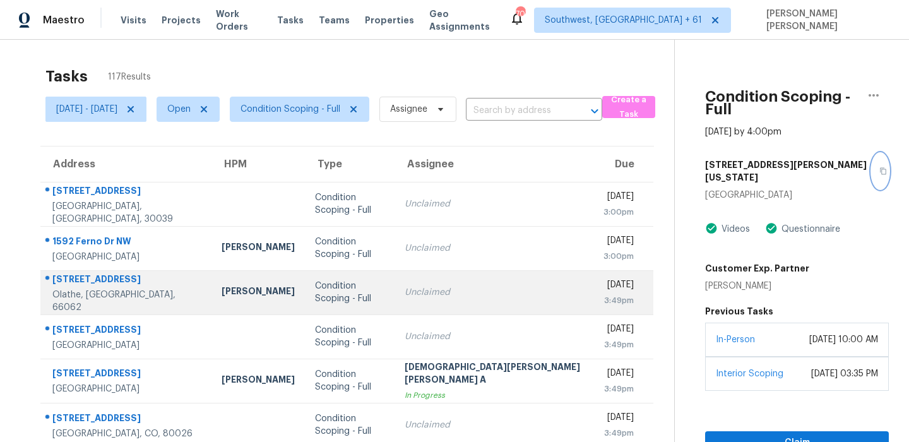
scroll to position [215, 0]
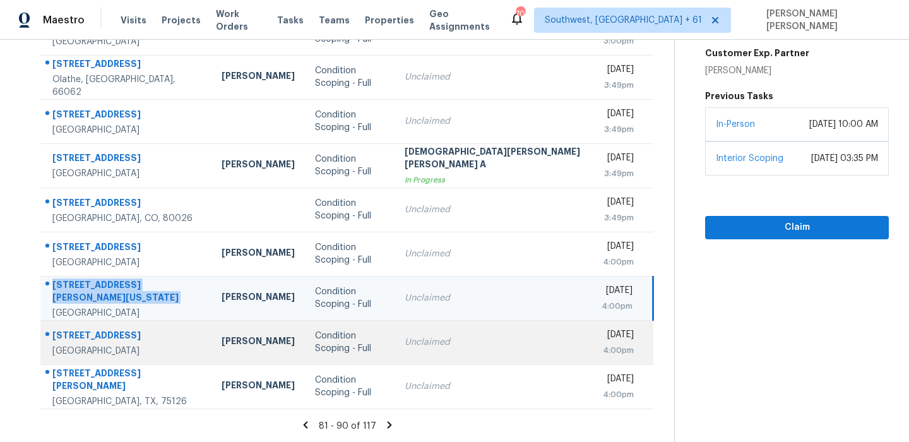
click at [98, 331] on div "4417 Ironhorse Way" at bounding box center [126, 337] width 149 height 16
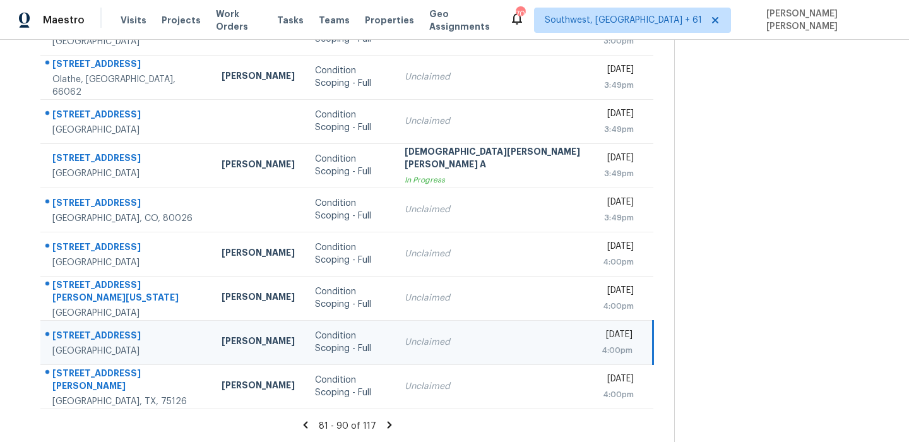
click at [98, 331] on div "4417 Ironhorse Way" at bounding box center [126, 337] width 149 height 16
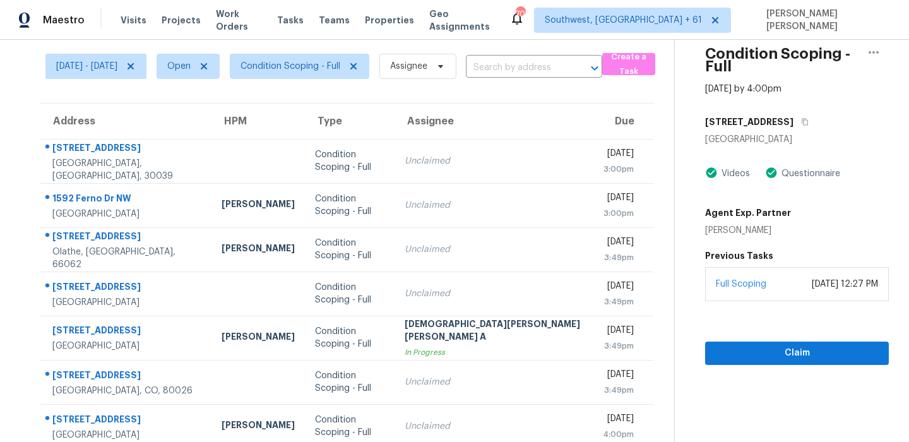
scroll to position [20, 0]
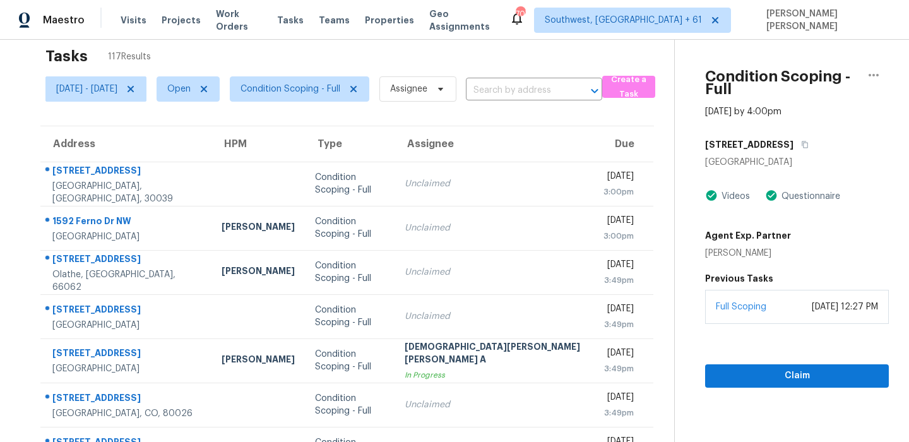
click at [768, 141] on div "4417 Ironhorse Way" at bounding box center [797, 144] width 184 height 23
click at [794, 134] on button "button" at bounding box center [802, 144] width 17 height 23
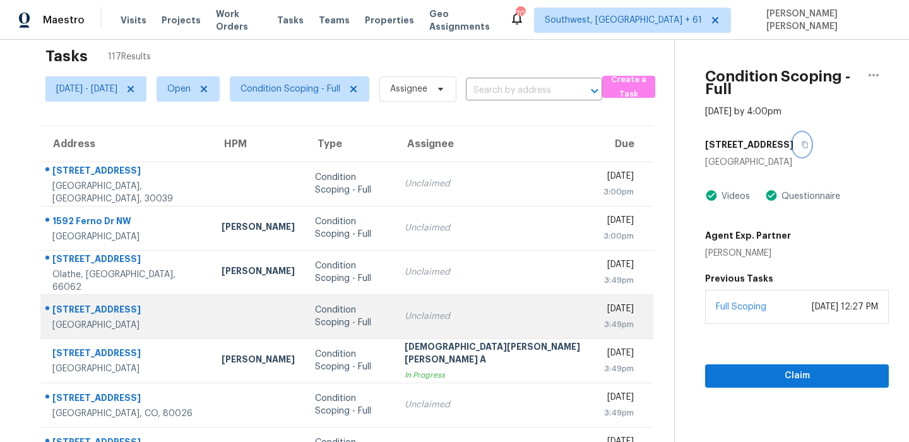
scroll to position [215, 0]
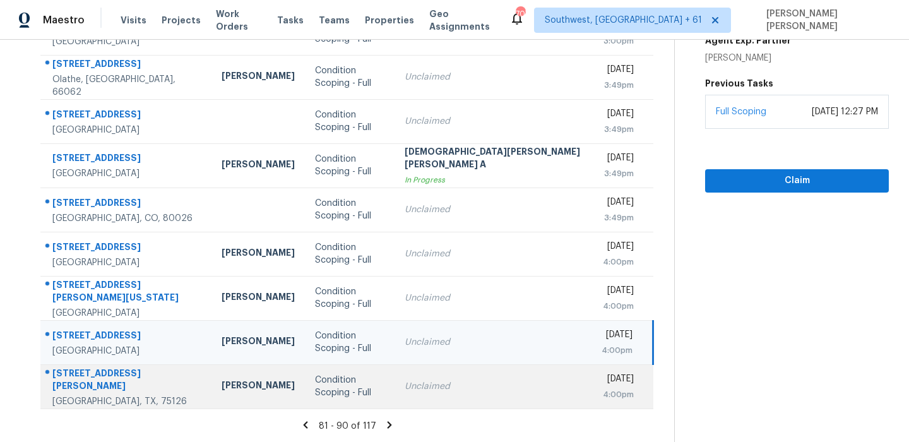
click at [95, 379] on div "3201 Stanley St" at bounding box center [126, 381] width 149 height 28
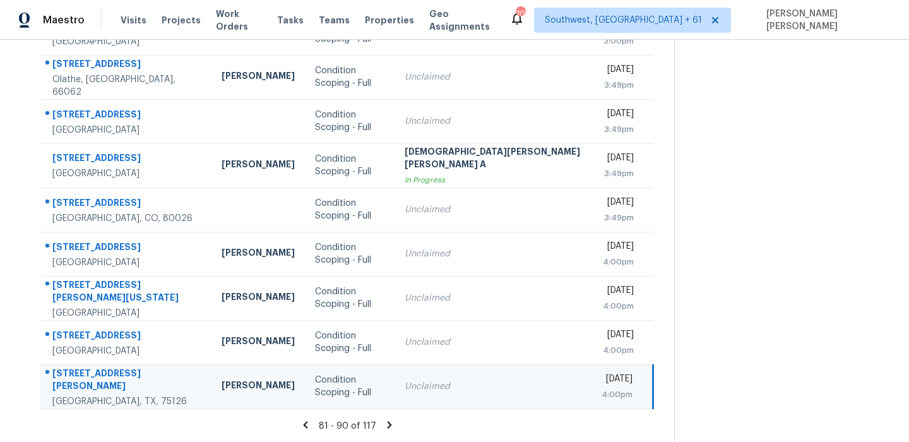
click at [95, 379] on div "3201 Stanley St" at bounding box center [126, 381] width 149 height 28
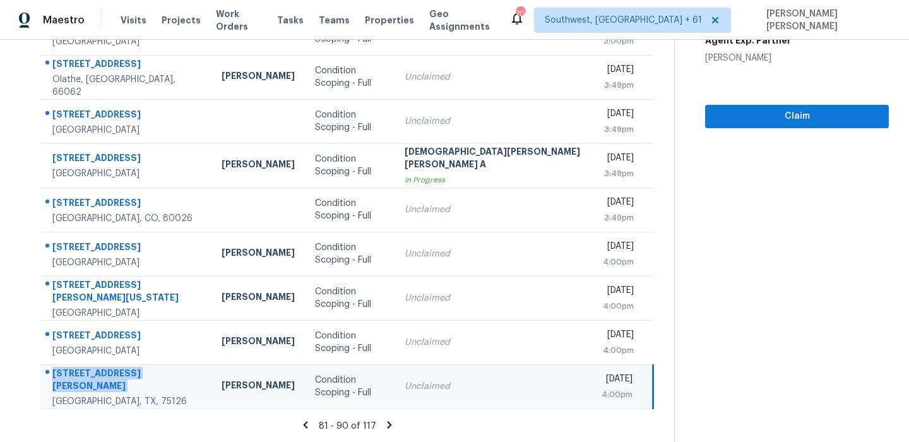
click at [387, 426] on icon at bounding box center [389, 424] width 4 height 7
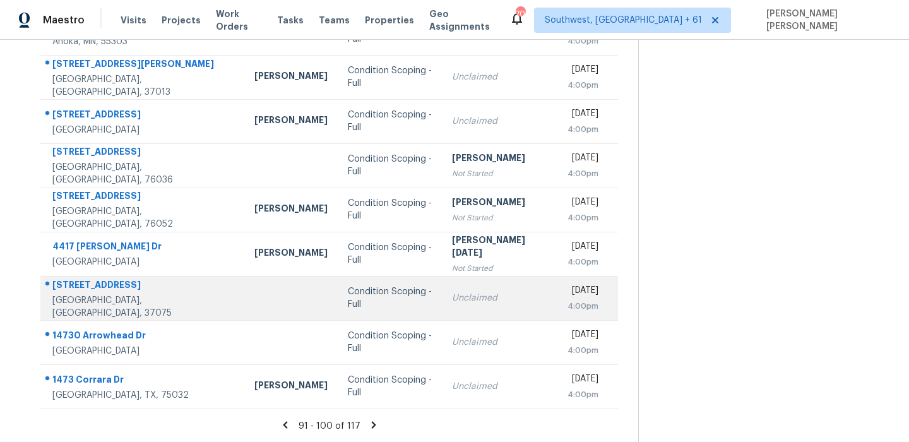
scroll to position [0, 0]
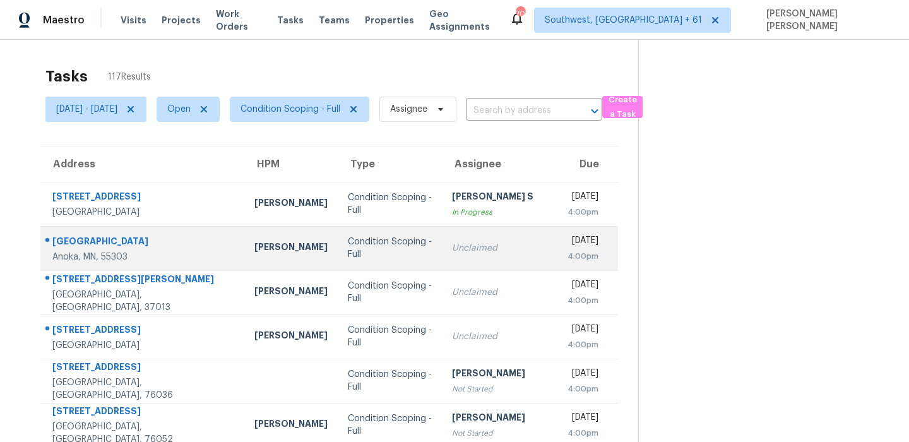
click at [96, 230] on td "1015 South St Anoka, MN, 55303" at bounding box center [142, 248] width 204 height 44
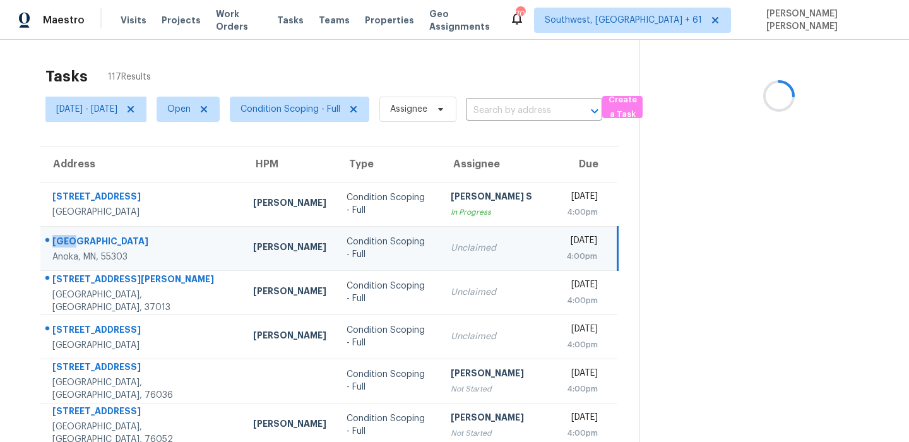
click at [96, 230] on td "1015 South St Anoka, MN, 55303" at bounding box center [141, 248] width 203 height 44
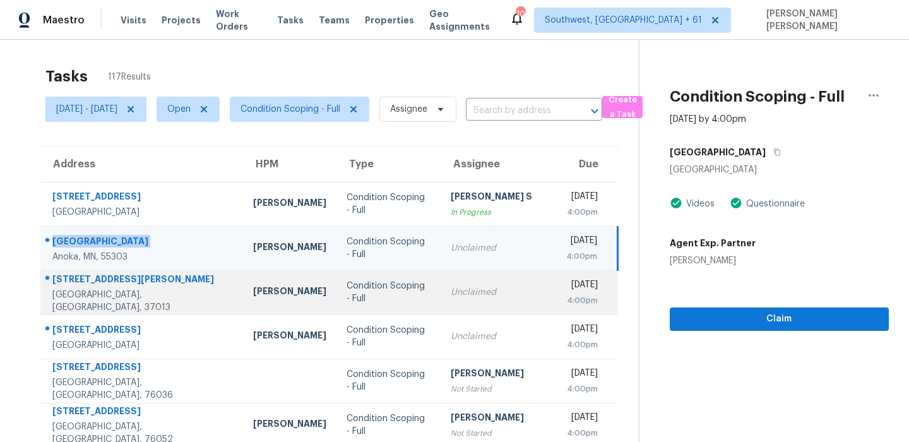
click at [122, 289] on div "502 Bradburn Village Cir" at bounding box center [142, 281] width 181 height 16
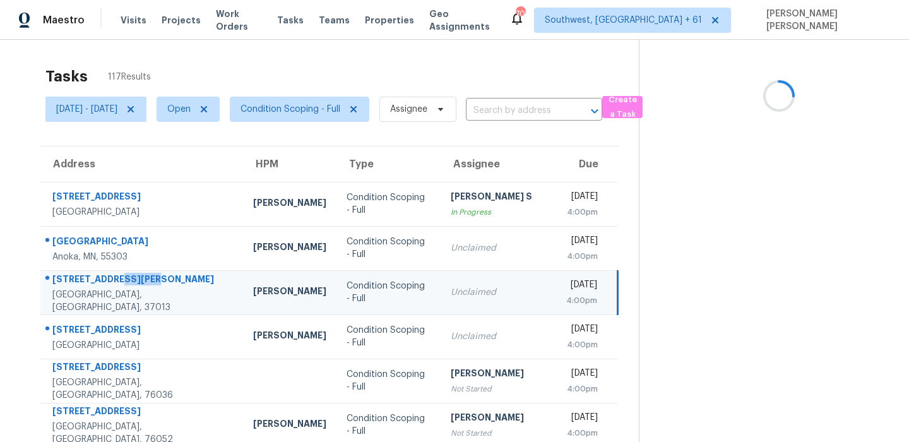
click at [122, 289] on div "502 Bradburn Village Cir" at bounding box center [142, 281] width 181 height 16
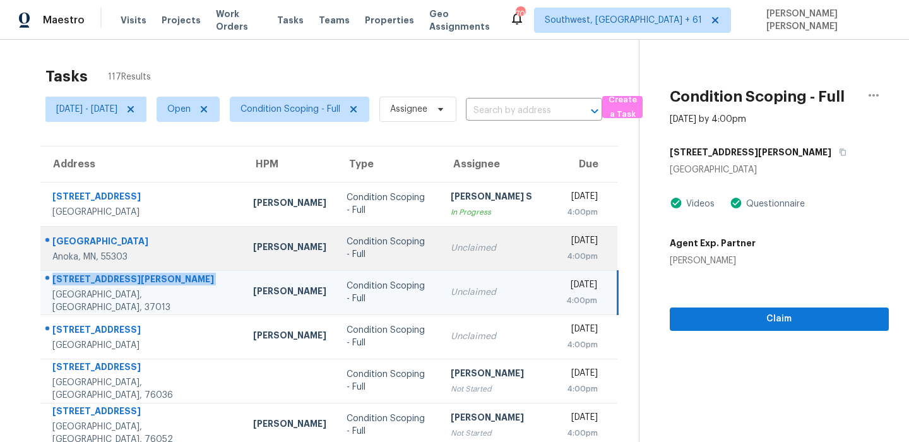
scroll to position [169, 0]
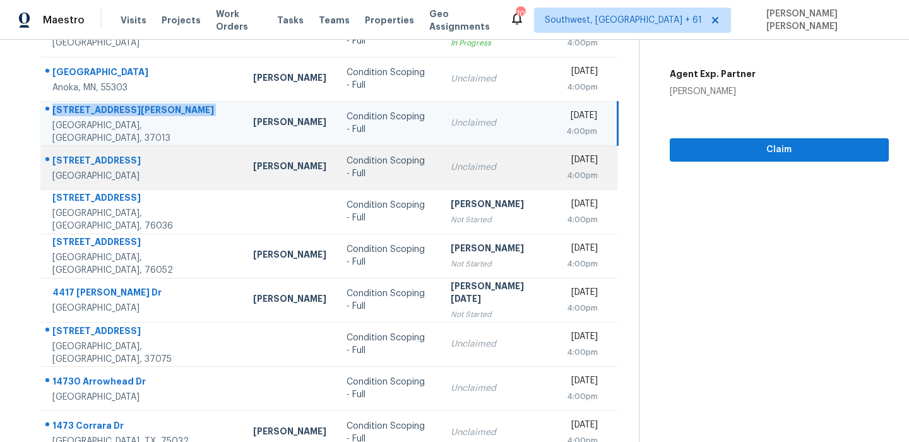
click at [124, 160] on div "1009 Queens Pl" at bounding box center [142, 162] width 181 height 16
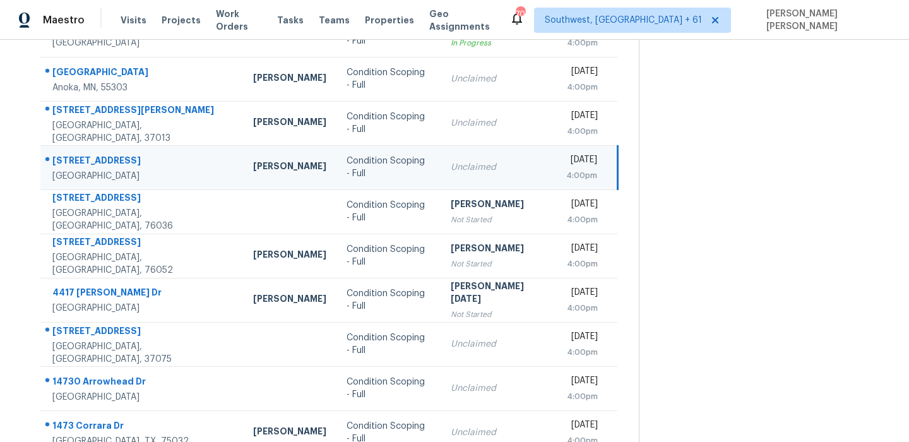
click at [124, 160] on div "1009 Queens Pl" at bounding box center [142, 162] width 181 height 16
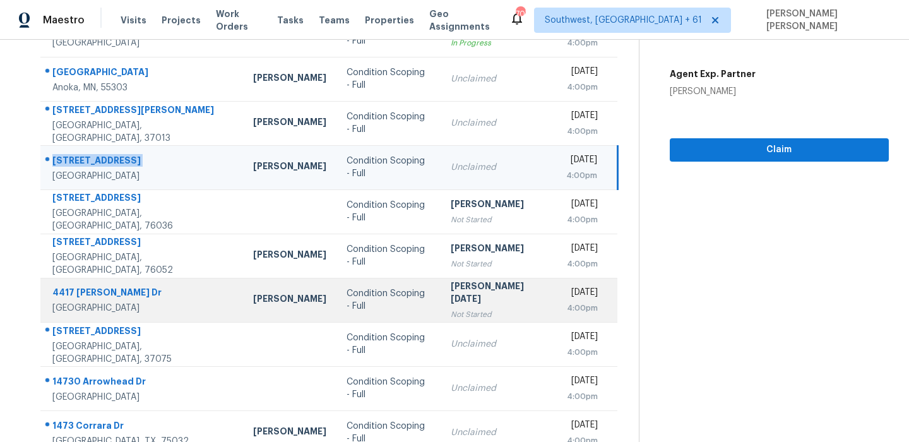
scroll to position [215, 0]
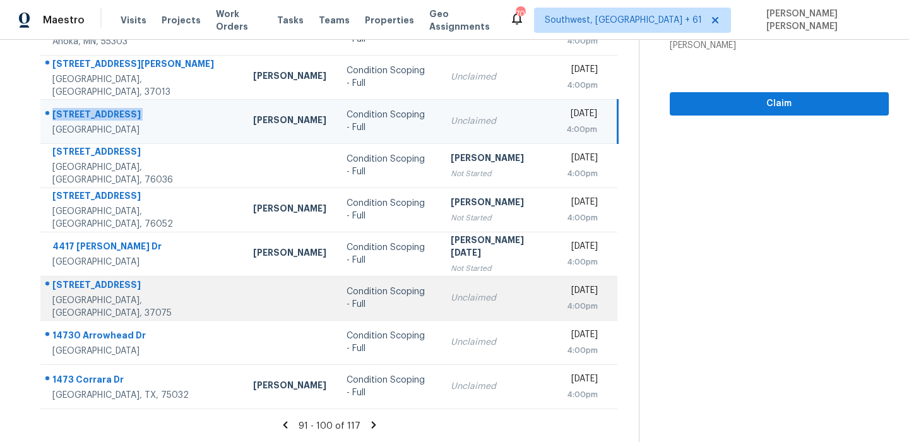
click at [89, 292] on div "440 Doversley Ct" at bounding box center [142, 286] width 181 height 16
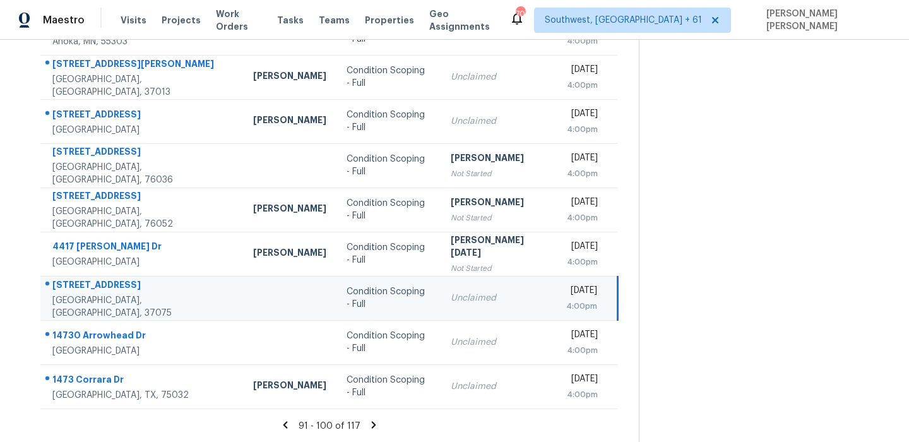
click at [89, 292] on div "440 Doversley Ct" at bounding box center [142, 286] width 181 height 16
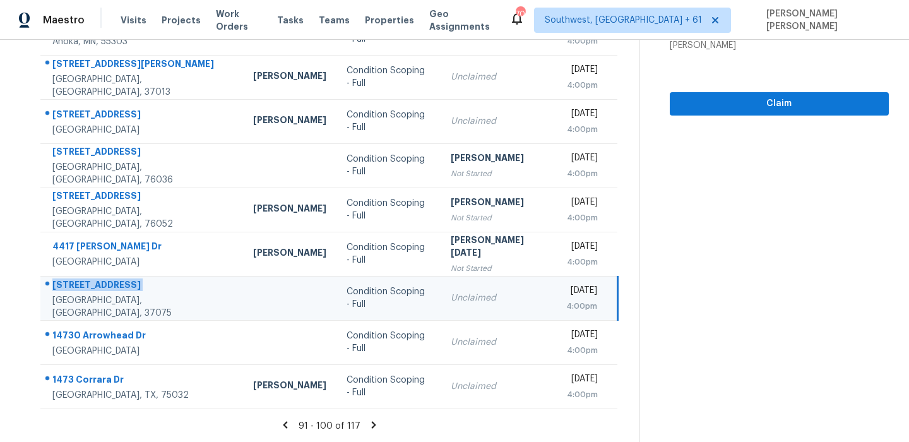
click at [103, 304] on div "Hendersonville, TN, 37075" at bounding box center [142, 306] width 181 height 25
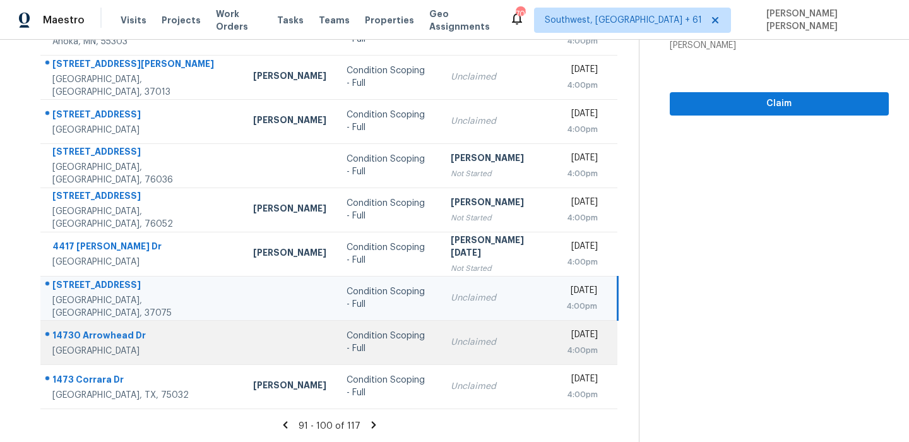
click at [73, 342] on div "14730 Arrowhead Dr" at bounding box center [142, 337] width 181 height 16
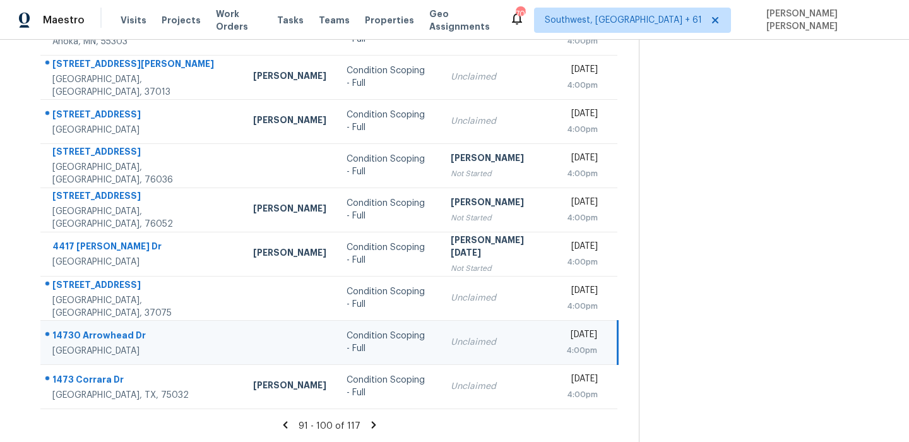
click at [73, 342] on div "14730 Arrowhead Dr" at bounding box center [142, 337] width 181 height 16
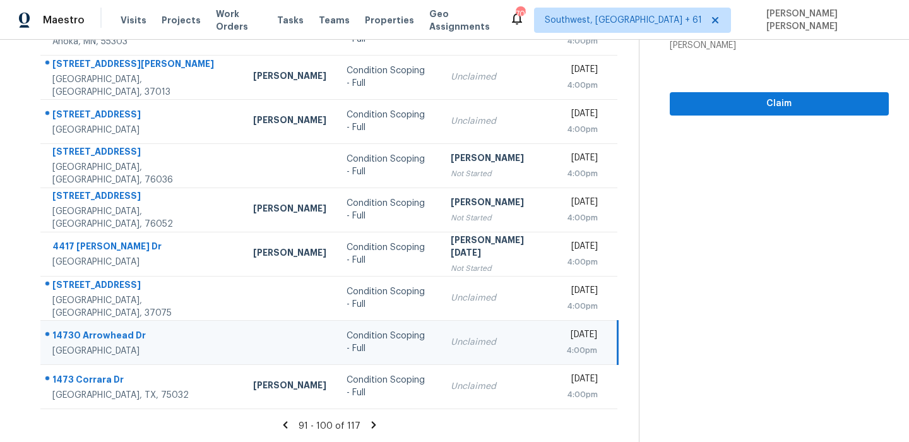
click at [73, 342] on div "14730 Arrowhead Dr" at bounding box center [142, 337] width 181 height 16
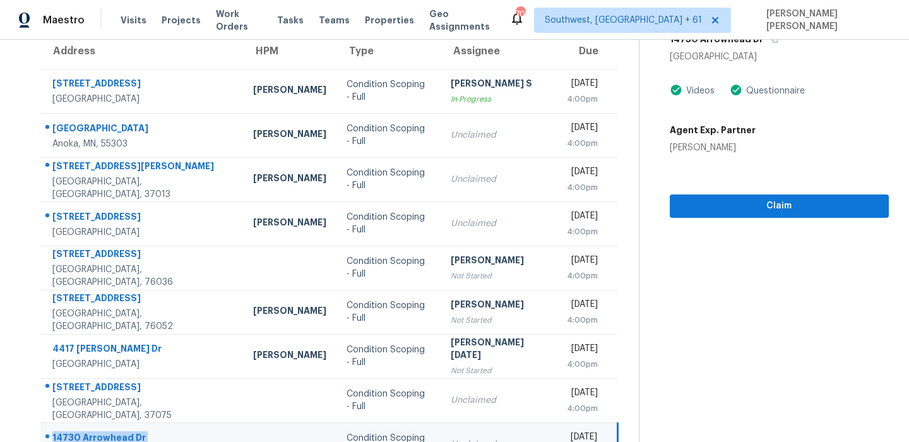
scroll to position [23, 0]
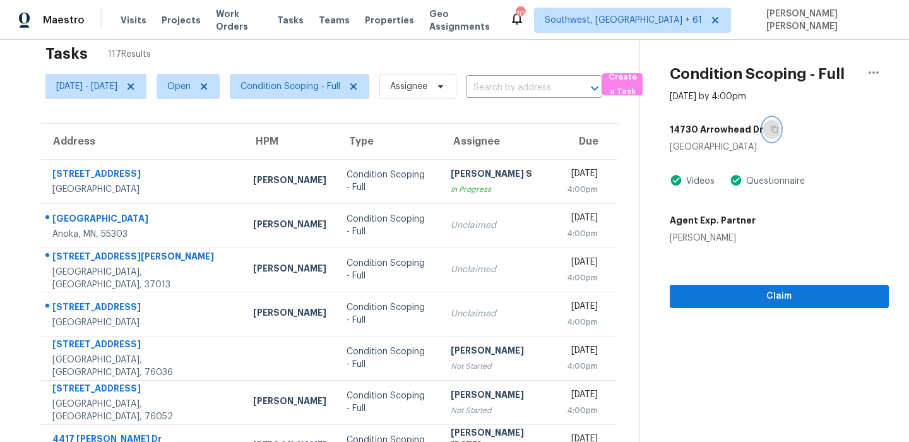
click at [778, 126] on icon "button" at bounding box center [774, 129] width 6 height 7
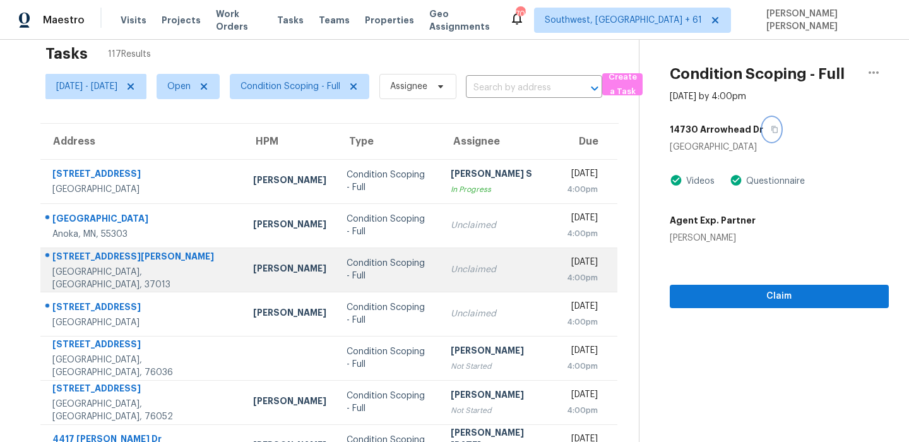
scroll to position [215, 0]
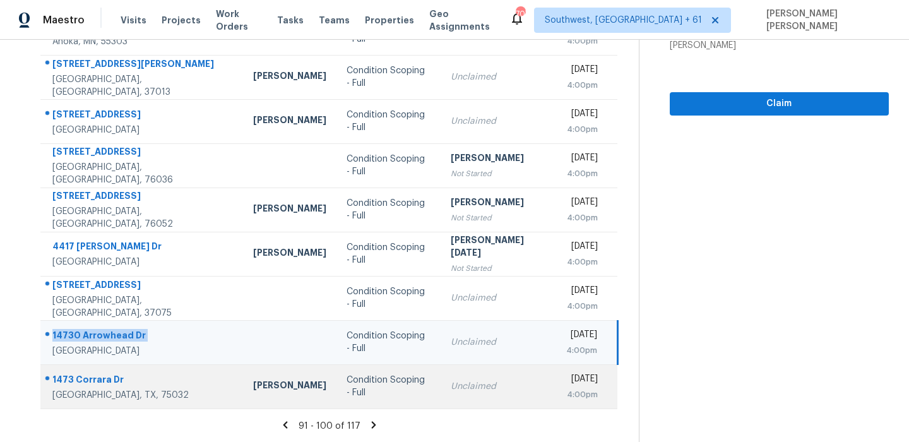
click at [94, 395] on div "Rockwall, TX, 75032" at bounding box center [142, 395] width 181 height 13
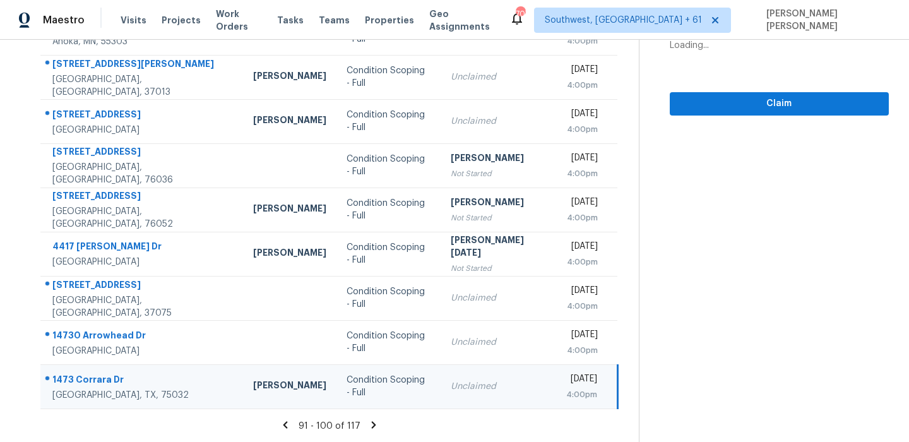
click at [104, 380] on div "1473 Corrara Dr" at bounding box center [142, 381] width 181 height 16
click at [376, 422] on icon at bounding box center [374, 424] width 4 height 7
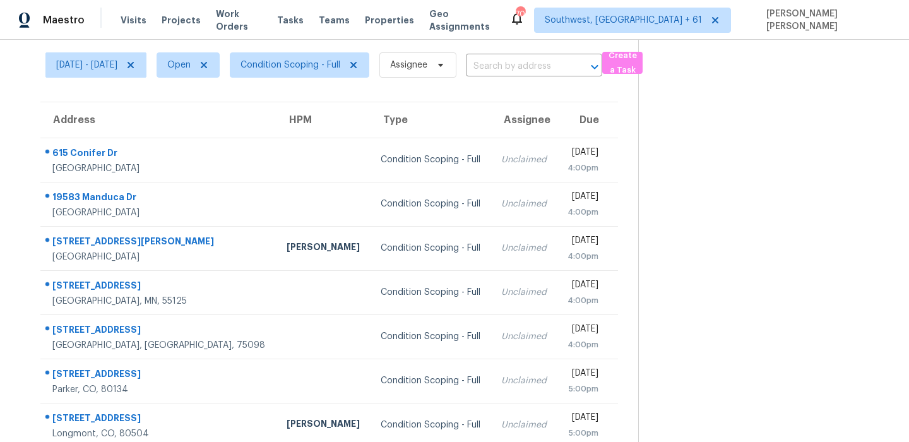
scroll to position [0, 0]
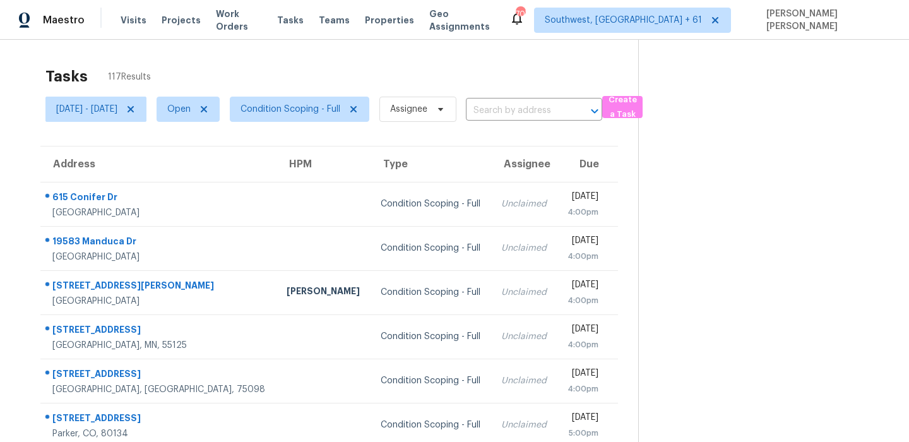
click at [96, 179] on th "Address" at bounding box center [158, 163] width 236 height 35
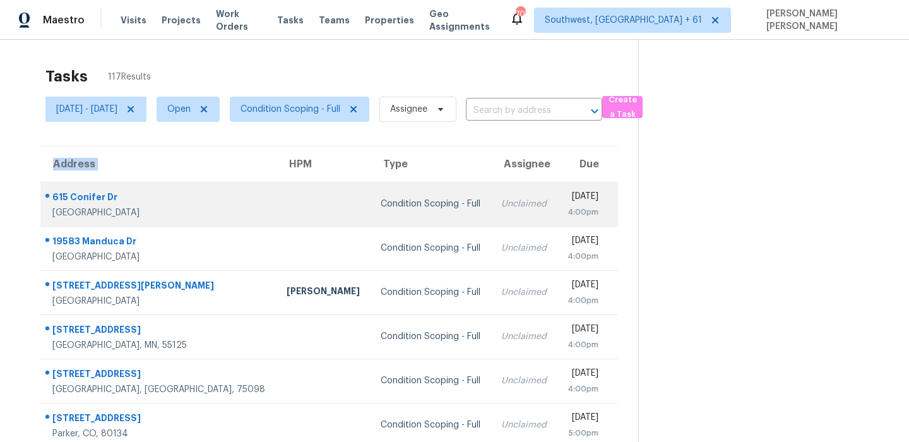
click at [88, 191] on div "615 Conifer Dr" at bounding box center [159, 199] width 214 height 16
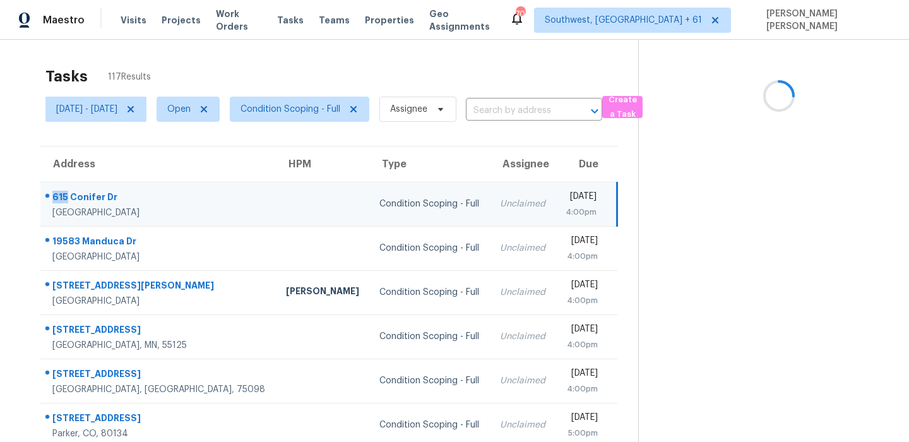
click at [88, 191] on div "615 Conifer Dr" at bounding box center [158, 199] width 213 height 16
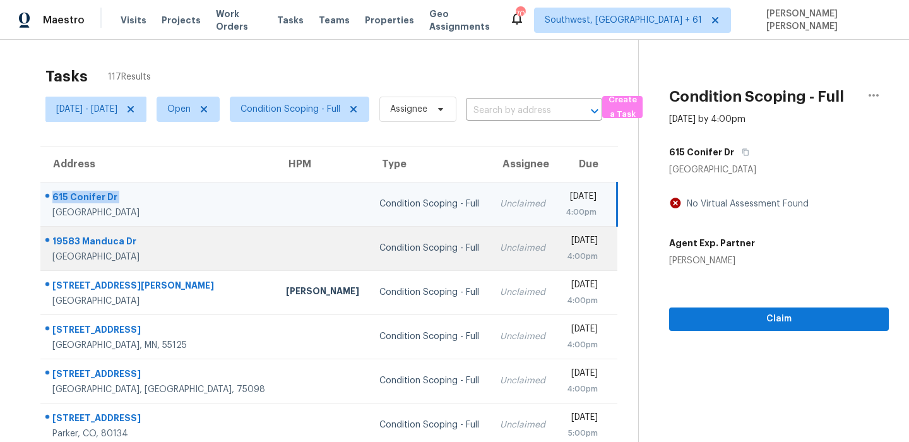
click at [112, 251] on div "New Caney, TX, 77357" at bounding box center [158, 257] width 213 height 13
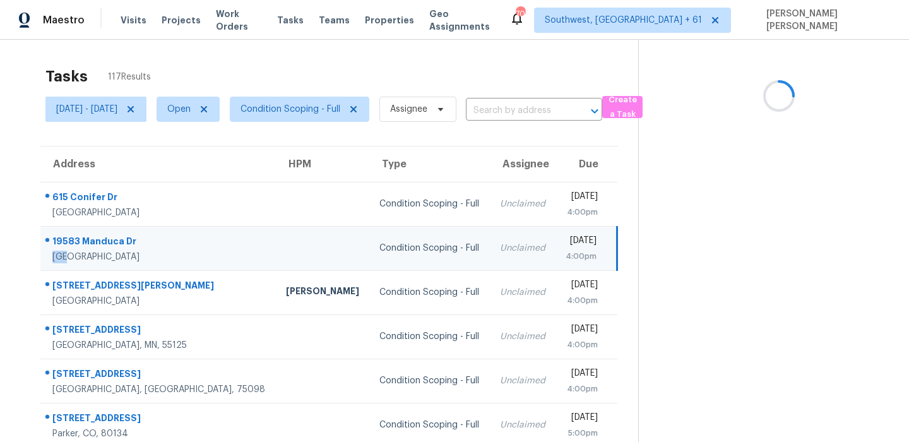
click at [112, 251] on div "New Caney, TX, 77357" at bounding box center [158, 257] width 213 height 13
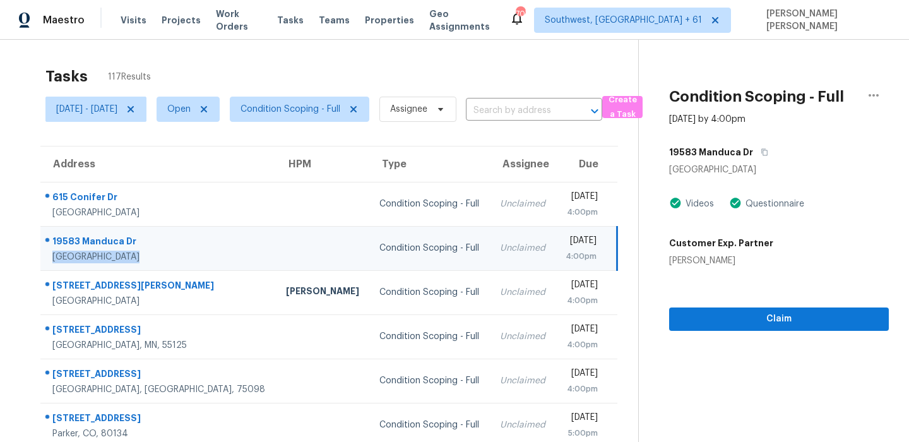
click at [115, 235] on div "19583 Manduca Dr" at bounding box center [158, 243] width 213 height 16
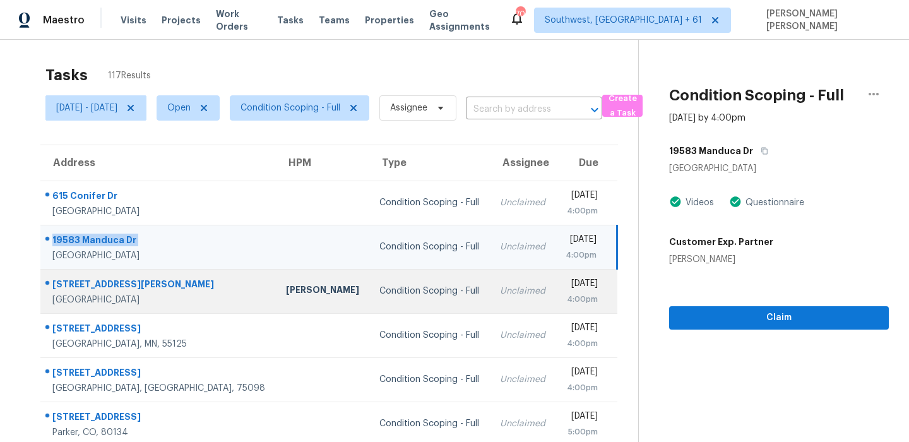
click at [91, 284] on div "1006 Adair Ave" at bounding box center [158, 286] width 213 height 16
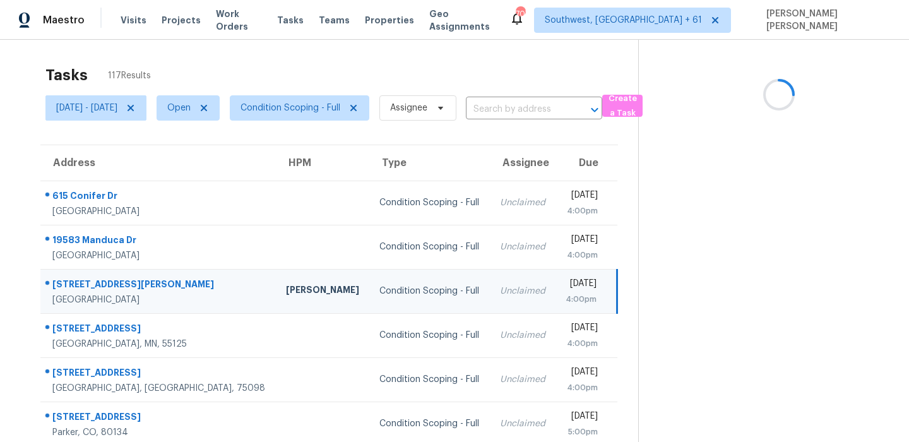
click at [91, 284] on div "1006 Adair Ave" at bounding box center [158, 286] width 213 height 16
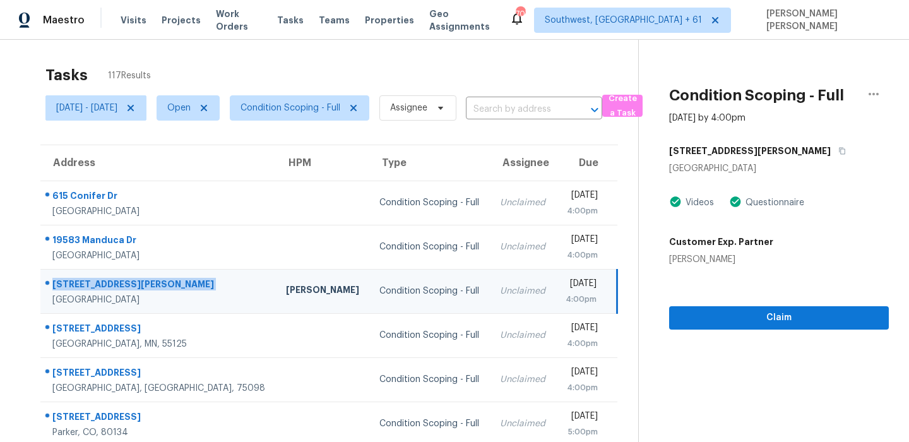
scroll to position [139, 0]
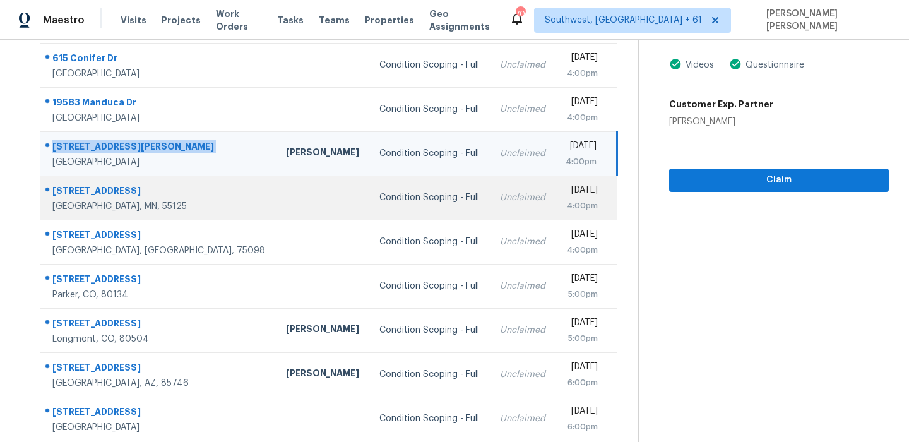
click at [119, 188] on div "9425 Barrington Rd" at bounding box center [158, 192] width 213 height 16
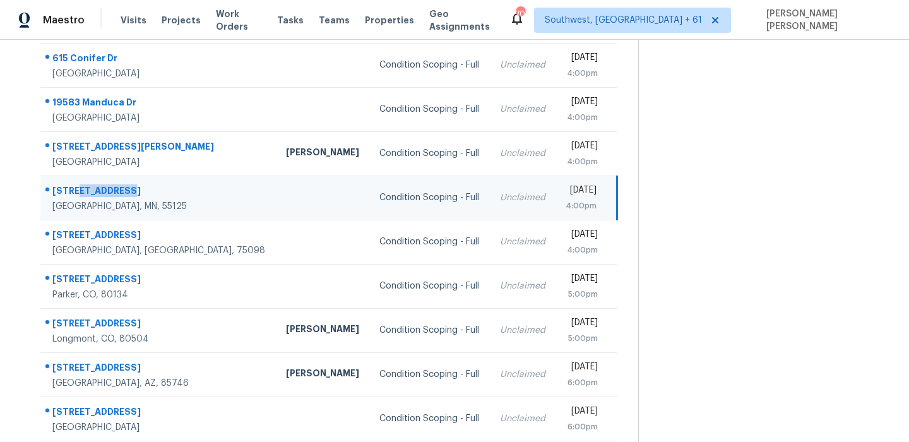
click at [119, 188] on div "9425 Barrington Rd" at bounding box center [158, 192] width 213 height 16
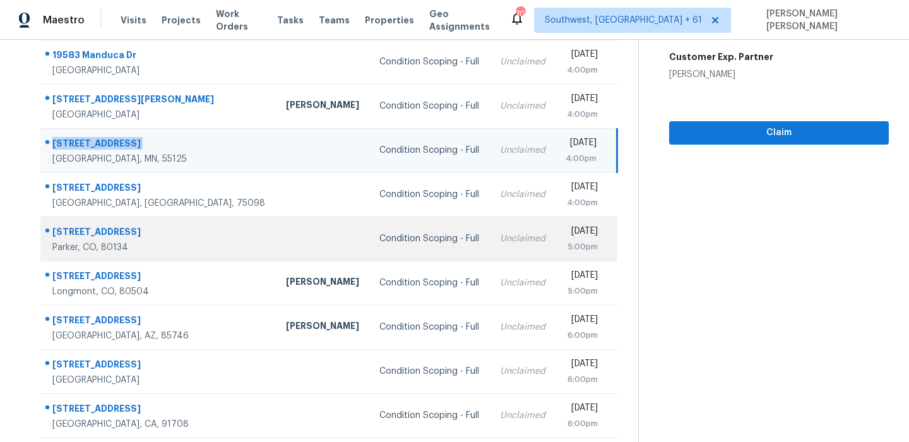
scroll to position [215, 0]
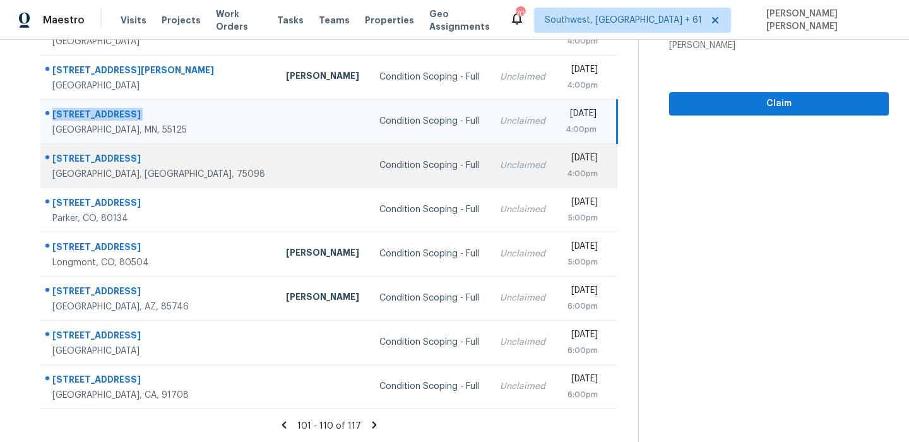
click at [75, 146] on td "303 Terrace Dr Wylie, TX, 75098" at bounding box center [157, 165] width 235 height 44
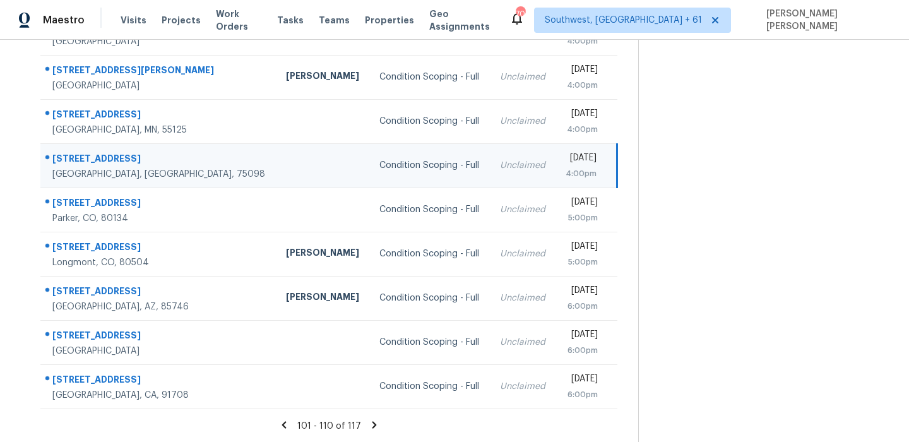
click at [75, 146] on td "303 Terrace Dr Wylie, TX, 75098" at bounding box center [157, 165] width 235 height 44
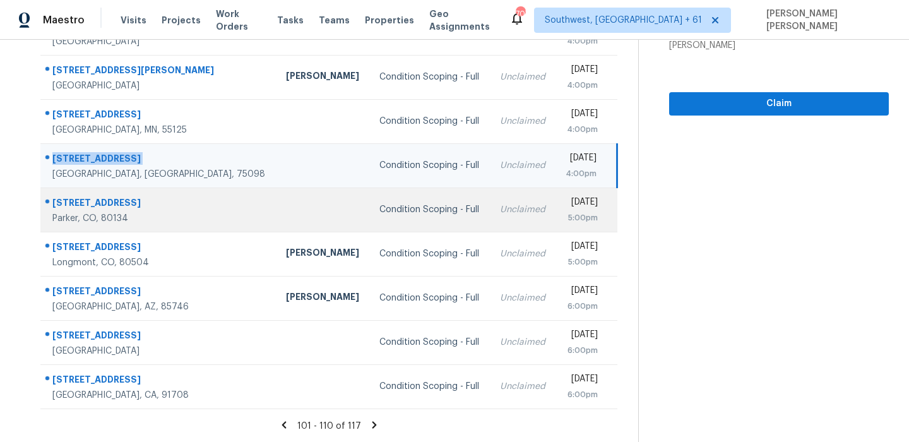
click at [123, 189] on td "20473 Northern Pine Ave Parker, CO, 80134" at bounding box center [157, 210] width 235 height 44
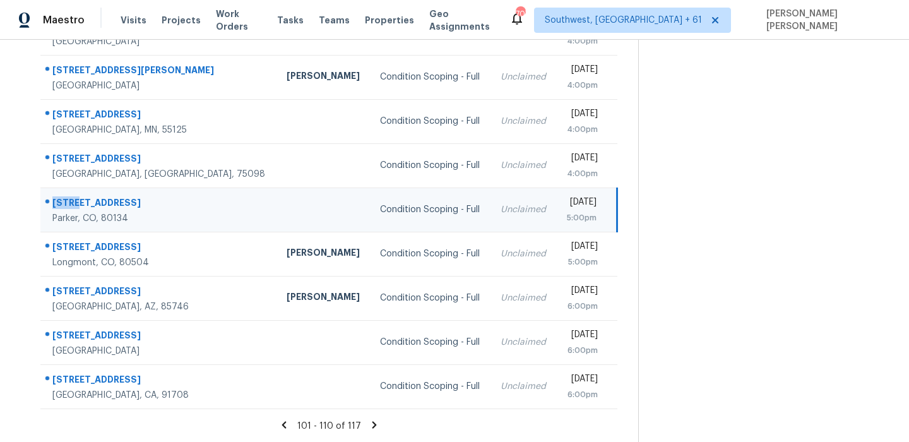
click at [123, 189] on td "20473 Northern Pine Ave Parker, CO, 80134" at bounding box center [158, 210] width 236 height 44
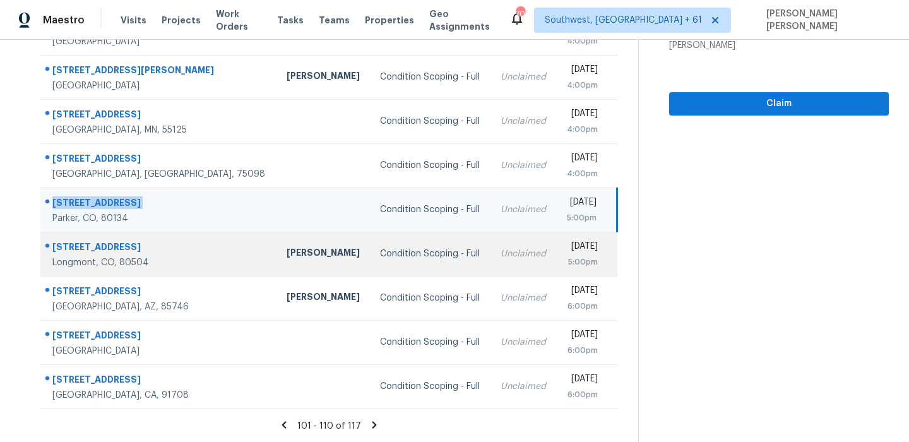
click at [102, 249] on div "2210 Summitview Dr" at bounding box center [159, 249] width 214 height 16
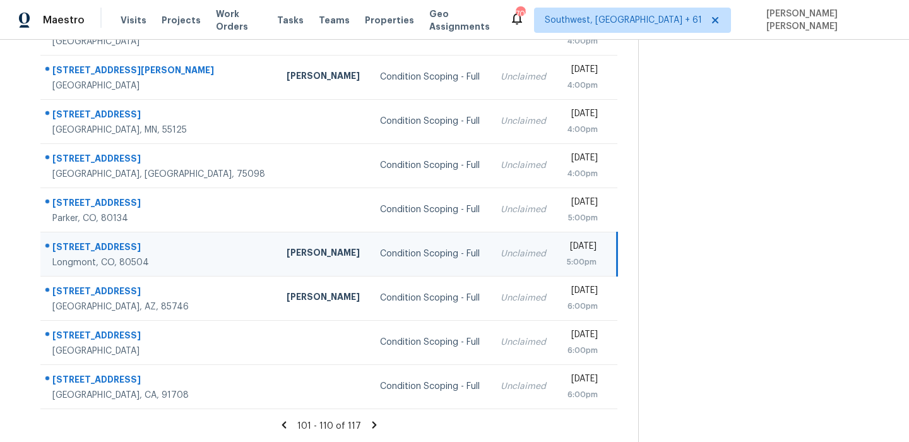
click at [102, 249] on div "2210 Summitview Dr" at bounding box center [159, 249] width 214 height 16
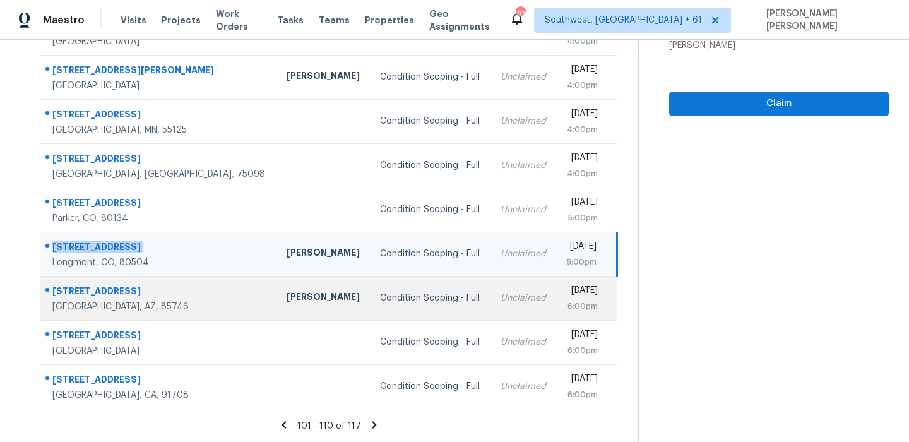
click at [107, 288] on div "6349 S Dorado Cir" at bounding box center [159, 293] width 214 height 16
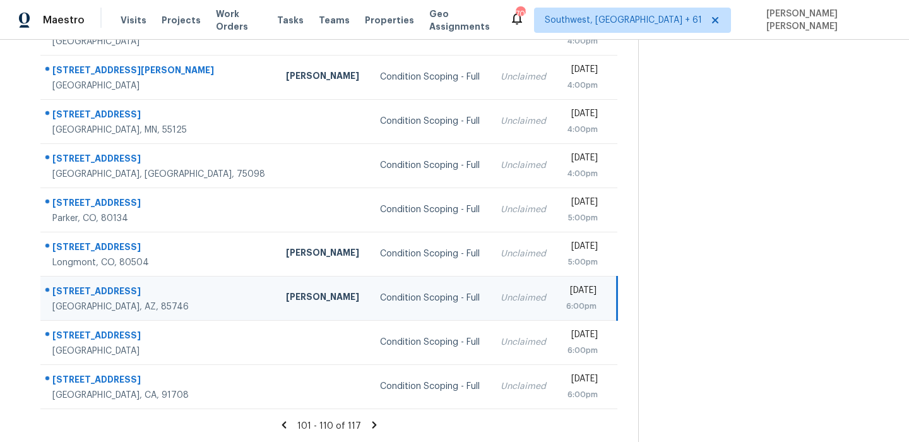
click at [107, 288] on div "6349 S Dorado Cir" at bounding box center [158, 293] width 213 height 16
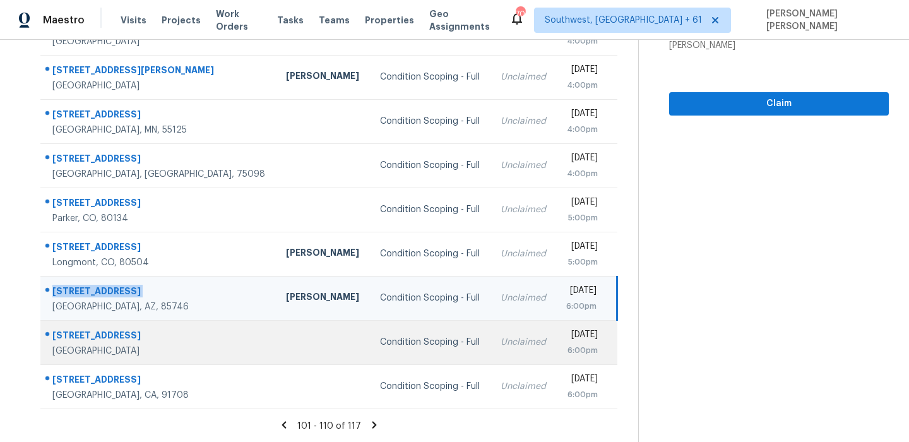
click at [108, 331] on div "7271 Grace Estate Ave" at bounding box center [158, 337] width 213 height 16
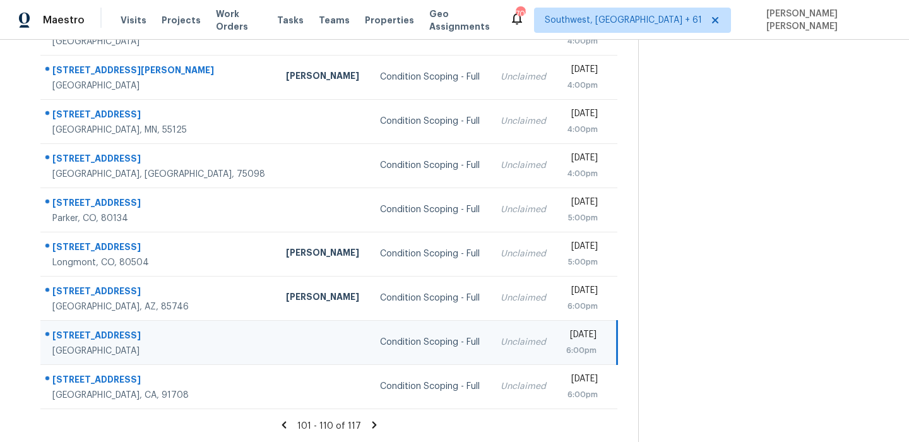
click at [108, 331] on div "7271 Grace Estate Ave" at bounding box center [158, 337] width 213 height 16
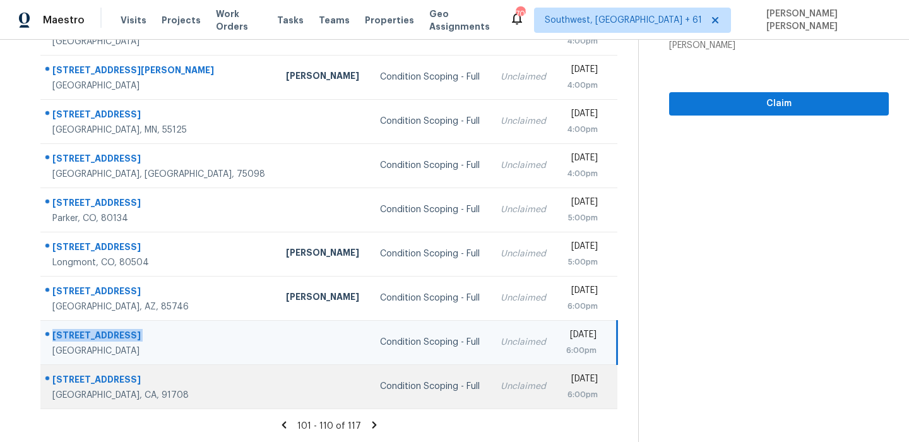
click at [75, 381] on div "7549 Spitfire St" at bounding box center [158, 381] width 213 height 16
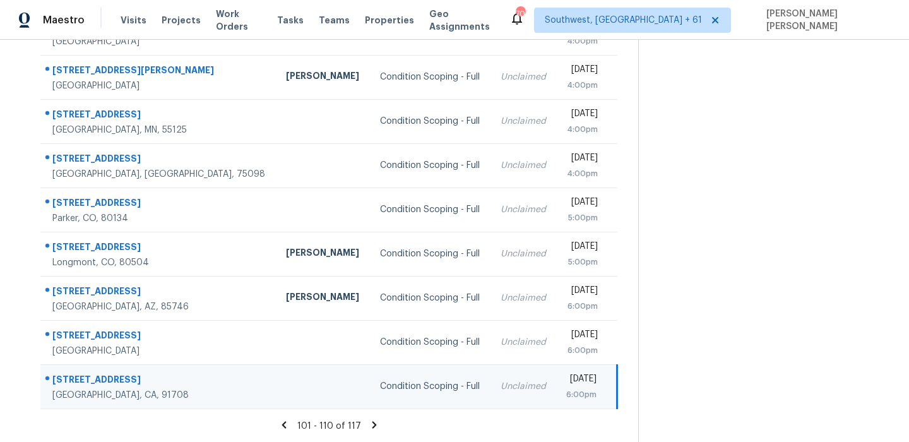
click at [75, 381] on div "7549 Spitfire St" at bounding box center [158, 381] width 213 height 16
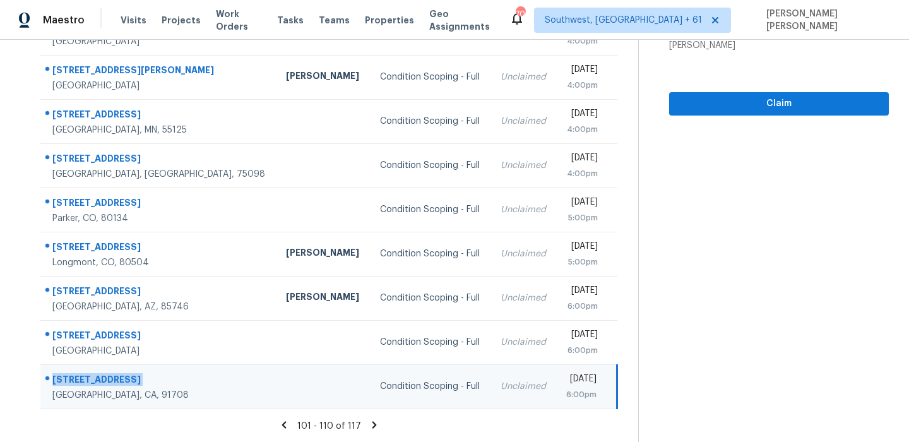
scroll to position [0, 0]
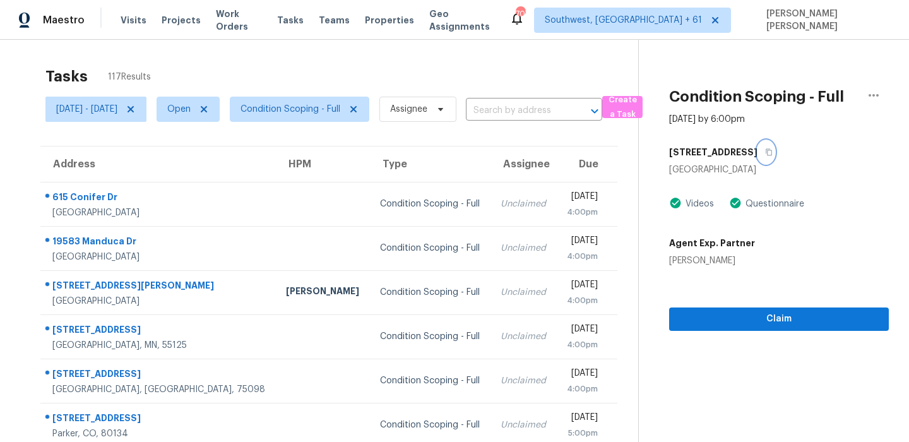
click at [765, 154] on icon "button" at bounding box center [769, 152] width 8 height 8
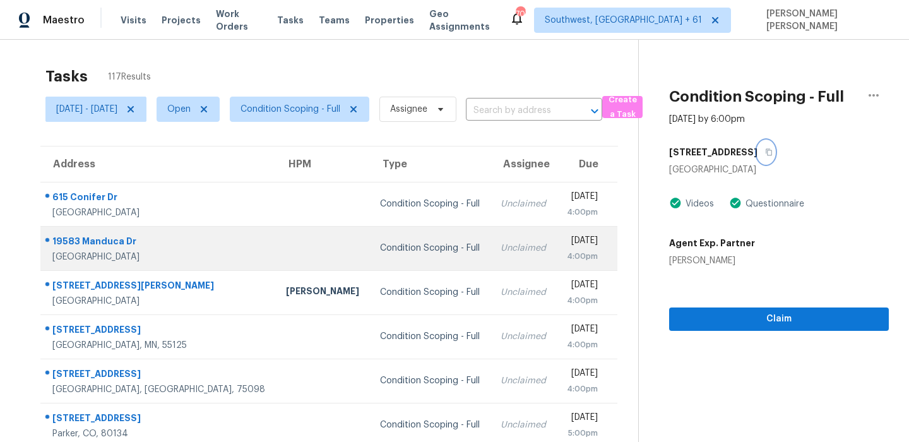
scroll to position [215, 0]
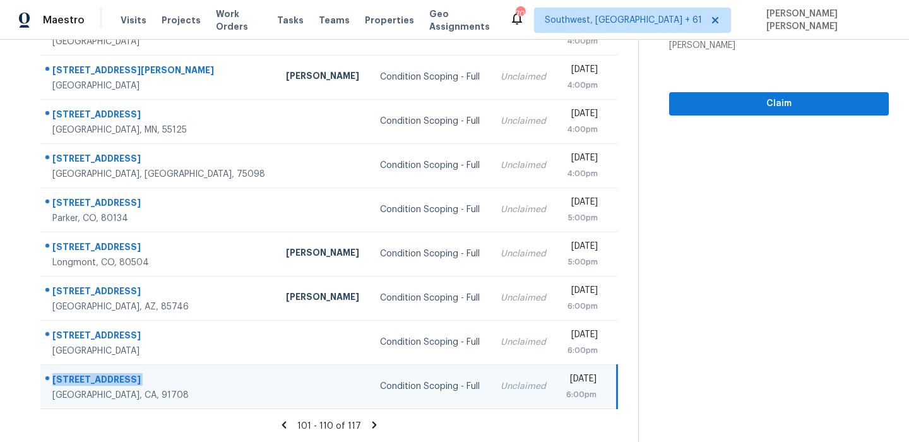
click at [379, 421] on icon at bounding box center [374, 424] width 11 height 11
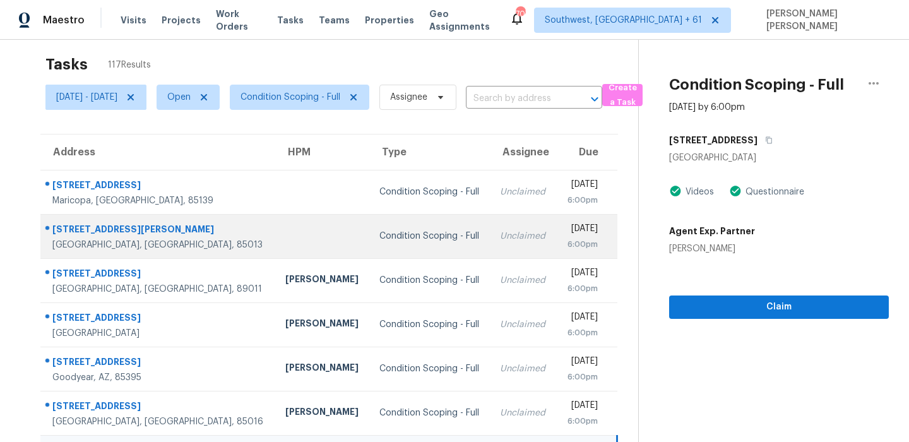
scroll to position [0, 0]
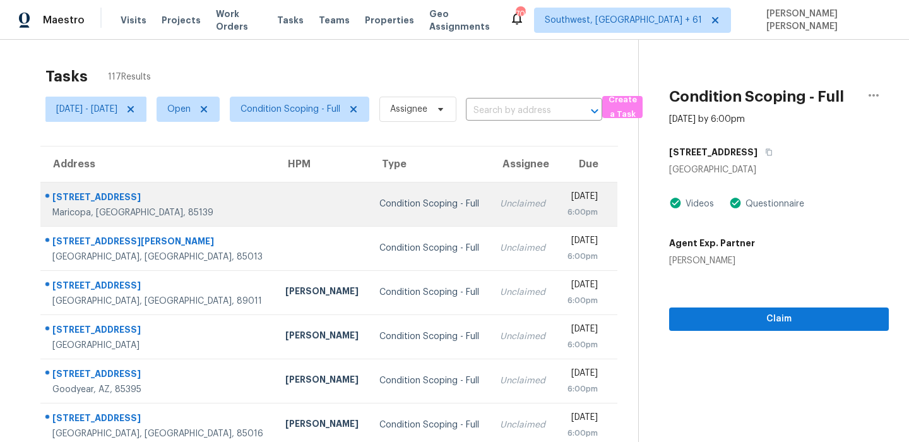
click at [109, 184] on td "45338 W Zion Rd Maricopa, AZ, 85139" at bounding box center [157, 204] width 235 height 44
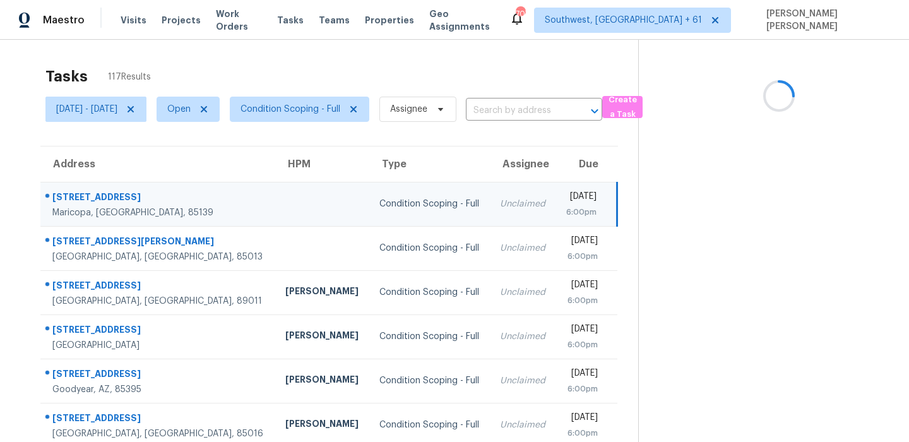
click at [109, 184] on td "45338 W Zion Rd Maricopa, AZ, 85139" at bounding box center [157, 204] width 235 height 44
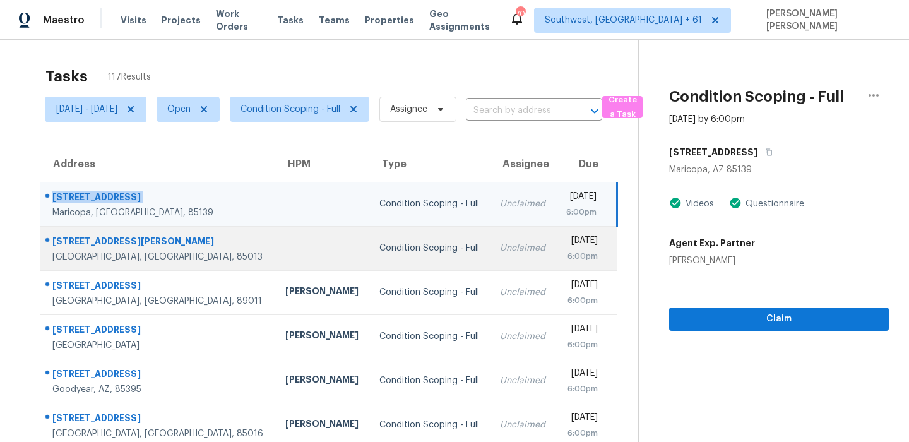
click at [91, 239] on div "1212 W Coolidge St" at bounding box center [158, 243] width 213 height 16
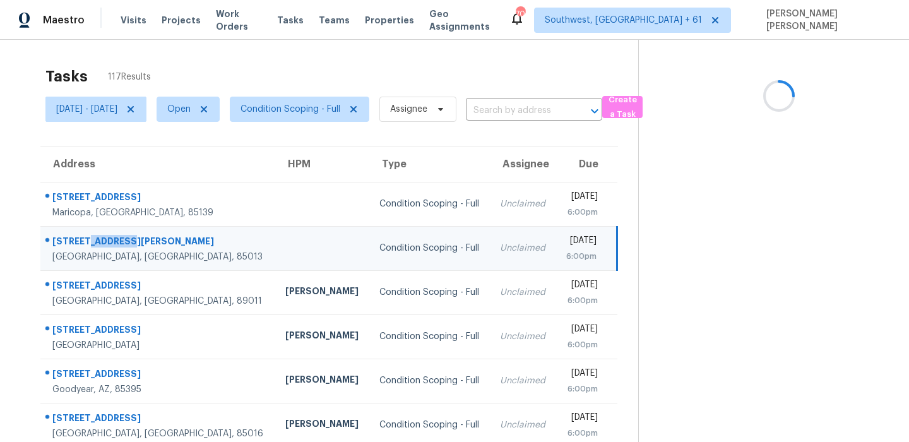
click at [91, 239] on div "1212 W Coolidge St" at bounding box center [158, 243] width 213 height 16
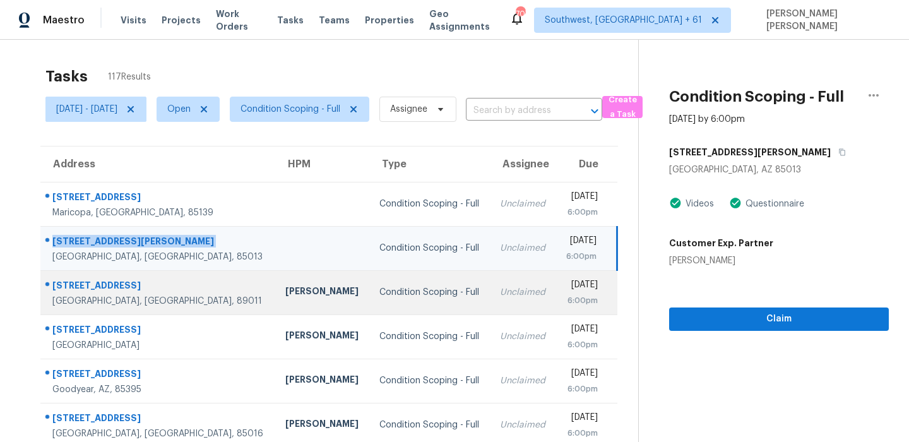
click at [97, 275] on td "344 Gracious Way Henderson, NV, 89011" at bounding box center [157, 292] width 235 height 44
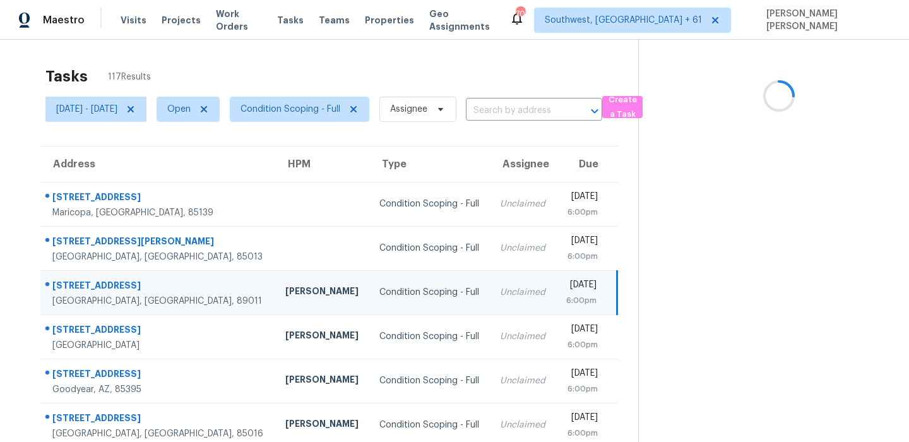
click at [97, 275] on td "344 Gracious Way Henderson, NV, 89011" at bounding box center [157, 292] width 235 height 44
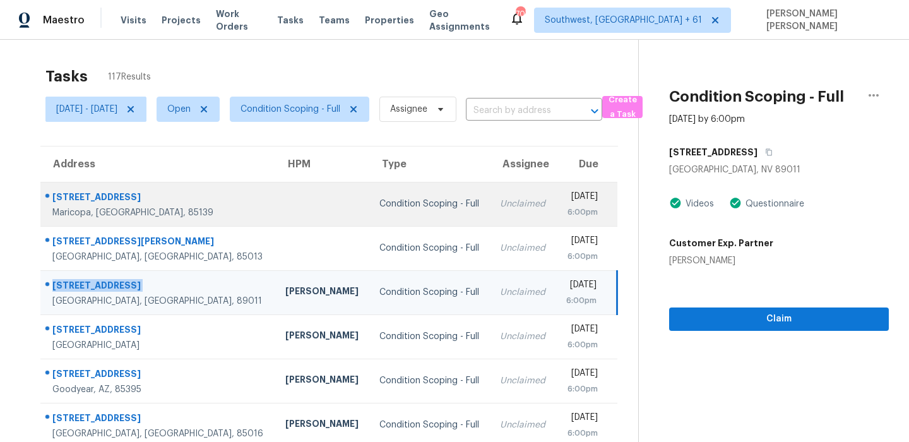
scroll to position [83, 0]
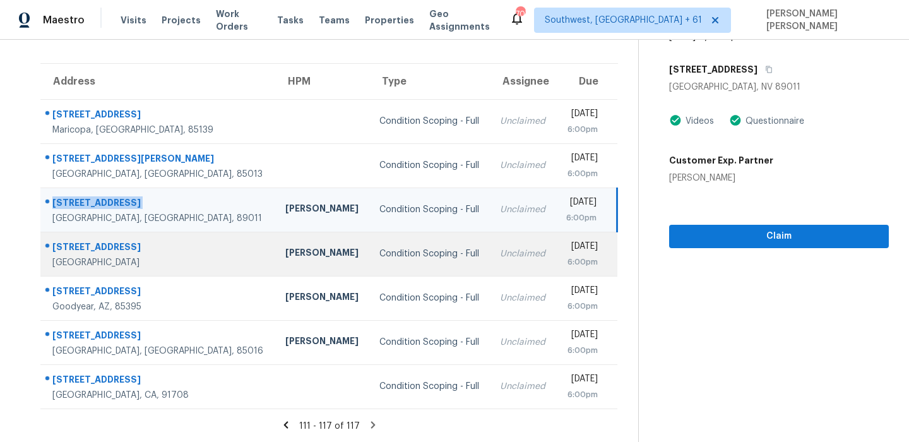
click at [107, 242] on div "5409 E Decatur St" at bounding box center [158, 249] width 213 height 16
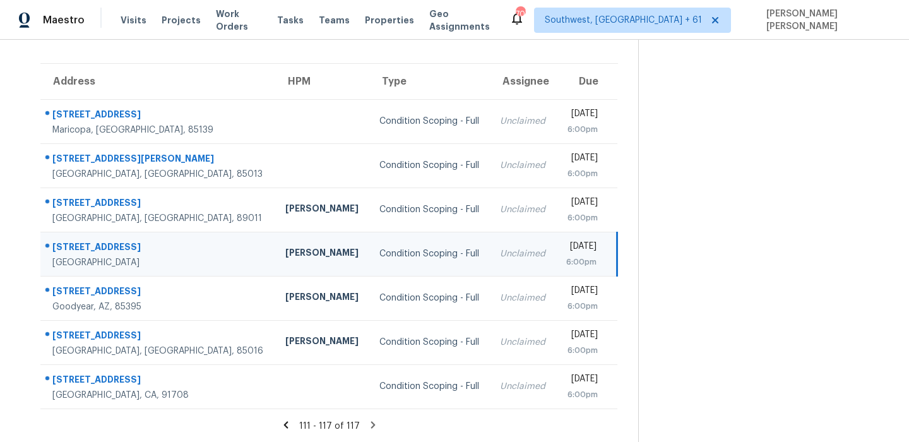
click at [107, 242] on div "5409 E Decatur St" at bounding box center [158, 249] width 213 height 16
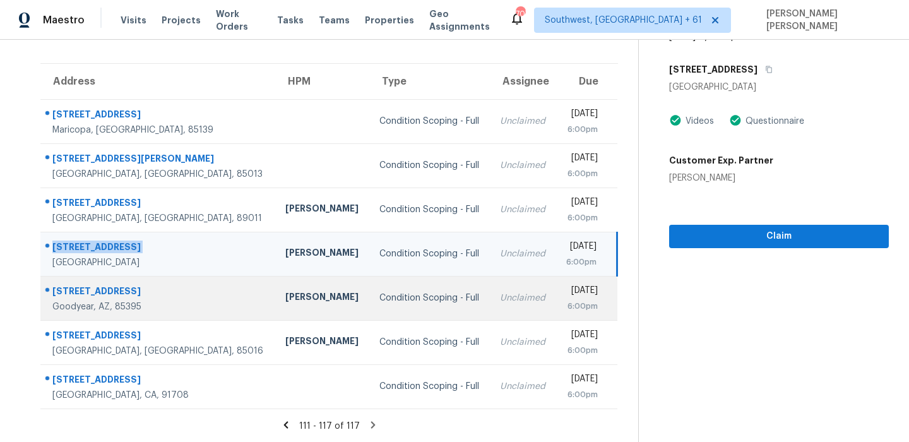
click at [120, 298] on div "13613 W Cypress St" at bounding box center [158, 293] width 213 height 16
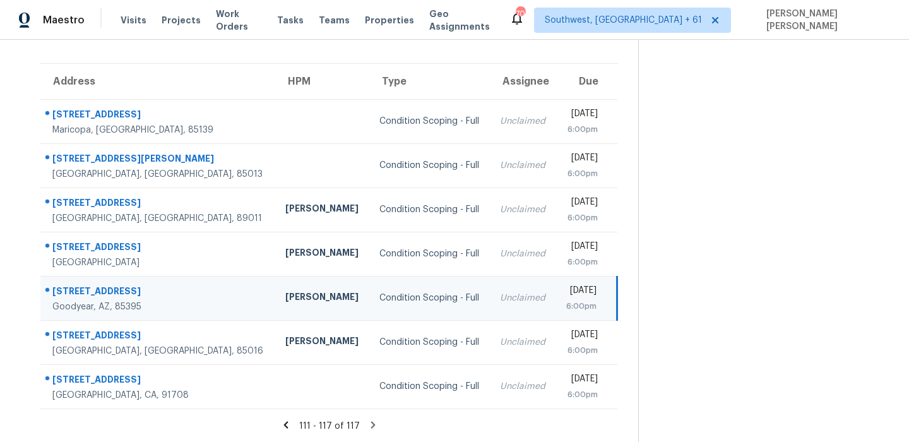
click at [120, 298] on div "13613 W Cypress St" at bounding box center [158, 293] width 213 height 16
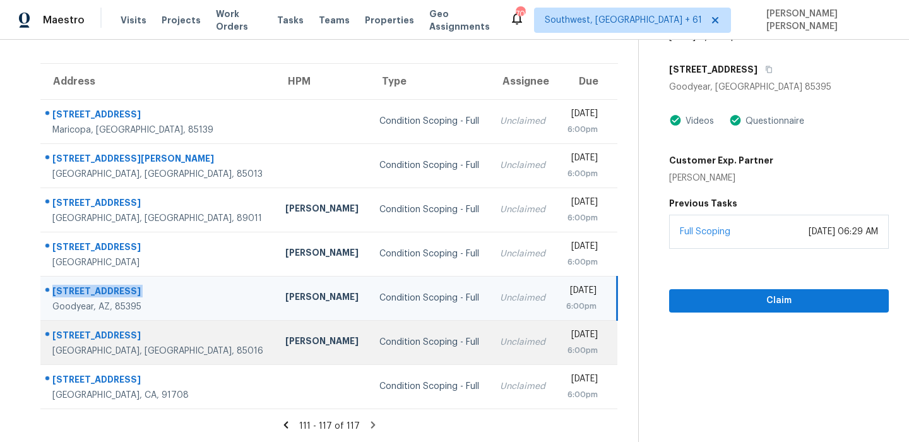
click at [107, 339] on div "5315 N 18th St Unit 3" at bounding box center [158, 337] width 213 height 16
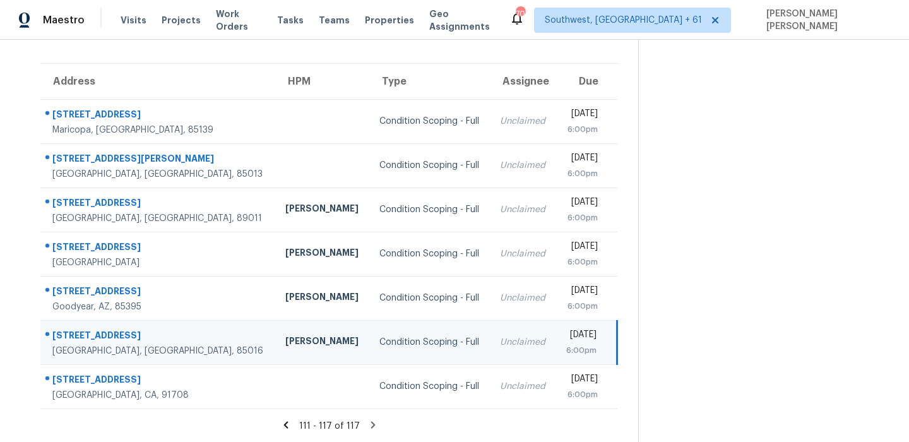
click at [107, 339] on div "5315 N 18th St Unit 3" at bounding box center [158, 337] width 213 height 16
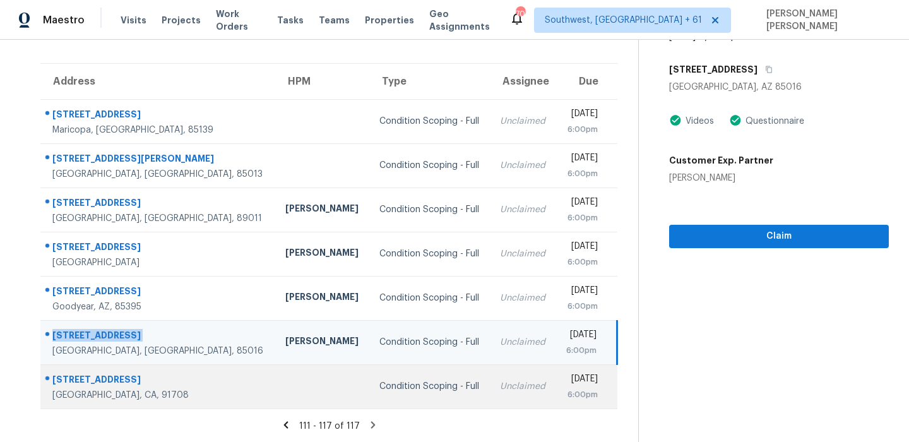
click at [83, 374] on div "7549 Spitfire St" at bounding box center [158, 381] width 213 height 16
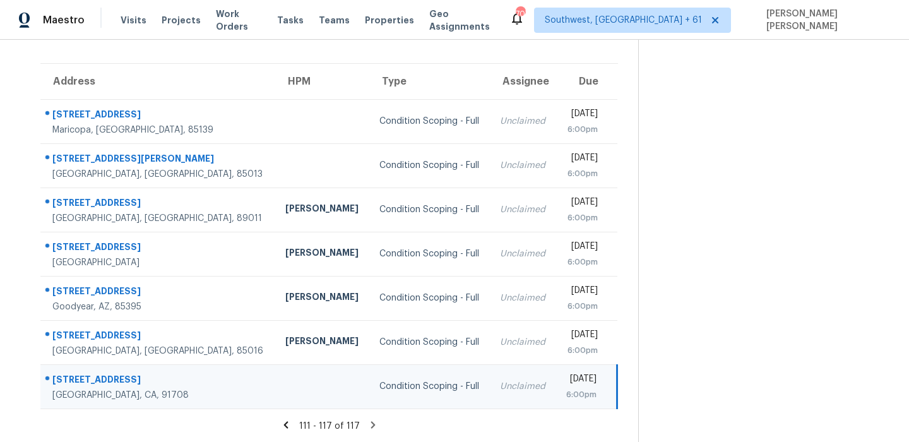
click at [83, 374] on div "7549 Spitfire St" at bounding box center [158, 381] width 213 height 16
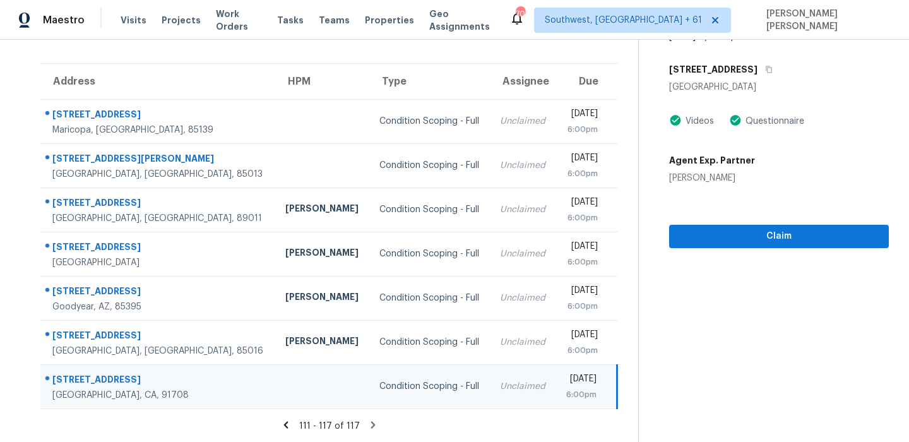
click at [71, 386] on div "7549 Spitfire St" at bounding box center [158, 381] width 213 height 16
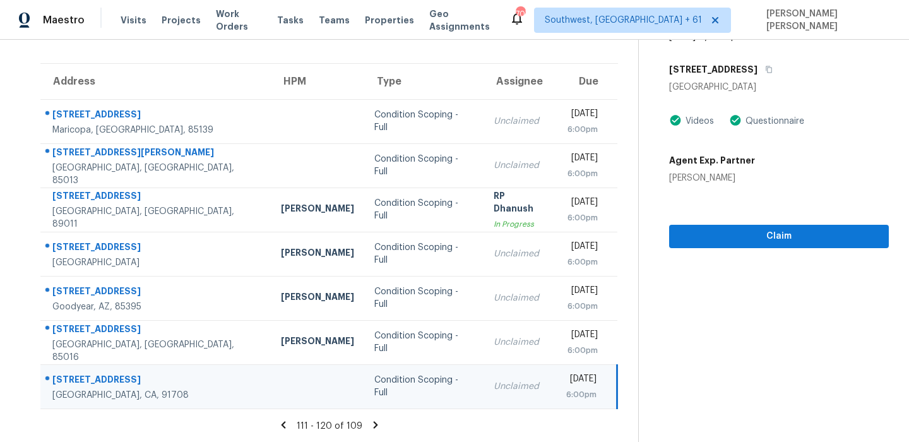
click at [375, 424] on icon at bounding box center [375, 424] width 11 height 11
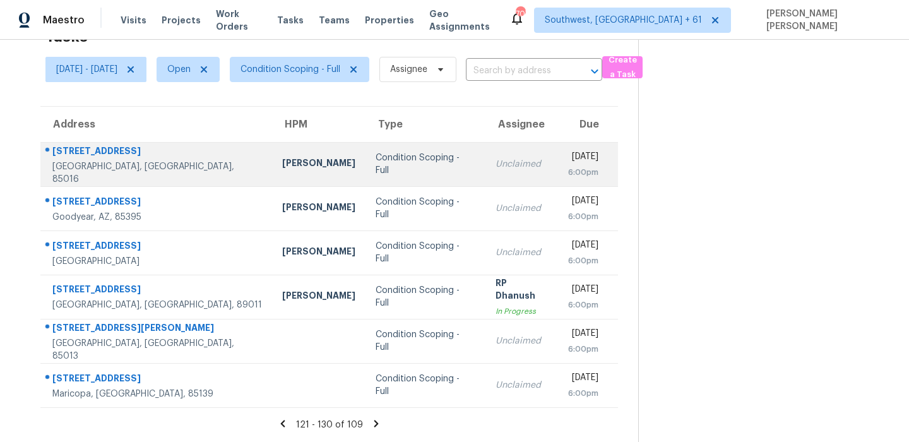
click at [129, 153] on div "5315 N 18th St Unit 3" at bounding box center [157, 153] width 210 height 16
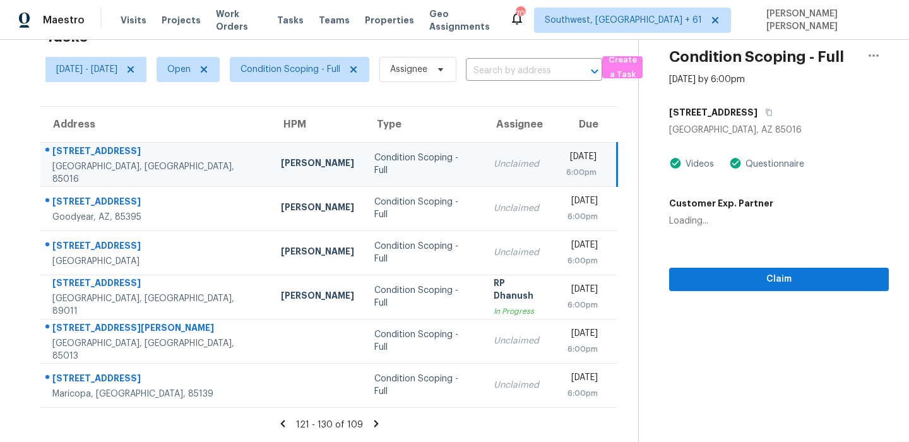
click at [129, 153] on div "5315 N 18th St Unit 3" at bounding box center [156, 153] width 208 height 16
click at [108, 184] on td "5315 N 18th St Unit 3 Phoenix, AZ, 85016" at bounding box center [155, 164] width 230 height 44
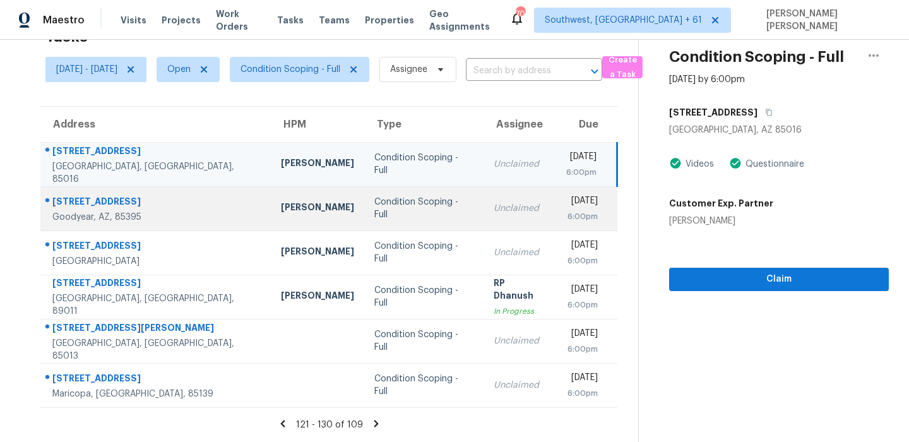
click at [102, 198] on div "13613 W Cypress St" at bounding box center [156, 203] width 208 height 16
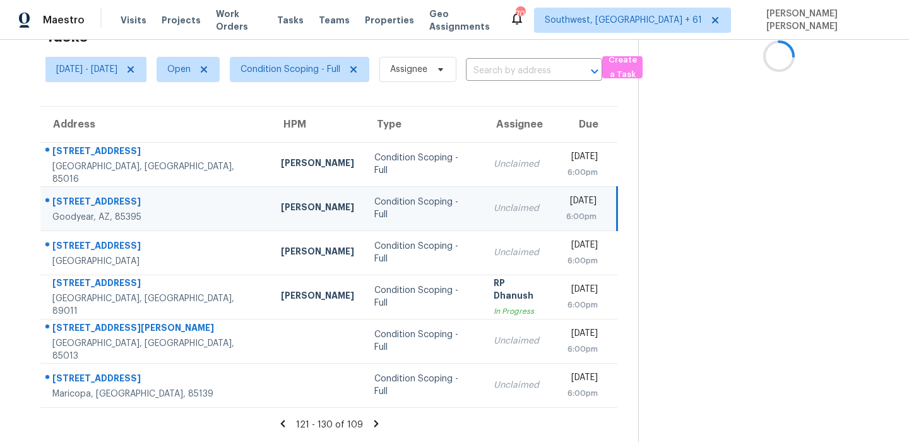
click at [102, 198] on div "13613 W Cypress St" at bounding box center [156, 203] width 208 height 16
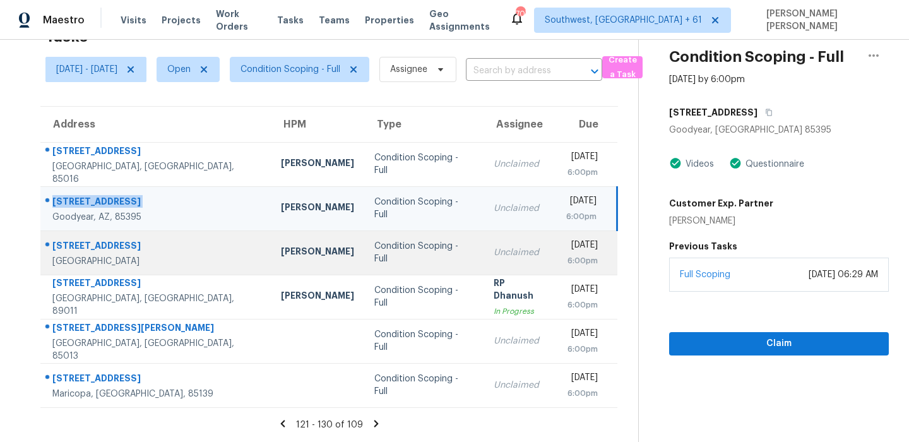
click at [79, 256] on div "Mesa, AZ, 85205" at bounding box center [156, 261] width 208 height 13
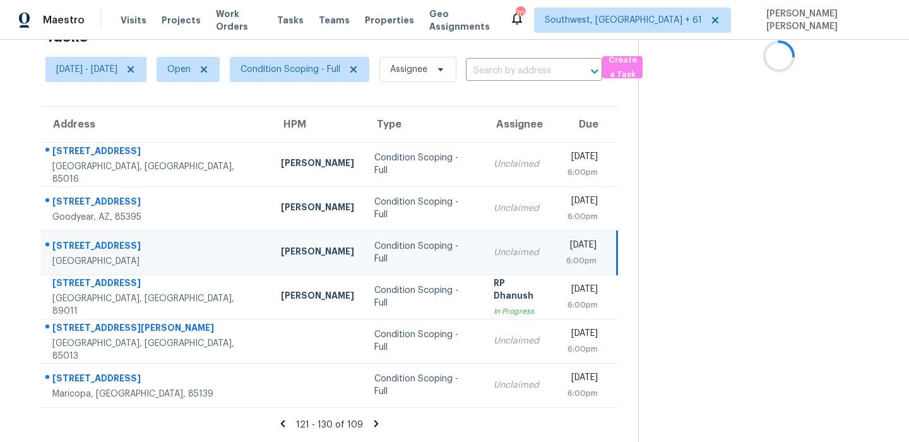
click at [79, 256] on div "Mesa, AZ, 85205" at bounding box center [156, 261] width 208 height 13
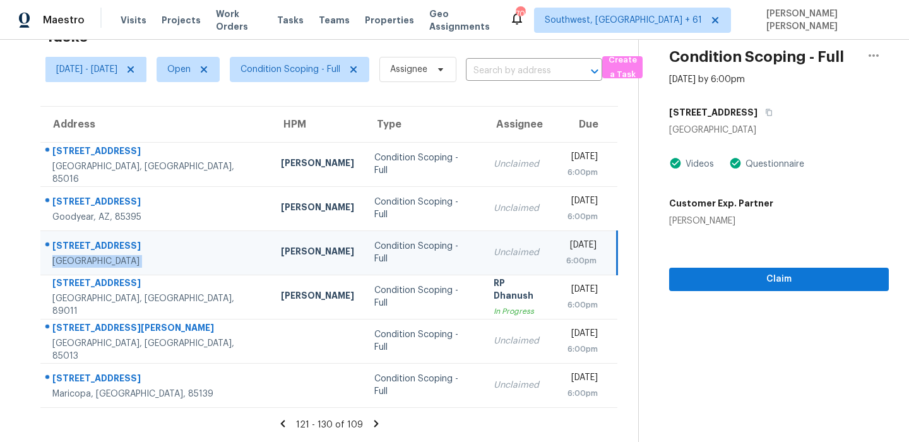
click at [90, 249] on div "5409 E Decatur St" at bounding box center [156, 247] width 208 height 16
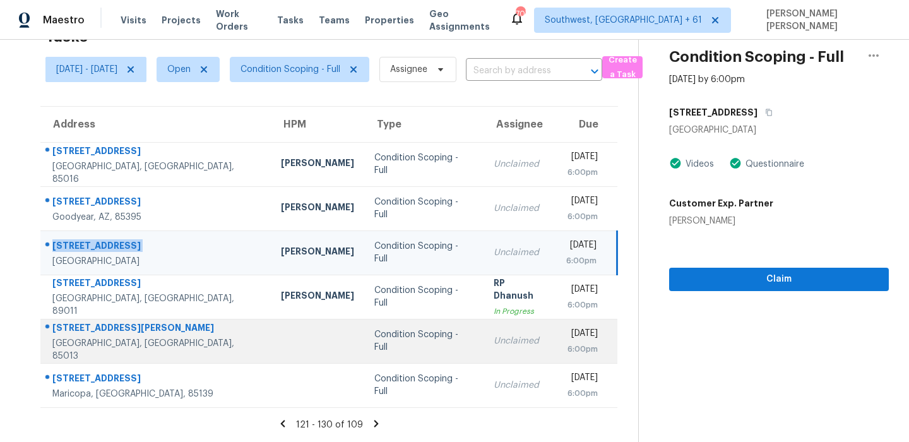
click at [102, 336] on div "1212 W Coolidge St" at bounding box center [156, 329] width 208 height 16
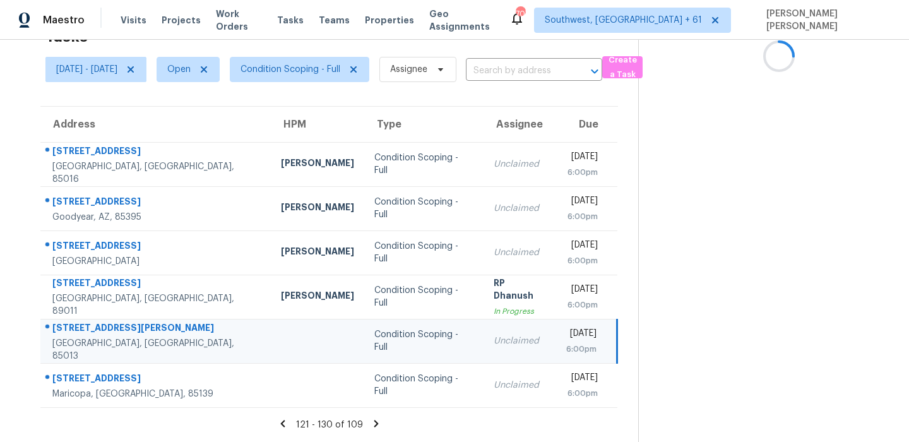
click at [102, 336] on div "1212 W Coolidge St" at bounding box center [156, 329] width 208 height 16
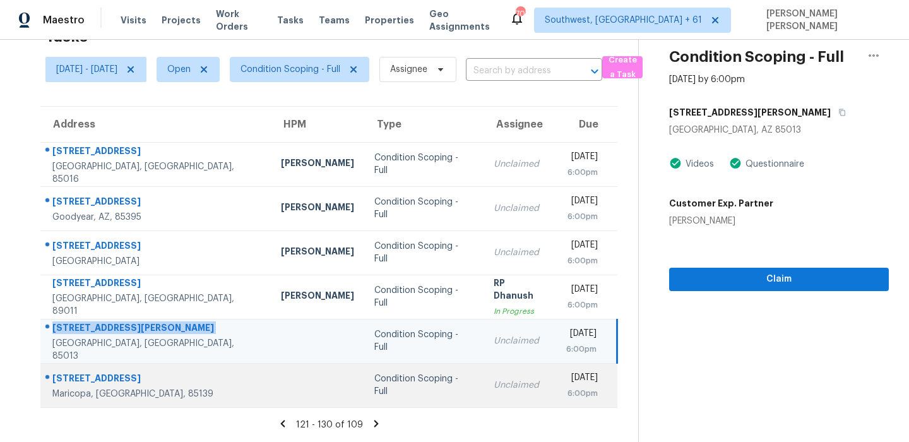
click at [111, 378] on div "45338 W Zion Rd" at bounding box center [156, 380] width 208 height 16
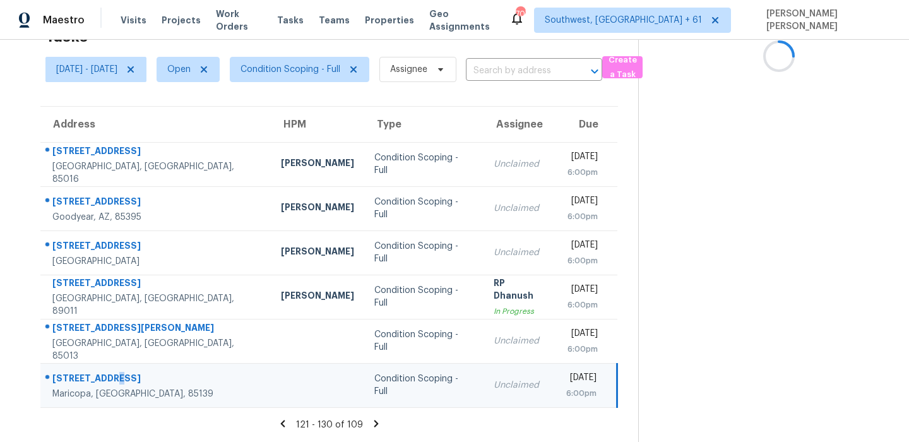
click at [111, 378] on div "45338 W Zion Rd" at bounding box center [156, 380] width 208 height 16
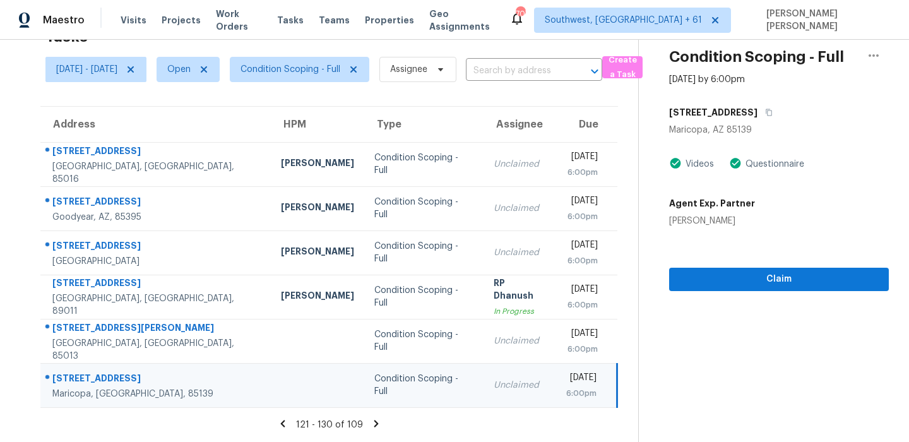
click at [93, 384] on div "45338 W Zion Rd" at bounding box center [156, 380] width 208 height 16
click at [379, 427] on icon at bounding box center [376, 423] width 11 height 11
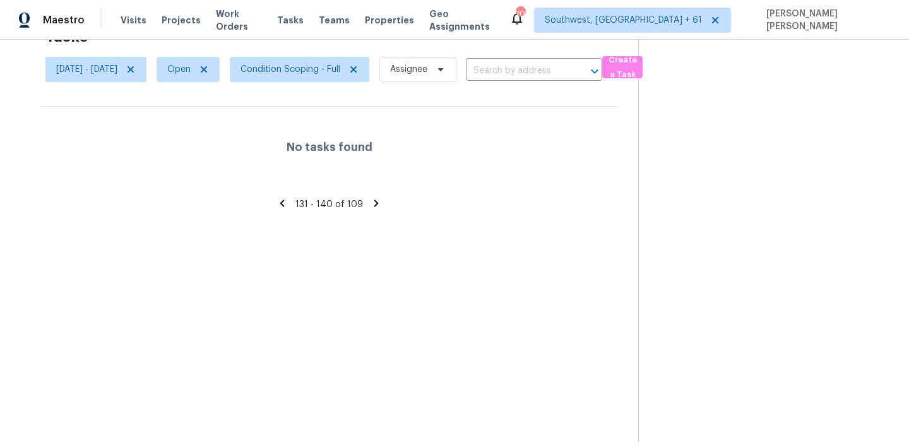
scroll to position [0, 0]
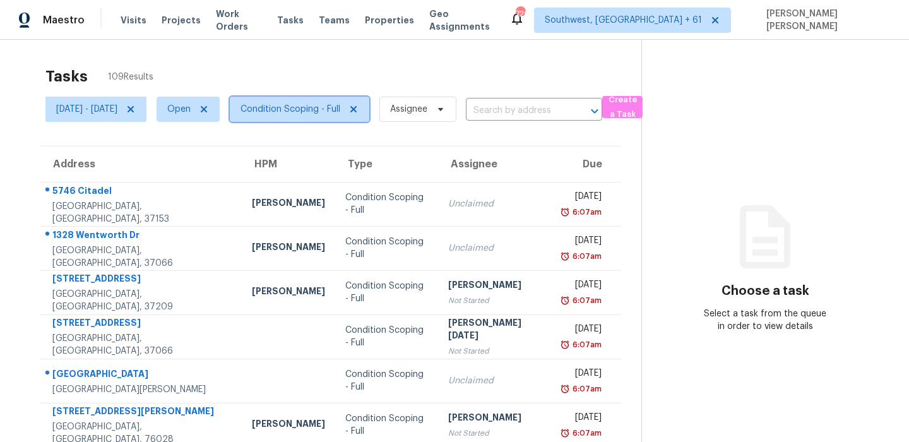
click at [328, 104] on span "Condition Scoping - Full" at bounding box center [291, 109] width 100 height 13
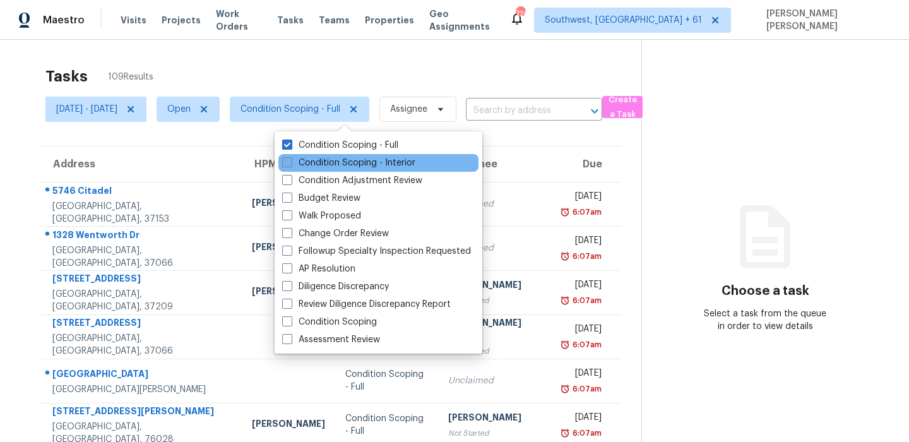
click at [316, 162] on label "Condition Scoping - Interior" at bounding box center [348, 163] width 133 height 13
click at [290, 162] on input "Condition Scoping - Interior" at bounding box center [286, 161] width 8 height 8
checkbox input "true"
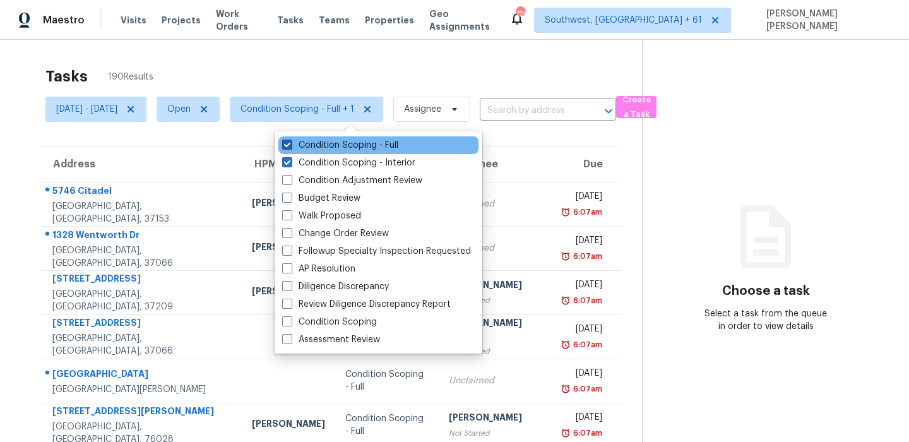
click at [327, 145] on label "Condition Scoping - Full" at bounding box center [340, 145] width 116 height 13
click at [290, 145] on input "Condition Scoping - Full" at bounding box center [286, 143] width 8 height 8
checkbox input "false"
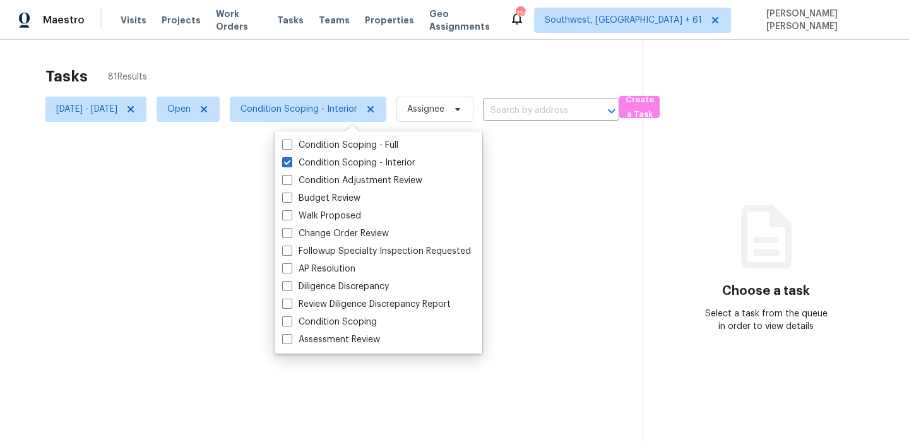
click at [377, 66] on div at bounding box center [454, 221] width 909 height 442
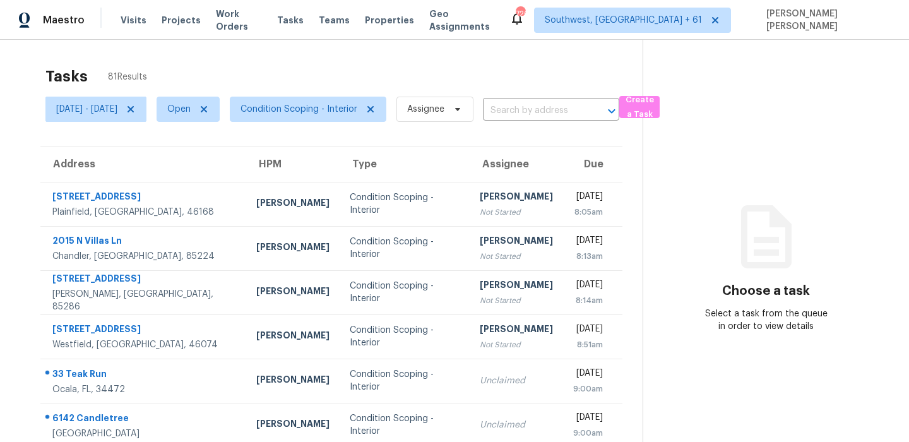
click at [446, 64] on div "Tasks 81 Results" at bounding box center [343, 76] width 597 height 33
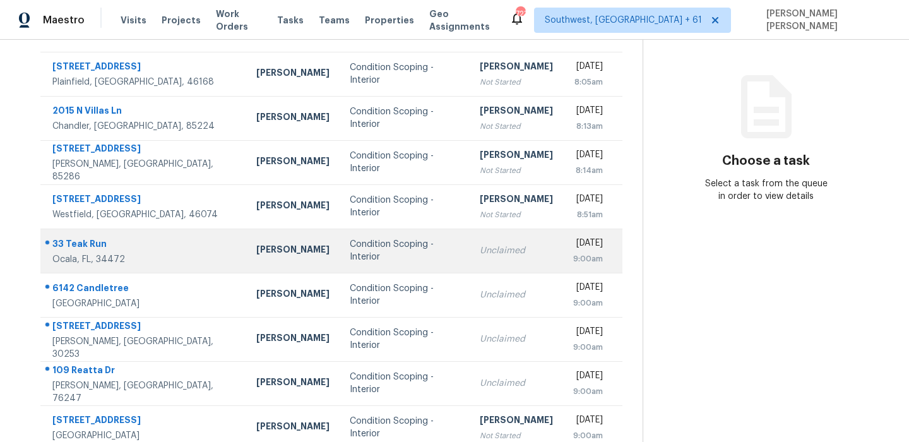
scroll to position [215, 0]
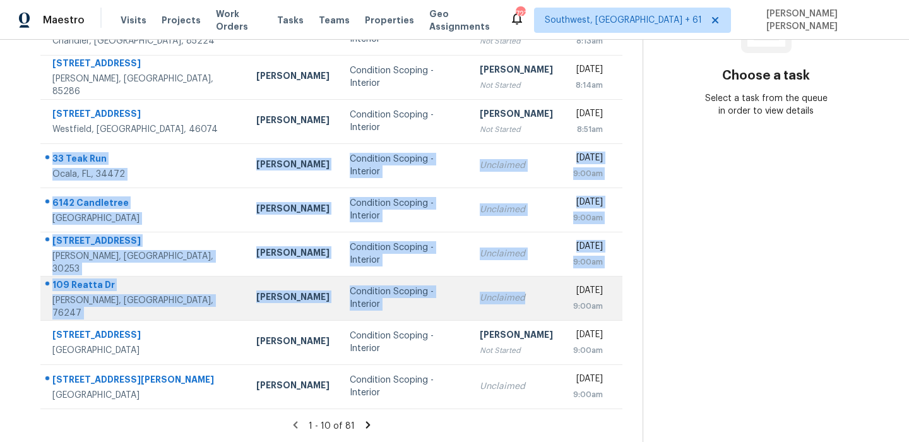
drag, startPoint x: 47, startPoint y: 150, endPoint x: 509, endPoint y: 305, distance: 488.1
click at [509, 305] on tbody "[STREET_ADDRESS] [PERSON_NAME] Condition Scoping - Interior [PERSON_NAME] Not S…" at bounding box center [331, 188] width 582 height 442
copy tbody "33 Teak Run Ocala, [GEOGRAPHIC_DATA], 34472 [PERSON_NAME] Condition Scoping - I…"
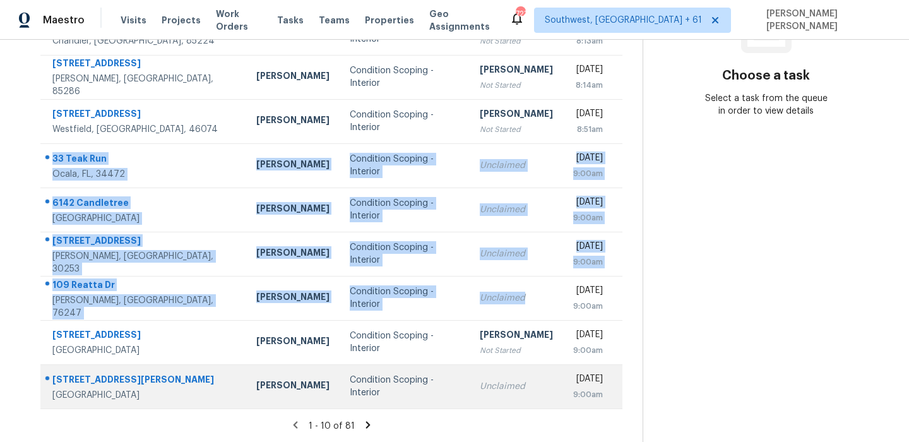
click at [86, 382] on div "[STREET_ADDRESS][PERSON_NAME]" at bounding box center [144, 381] width 184 height 16
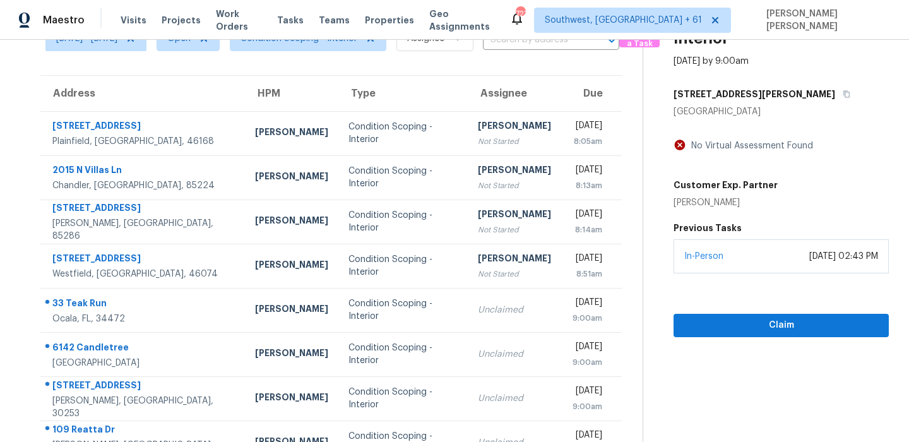
scroll to position [25, 0]
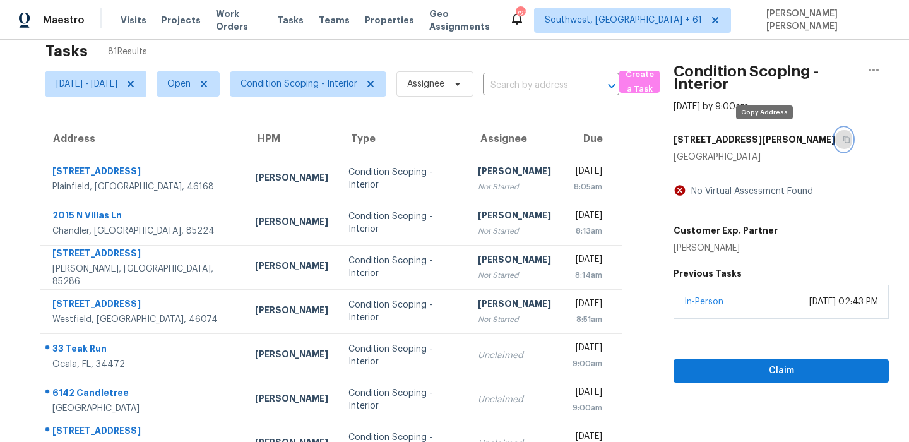
click at [835, 143] on button "button" at bounding box center [843, 139] width 17 height 23
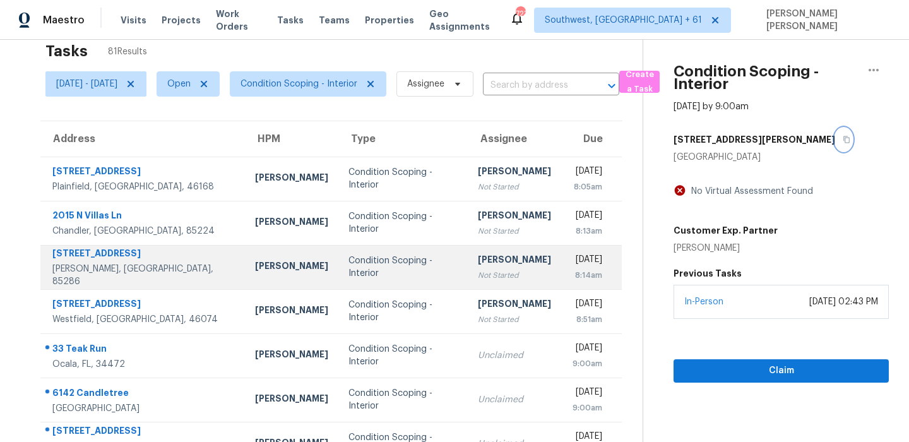
scroll to position [215, 0]
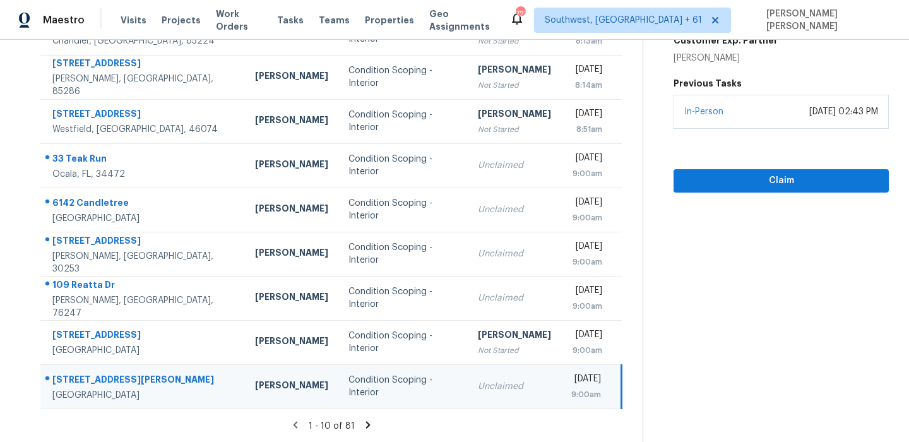
click at [370, 425] on icon at bounding box center [368, 424] width 4 height 7
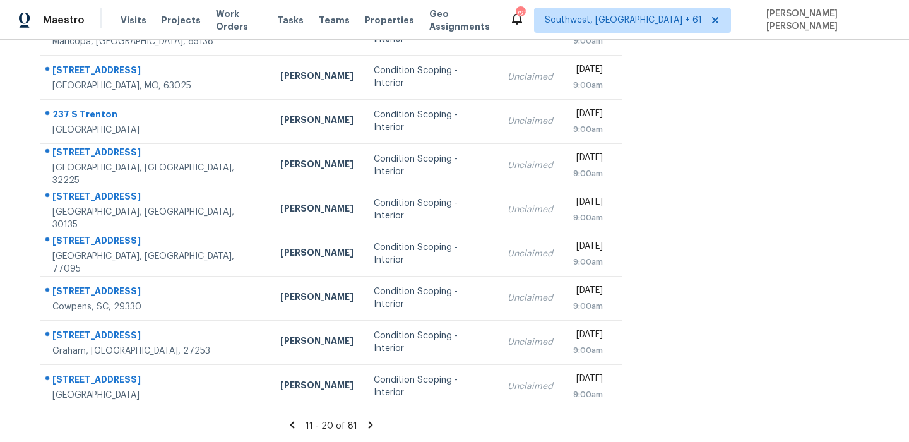
drag, startPoint x: 50, startPoint y: 188, endPoint x: 638, endPoint y: 371, distance: 616.2
click at [638, 371] on div "Address HPM Type Assignee Due [STREET_ADDRESS] [PERSON_NAME] Condition Scoping …" at bounding box center [331, 170] width 622 height 479
copy table "Address HPM Type Assignee Due"
click at [374, 427] on icon at bounding box center [370, 424] width 11 height 11
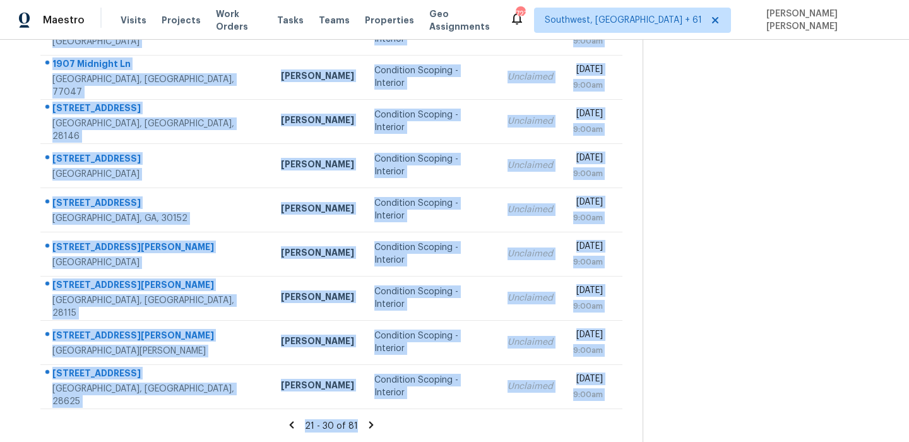
drag, startPoint x: 51, startPoint y: 186, endPoint x: 552, endPoint y: 419, distance: 552.8
click at [552, 419] on section "Tasks 81 Results [DATE] - [DATE] Open Condition Scoping - Interior Assignee ​ C…" at bounding box center [331, 144] width 622 height 598
copy section "[STREET_ADDRESS][PERSON_NAME] [PERSON_NAME] Condition Scoping - Interior Unclai…"
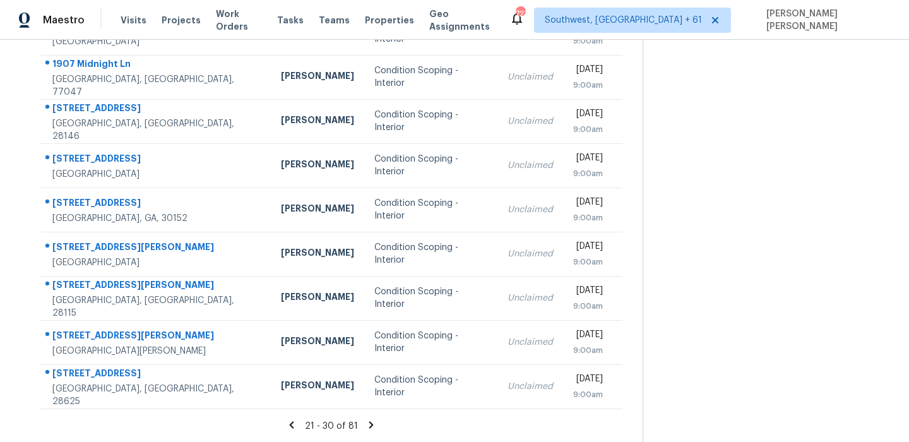
click at [373, 424] on icon at bounding box center [371, 424] width 11 height 11
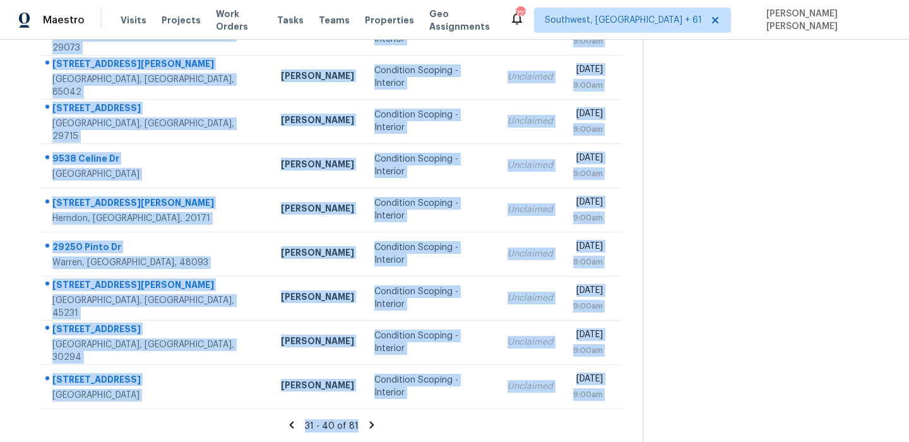
drag, startPoint x: 52, startPoint y: 193, endPoint x: 508, endPoint y: 420, distance: 510.2
click at [508, 420] on section "Tasks 81 Results [DATE] - [DATE] Open Condition Scoping - Interior Assignee ​ C…" at bounding box center [331, 144] width 622 height 598
copy section "[STREET_ADDRESS] [PERSON_NAME] Condition Scoping - Interior Unclaimed [DATE] 9:…"
click at [368, 427] on div "31 - 40 of 81" at bounding box center [331, 425] width 622 height 13
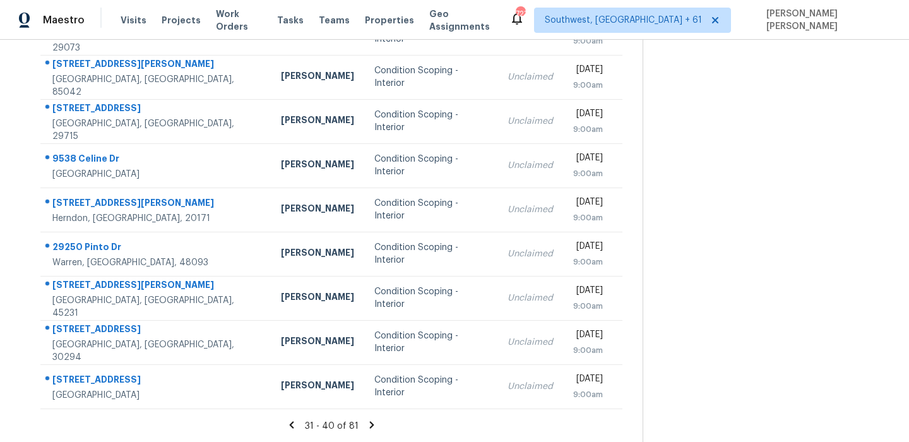
click at [375, 421] on icon at bounding box center [371, 424] width 11 height 11
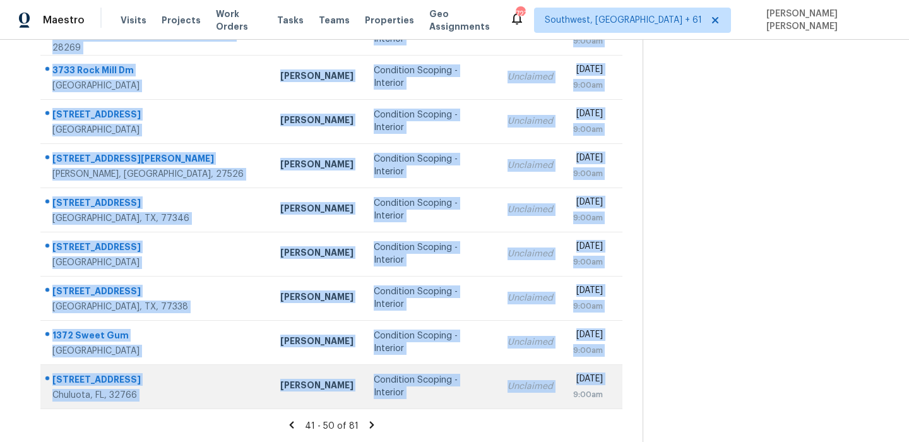
drag, startPoint x: 46, startPoint y: 187, endPoint x: 576, endPoint y: 390, distance: 567.9
click at [576, 390] on tbody "[GEOGRAPHIC_DATA][PERSON_NAME] [PERSON_NAME] Condition Scoping - Interior Uncla…" at bounding box center [331, 188] width 582 height 442
copy tbody "[GEOGRAPHIC_DATA][PERSON_NAME] [PERSON_NAME] Condition Scoping - Interior Uncla…"
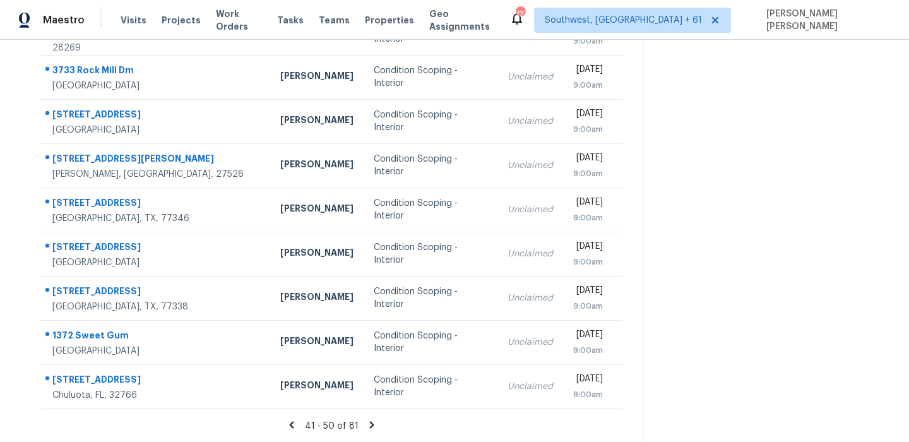
click at [374, 425] on icon at bounding box center [371, 424] width 4 height 7
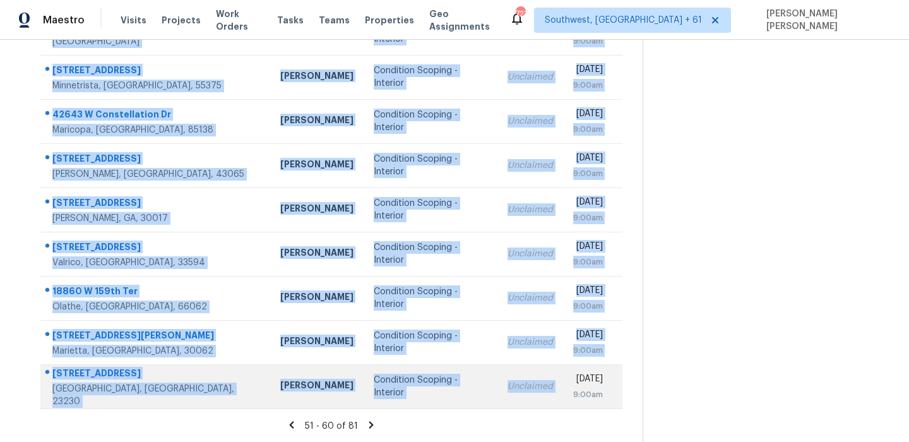
drag, startPoint x: 48, startPoint y: 184, endPoint x: 523, endPoint y: 372, distance: 511.0
click at [523, 372] on tbody "[STREET_ADDRESS][PERSON_NAME] [PERSON_NAME] Condition Scoping - Interior Unclai…" at bounding box center [331, 188] width 582 height 442
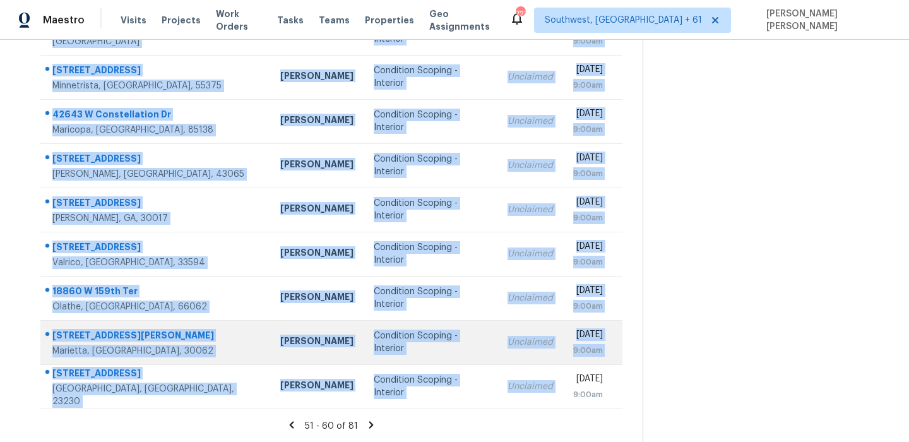
copy tbody "[STREET_ADDRESS][PERSON_NAME] [PERSON_NAME] Condition Scoping - Interior Unclai…"
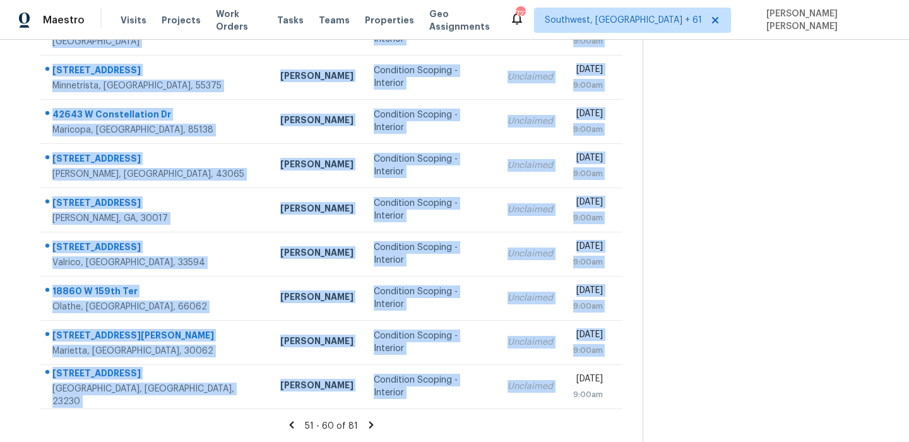
click at [374, 426] on icon at bounding box center [371, 424] width 4 height 7
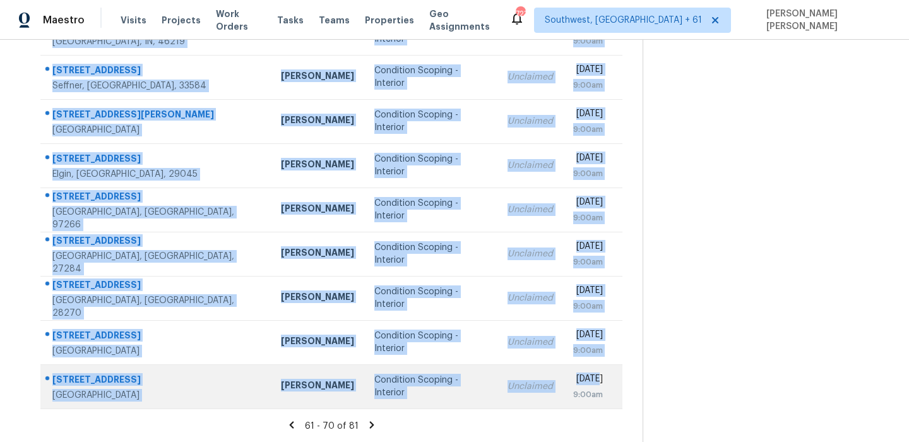
drag, startPoint x: 45, startPoint y: 191, endPoint x: 552, endPoint y: 376, distance: 539.9
click at [552, 376] on tbody "21 Oriole [GEOGRAPHIC_DATA], [GEOGRAPHIC_DATA], 97035 [PERSON_NAME] Condition S…" at bounding box center [331, 188] width 582 height 442
copy tbody "21 Oriole [GEOGRAPHIC_DATA], [GEOGRAPHIC_DATA], 97035 [PERSON_NAME] Condition S…"
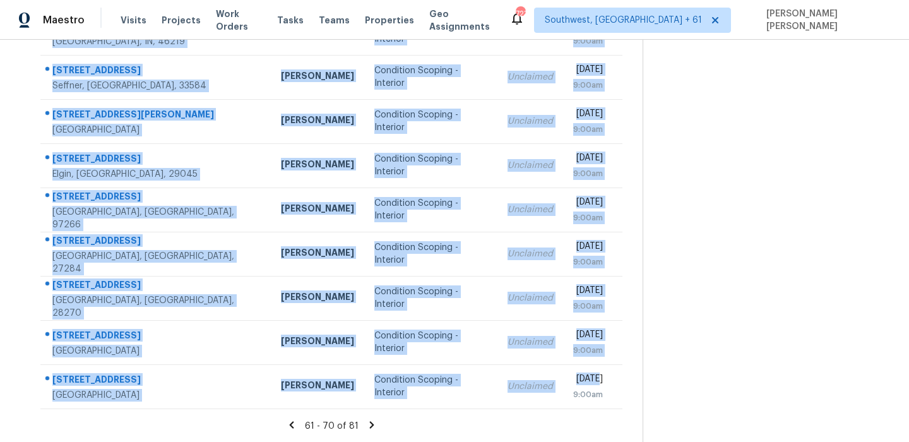
click at [378, 424] on icon at bounding box center [371, 424] width 11 height 11
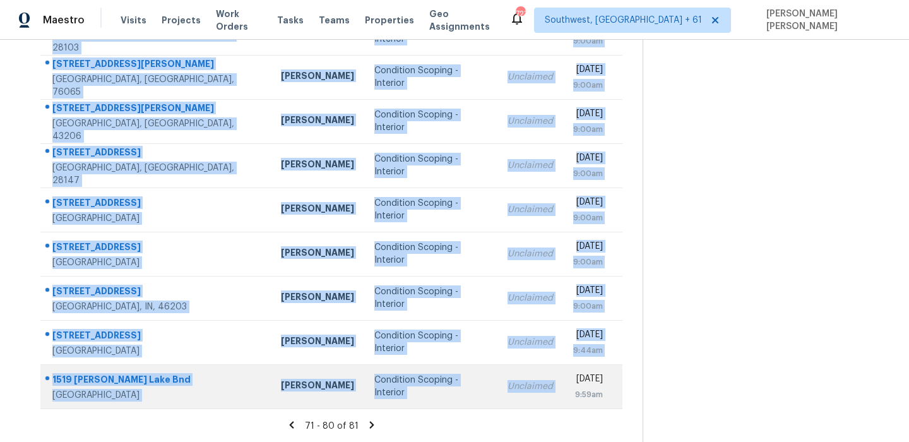
drag, startPoint x: 53, startPoint y: 187, endPoint x: 530, endPoint y: 384, distance: 515.8
click at [530, 384] on tbody "[STREET_ADDRESS][PERSON_NAME] [PERSON_NAME] Condition Scoping - Interior Unclai…" at bounding box center [331, 188] width 582 height 442
copy tbody "[STREET_ADDRESS][PERSON_NAME] [PERSON_NAME] Condition Scoping - Interior Unclai…"
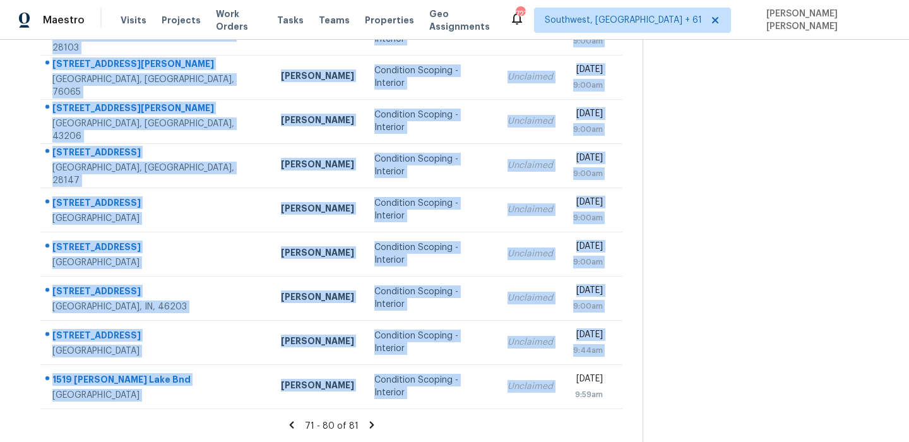
click at [374, 424] on icon at bounding box center [371, 424] width 4 height 7
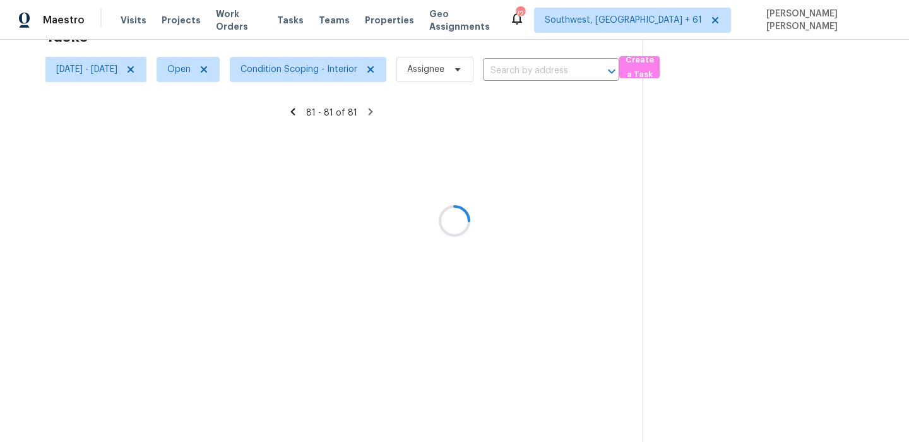
scroll to position [40, 0]
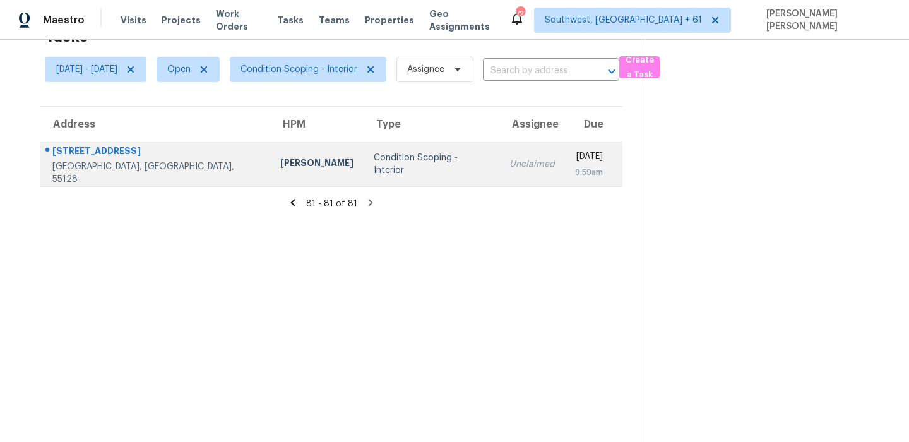
click at [136, 157] on div "[STREET_ADDRESS]" at bounding box center [156, 153] width 208 height 16
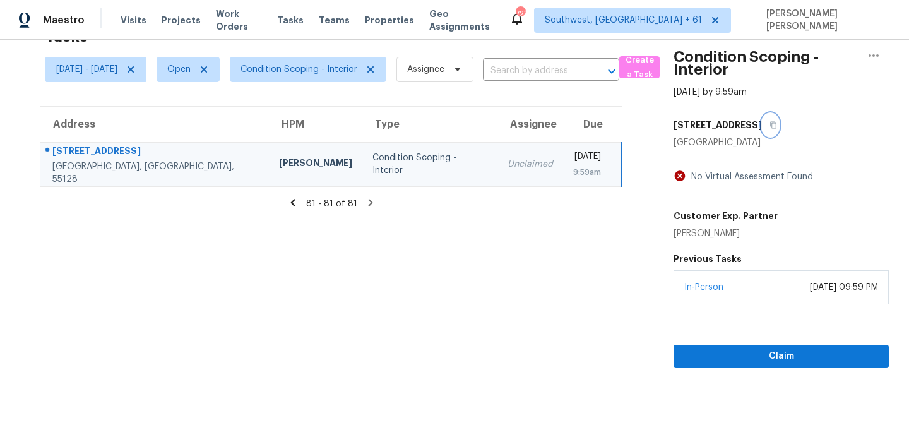
click at [762, 122] on button "button" at bounding box center [770, 125] width 17 height 23
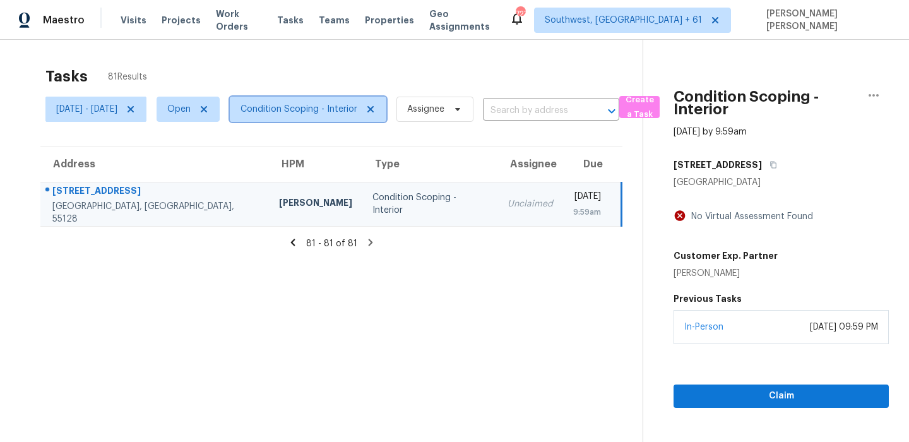
click at [347, 104] on span "Condition Scoping - Interior" at bounding box center [299, 109] width 117 height 13
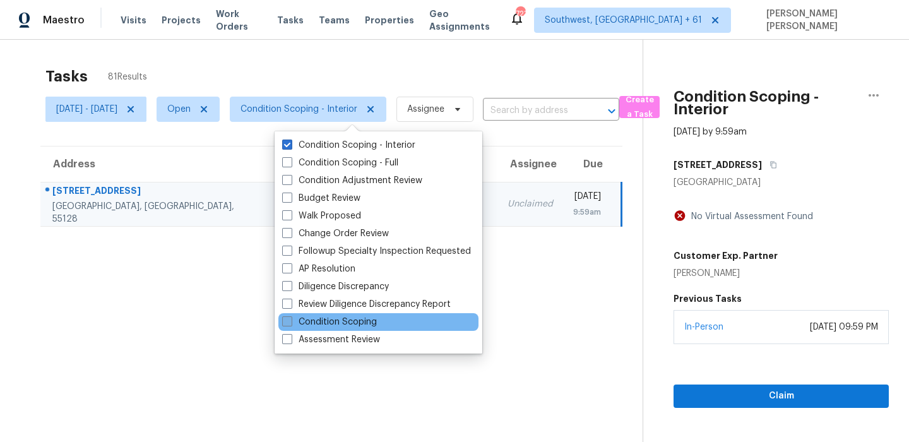
click at [316, 321] on label "Condition Scoping" at bounding box center [329, 322] width 95 height 13
click at [290, 321] on input "Condition Scoping" at bounding box center [286, 320] width 8 height 8
checkbox input "true"
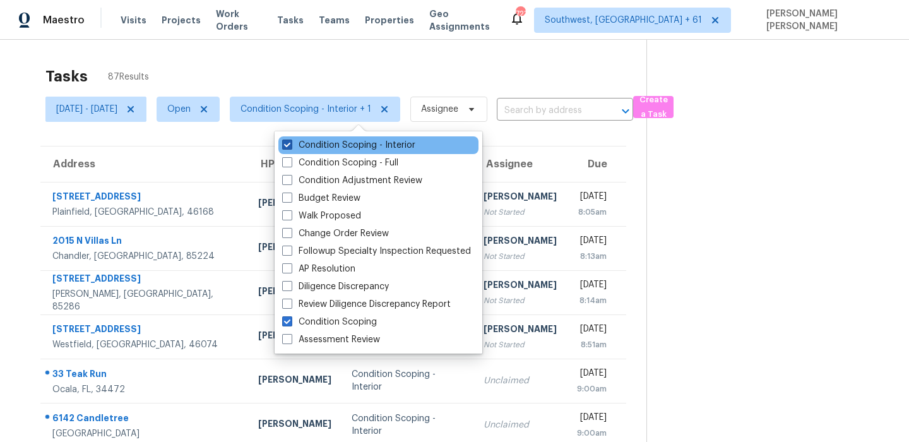
click at [350, 147] on label "Condition Scoping - Interior" at bounding box center [348, 145] width 133 height 13
click at [290, 147] on input "Condition Scoping - Interior" at bounding box center [286, 143] width 8 height 8
checkbox input "false"
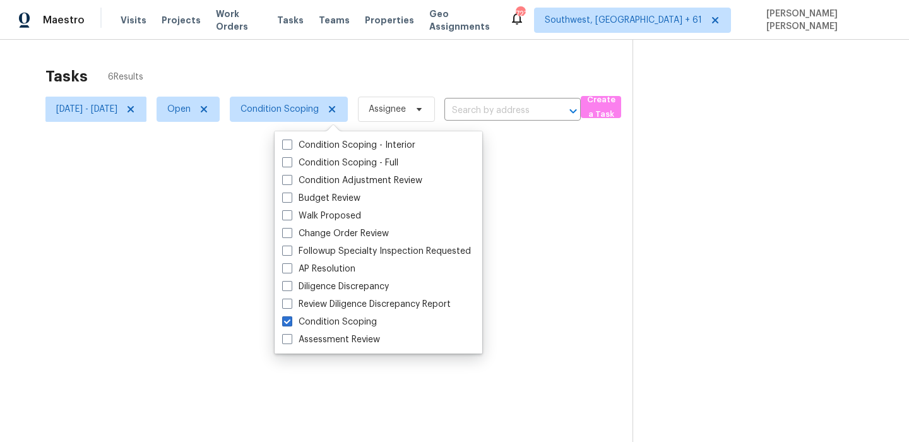
click at [360, 63] on div at bounding box center [454, 221] width 909 height 442
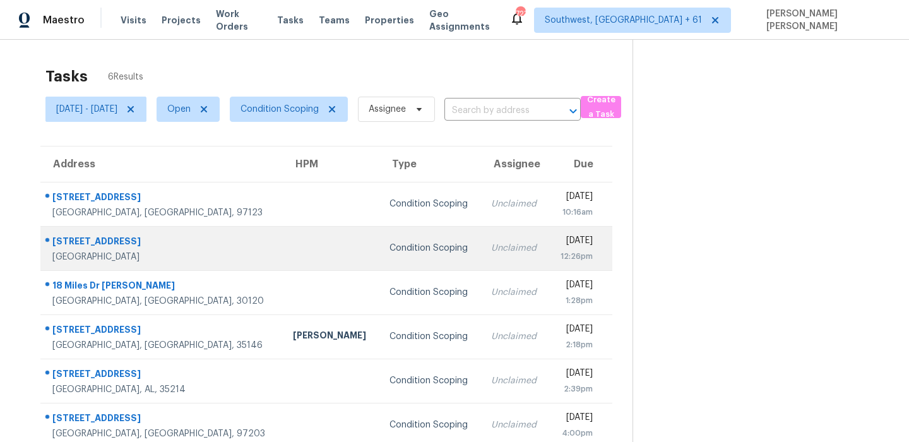
scroll to position [40, 0]
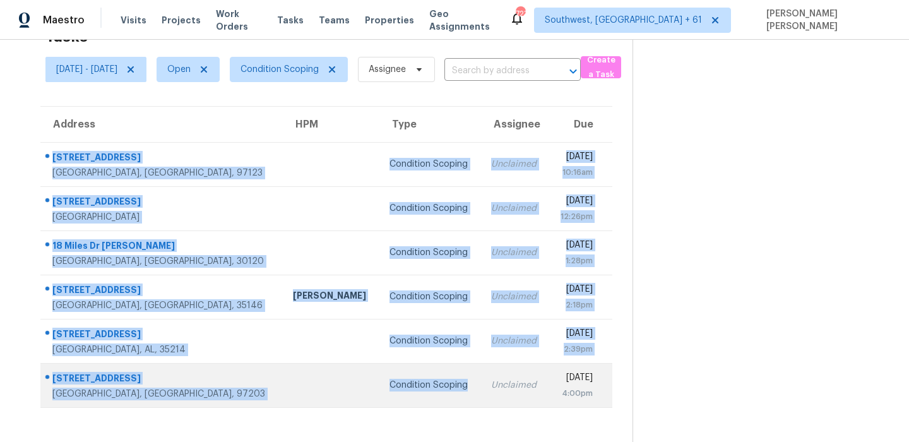
drag, startPoint x: 51, startPoint y: 151, endPoint x: 344, endPoint y: 391, distance: 379.0
click at [344, 391] on tbody "[STREET_ADDRESS] Condition Scoping Unclaimed [DATE] 10:16am [STREET_ADDRESS] Co…" at bounding box center [326, 274] width 572 height 265
copy tbody "[STREET_ADDRESS] Condition Scoping Unclaimed [DATE] 10:16am [STREET_ADDRESS] Co…"
